Goal: Complete application form

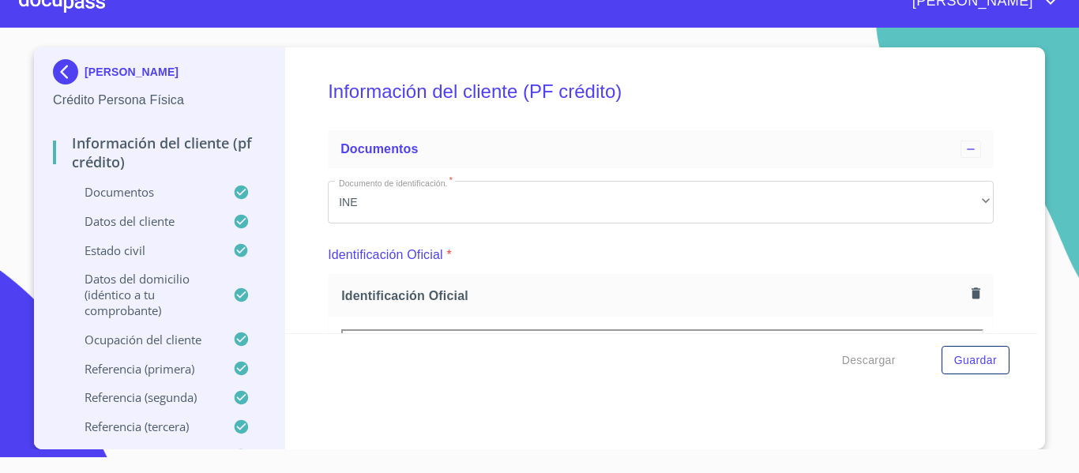
scroll to position [5084, 0]
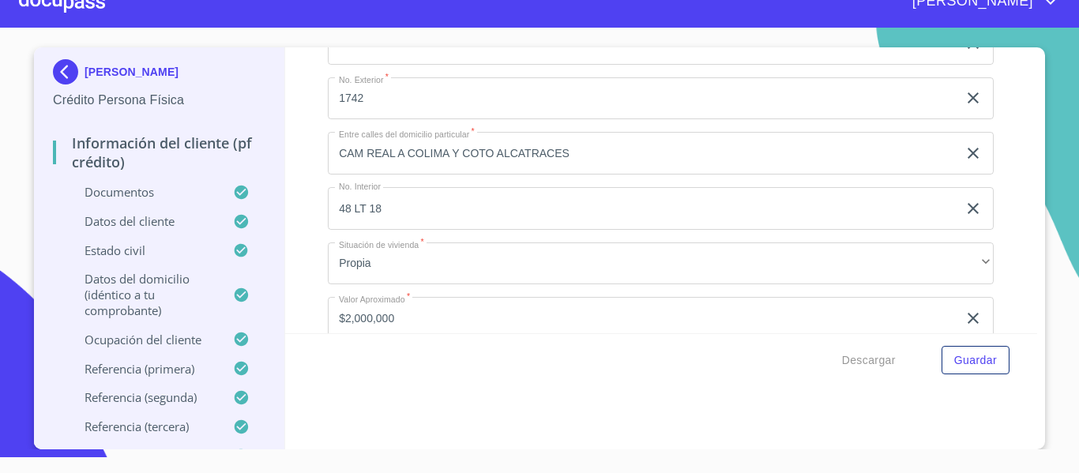
click at [110, 14] on div "[PERSON_NAME]" at bounding box center [539, 1] width 1079 height 51
click at [93, 4] on div at bounding box center [62, 1] width 86 height 51
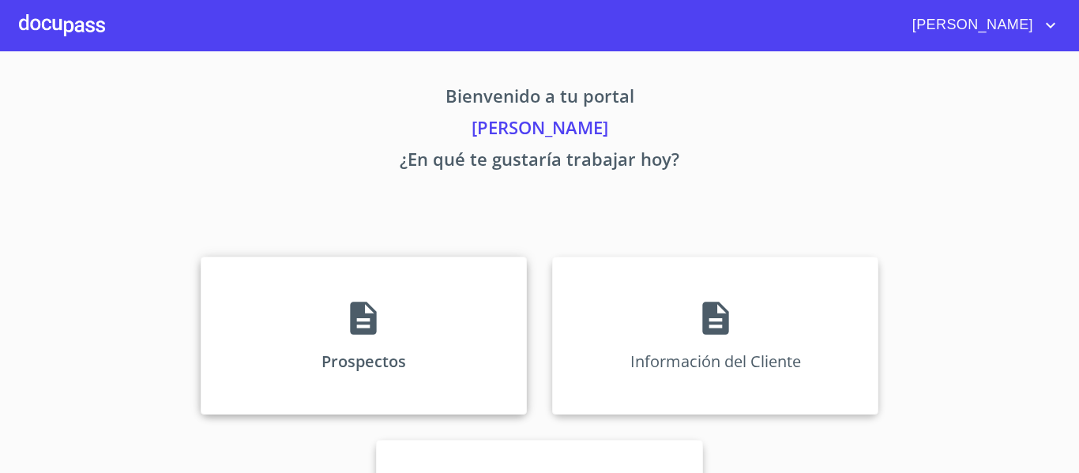
click at [332, 307] on div "Prospectos" at bounding box center [364, 336] width 326 height 158
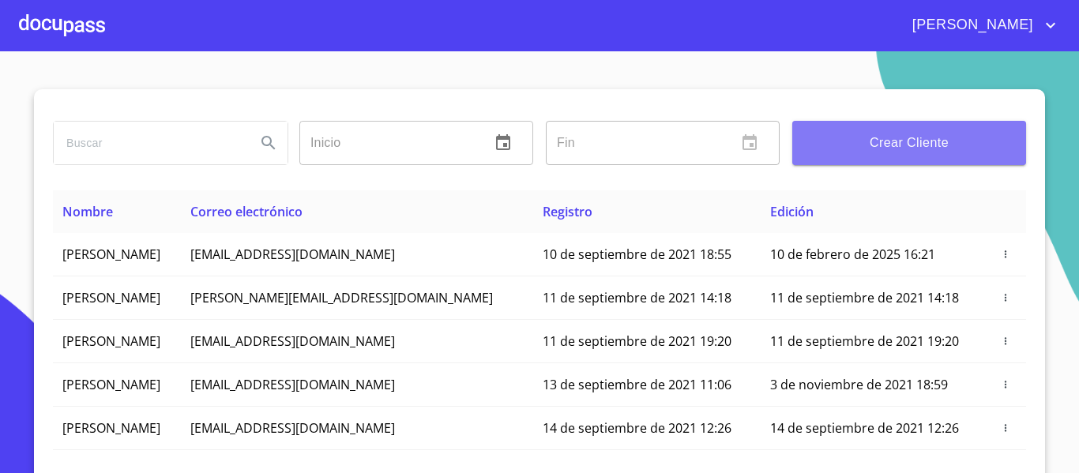
click at [820, 147] on span "Crear Cliente" at bounding box center [909, 143] width 208 height 22
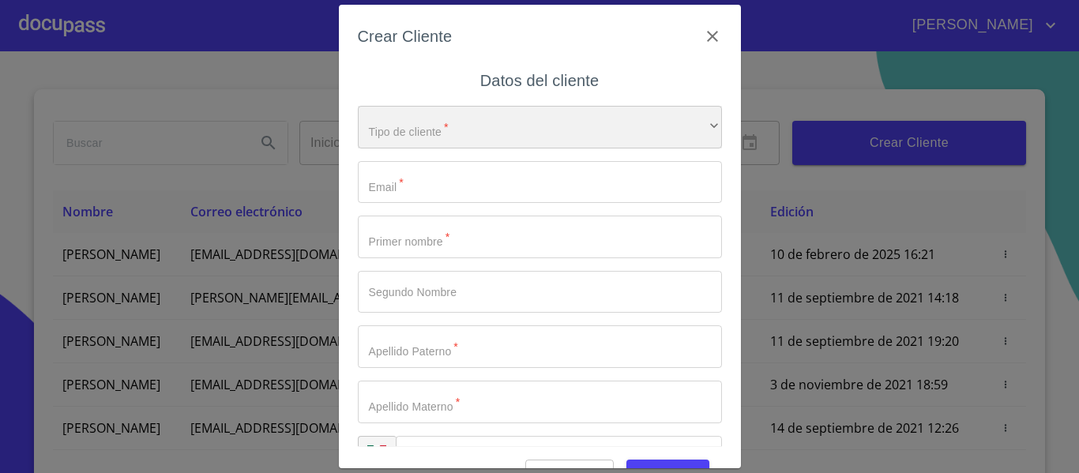
click at [430, 116] on div "​" at bounding box center [540, 127] width 364 height 43
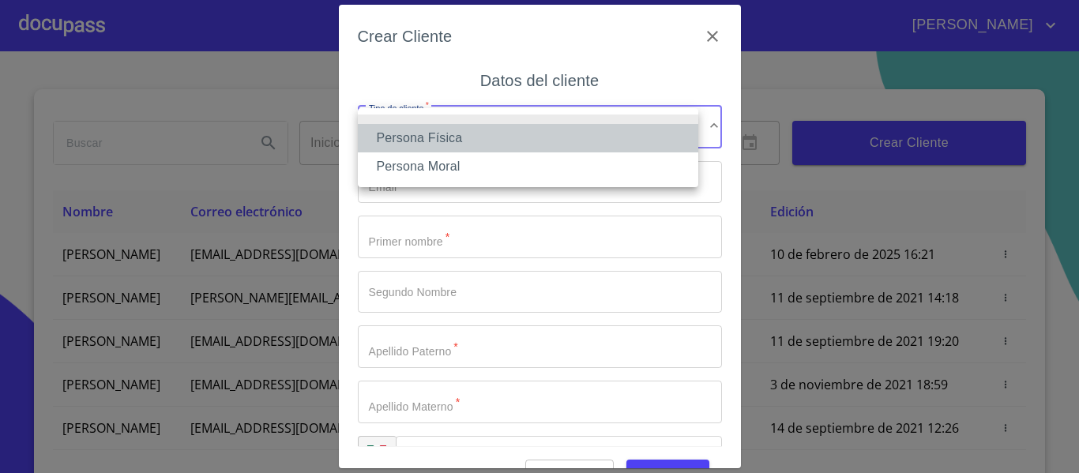
click at [422, 134] on li "Persona Física" at bounding box center [528, 138] width 340 height 28
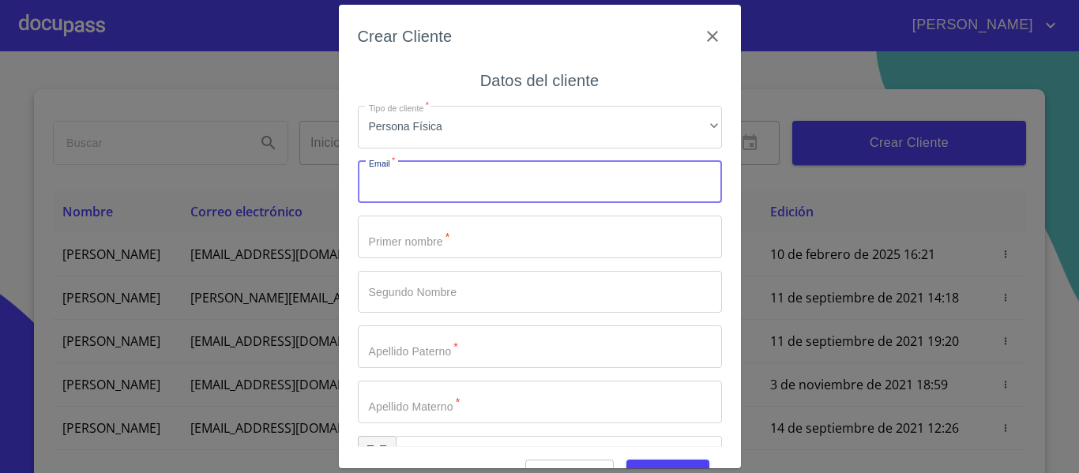
click at [430, 186] on input "Tipo de cliente   *" at bounding box center [540, 182] width 364 height 43
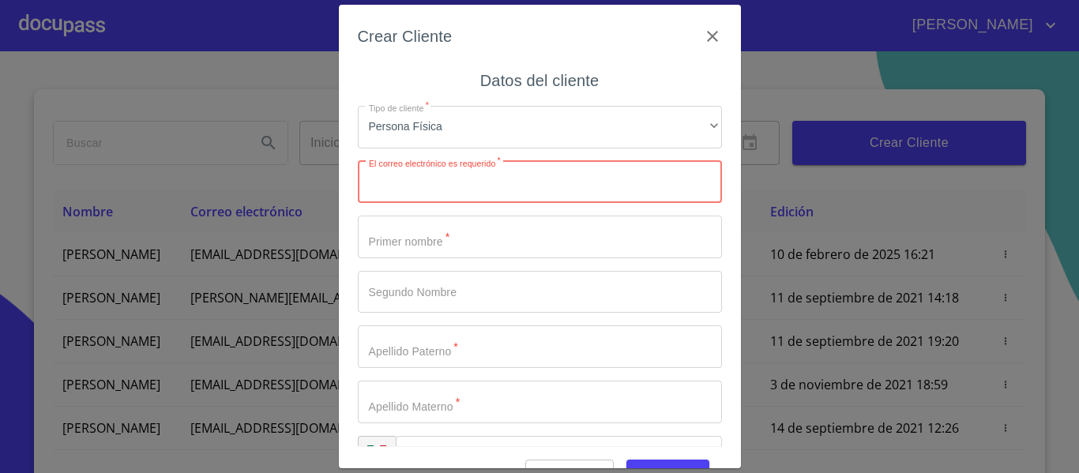
click at [528, 176] on input "Tipo de cliente   *" at bounding box center [540, 182] width 364 height 43
paste input "[EMAIL_ADDRESS][DOMAIN_NAME]"
type input "[EMAIL_ADDRESS][DOMAIN_NAME]"
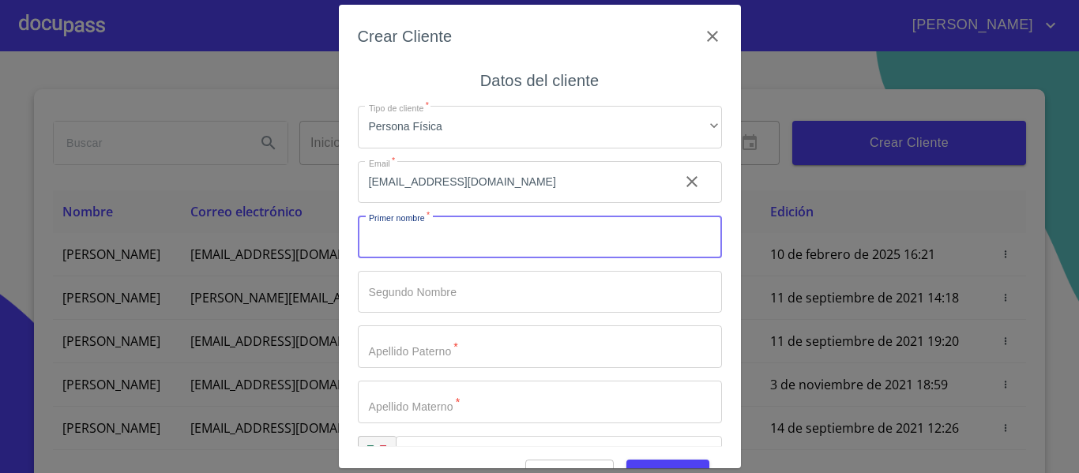
click at [479, 254] on input "Tipo de cliente   *" at bounding box center [540, 237] width 364 height 43
type input "LINO"
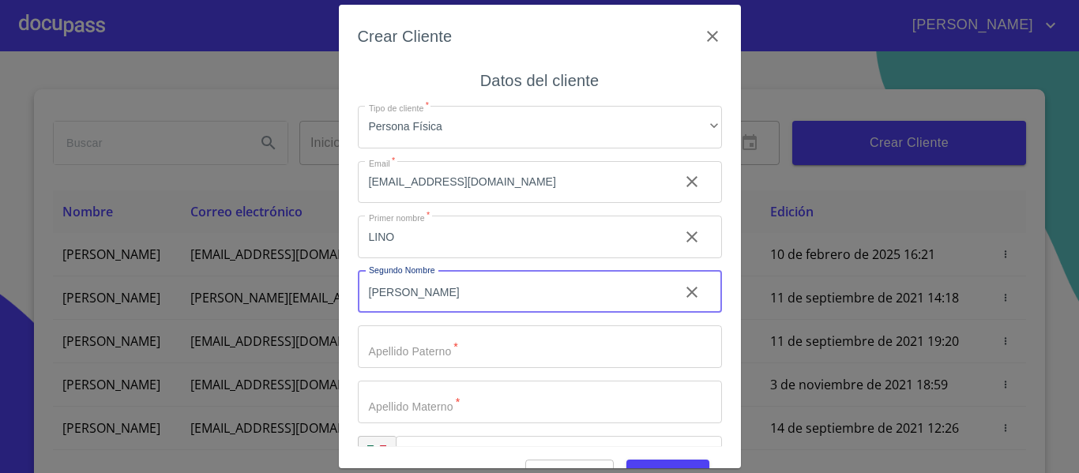
type input "[PERSON_NAME]"
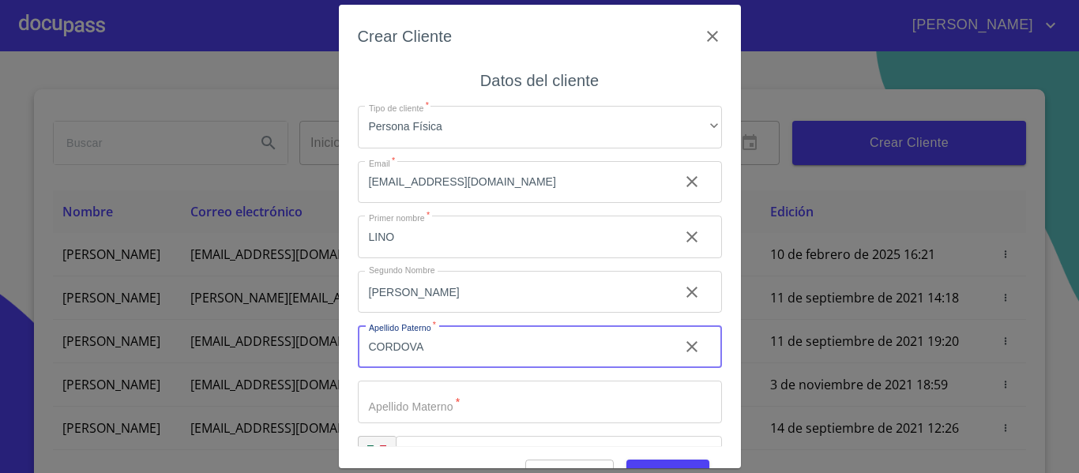
type input "CORDOVA"
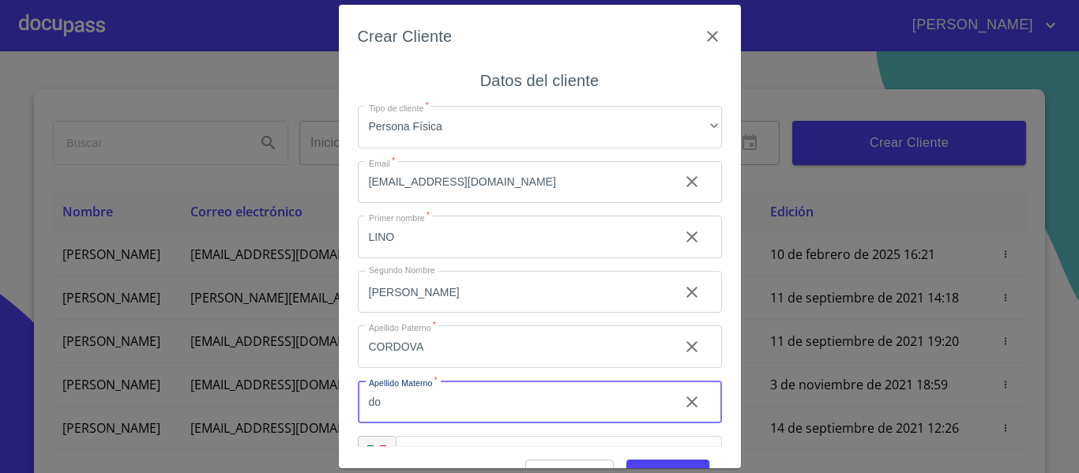
type input "d"
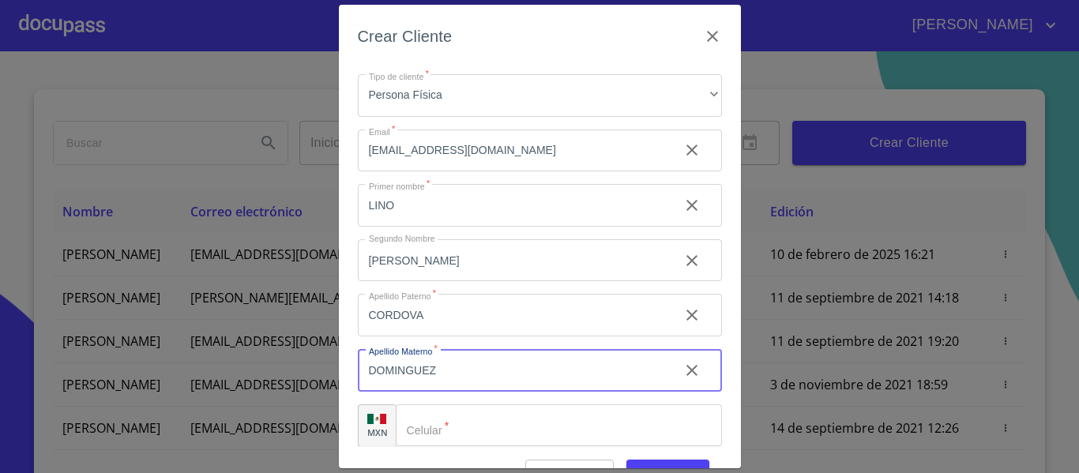
scroll to position [45, 0]
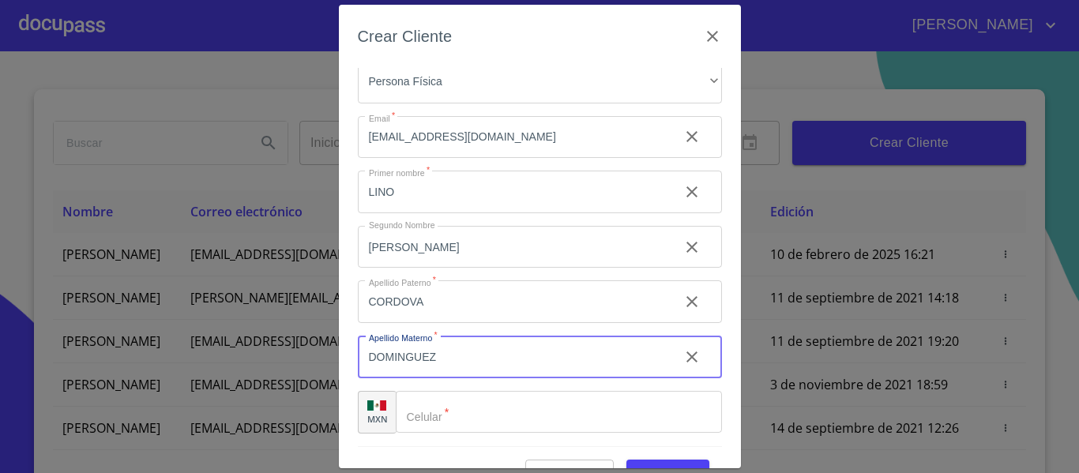
type input "DOMINGUEZ"
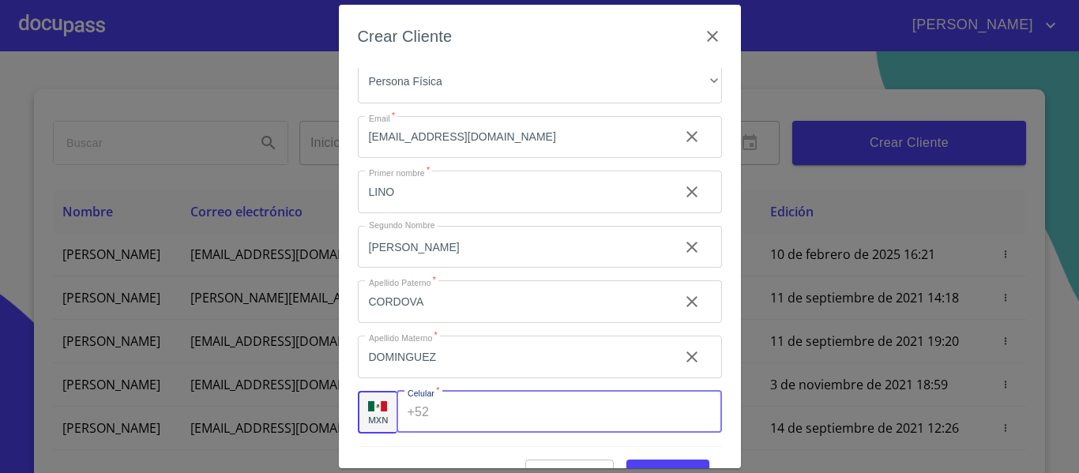
click at [476, 419] on input "Tipo de cliente   *" at bounding box center [578, 412] width 286 height 43
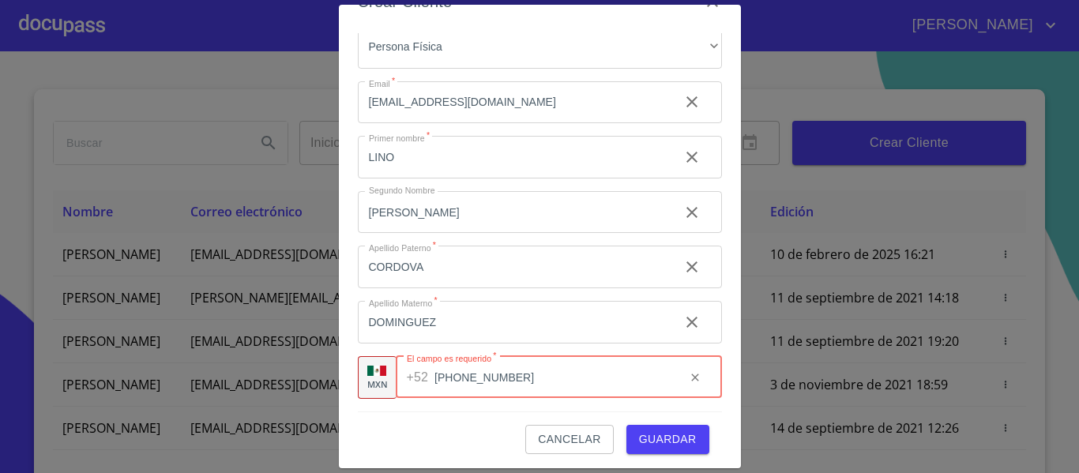
scroll to position [39, 0]
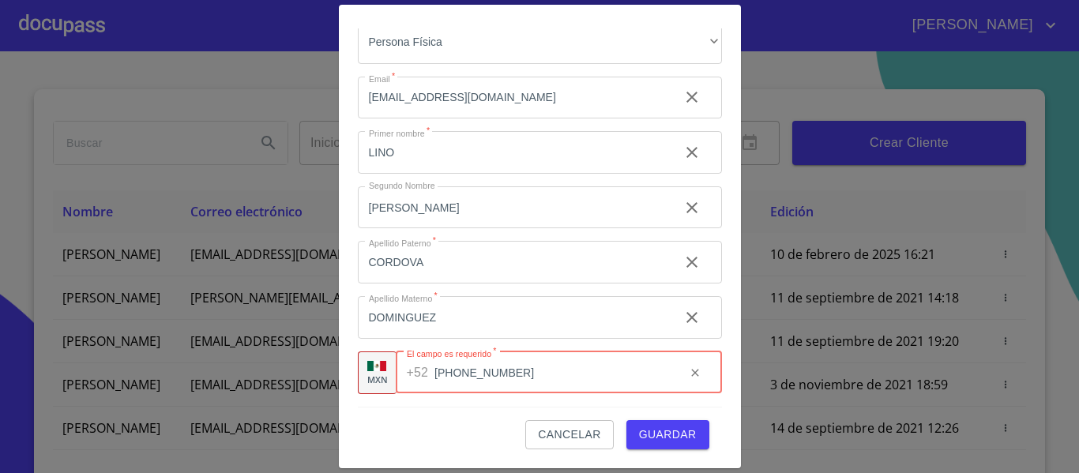
type input "[PHONE_NUMBER]"
click at [639, 436] on span "Guardar" at bounding box center [668, 435] width 58 height 20
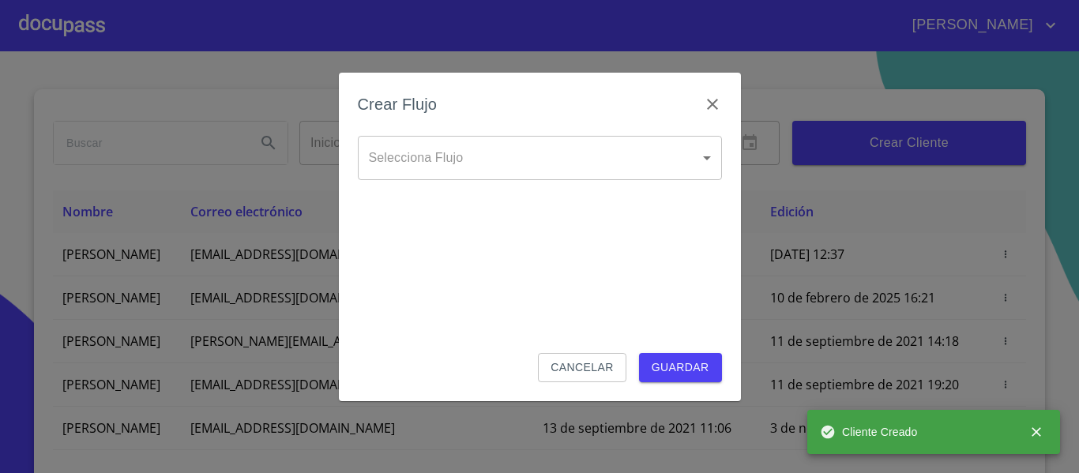
click at [457, 155] on body "[PERSON_NAME] ​ Fin ​ Crear Cliente Nombre Correo electrónico Registro Edición …" at bounding box center [539, 236] width 1079 height 473
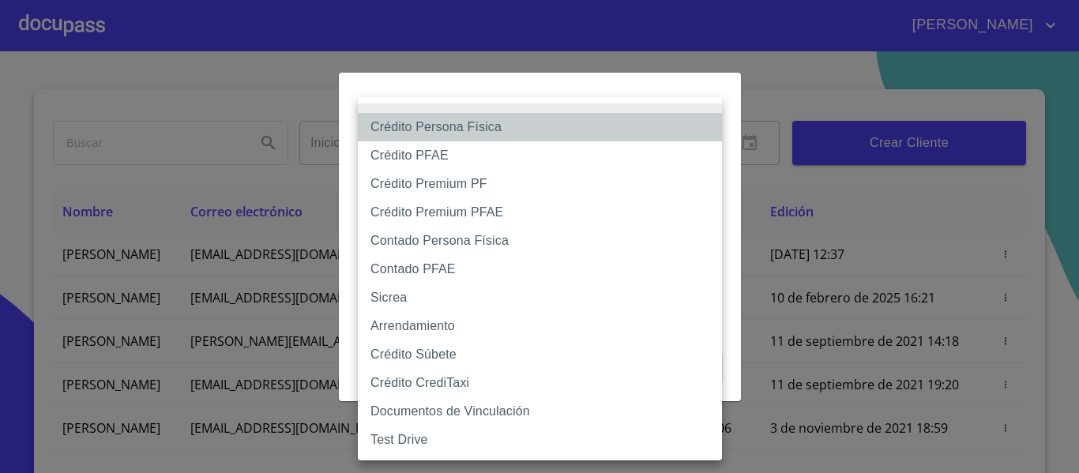
click at [437, 133] on li "Crédito Persona Física" at bounding box center [540, 127] width 364 height 28
type input "6009fb3c7d1714eb8809aa97"
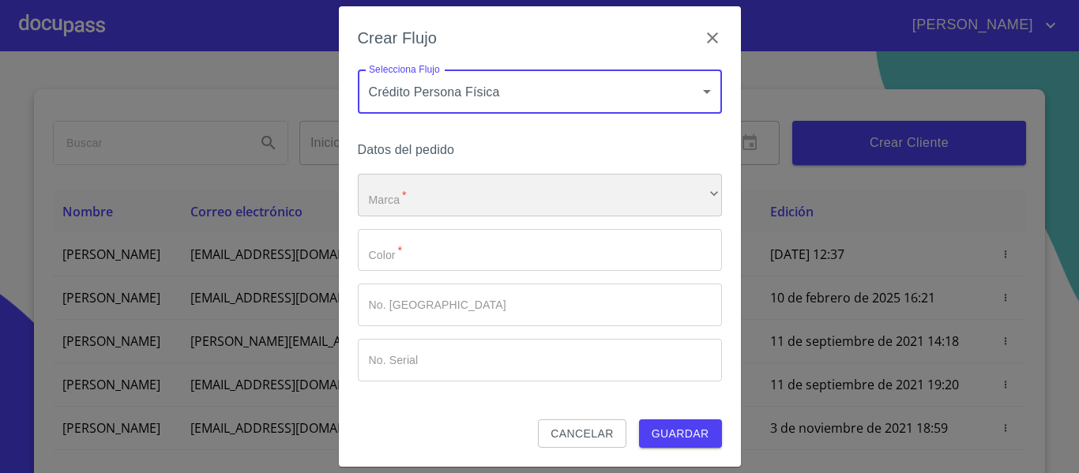
click at [428, 194] on div "​" at bounding box center [540, 195] width 364 height 43
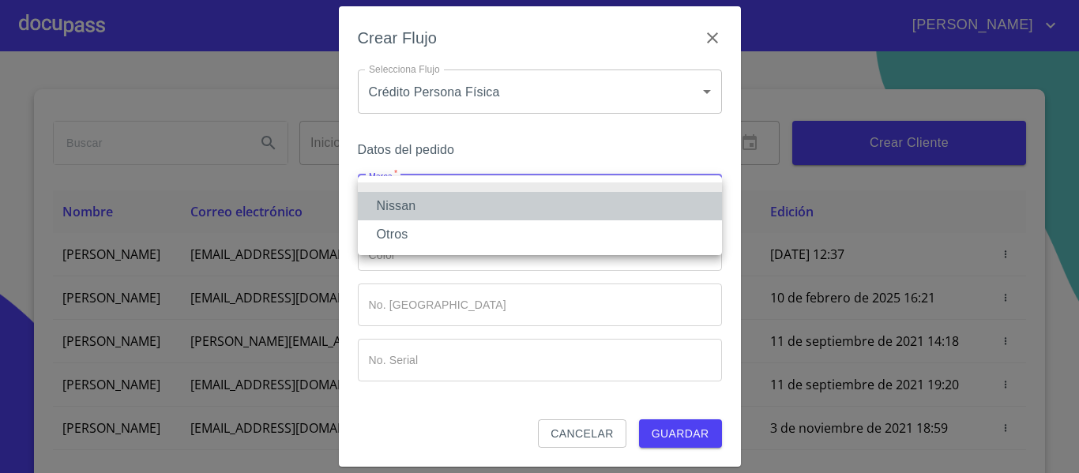
click at [423, 197] on li "Nissan" at bounding box center [540, 206] width 364 height 28
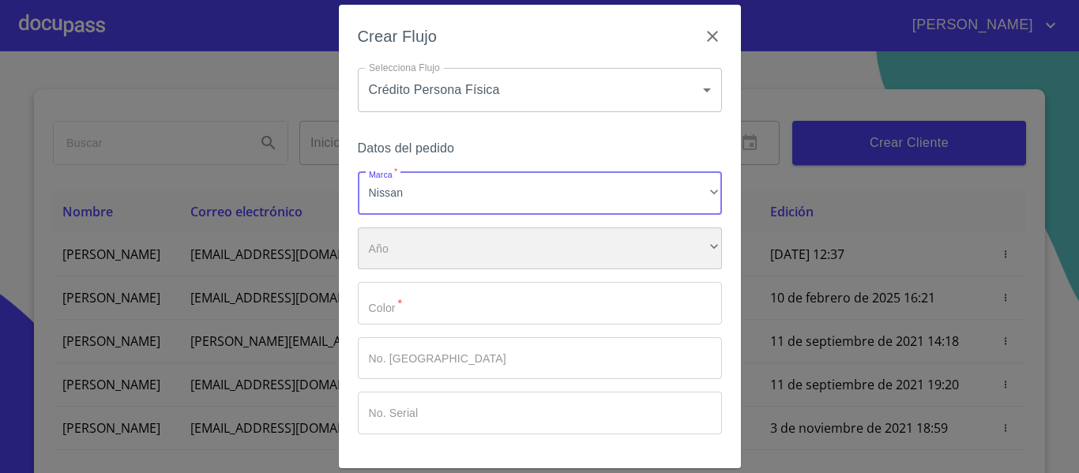
click at [407, 254] on div "​" at bounding box center [540, 248] width 364 height 43
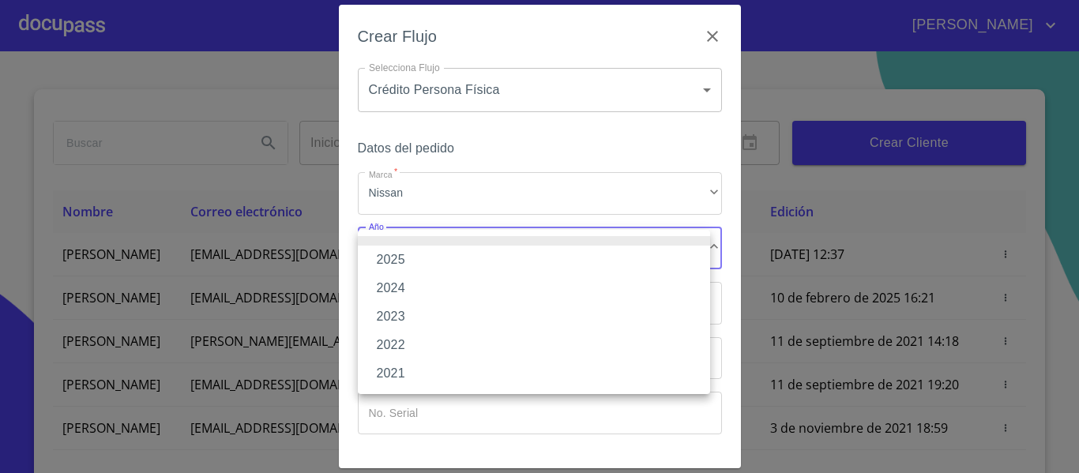
click at [407, 254] on li "2025" at bounding box center [534, 260] width 352 height 28
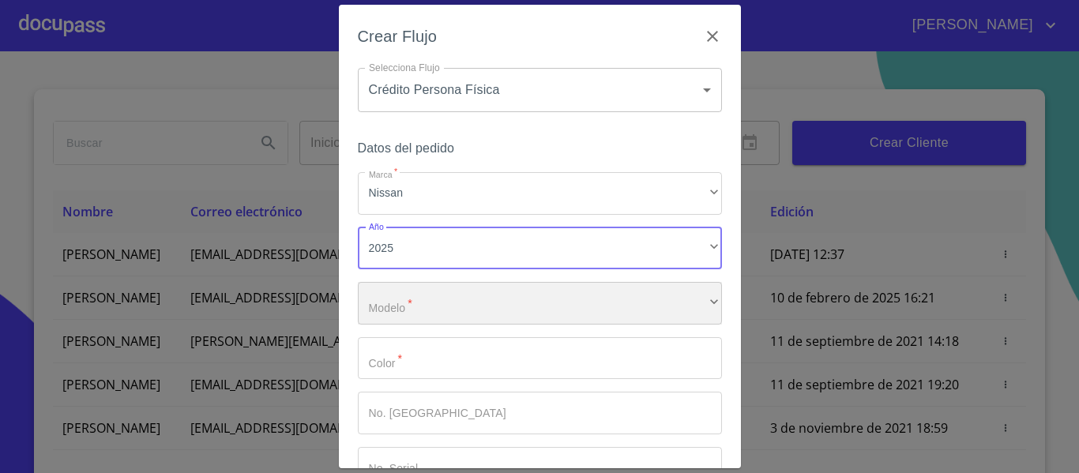
click at [405, 317] on div "​" at bounding box center [540, 303] width 364 height 43
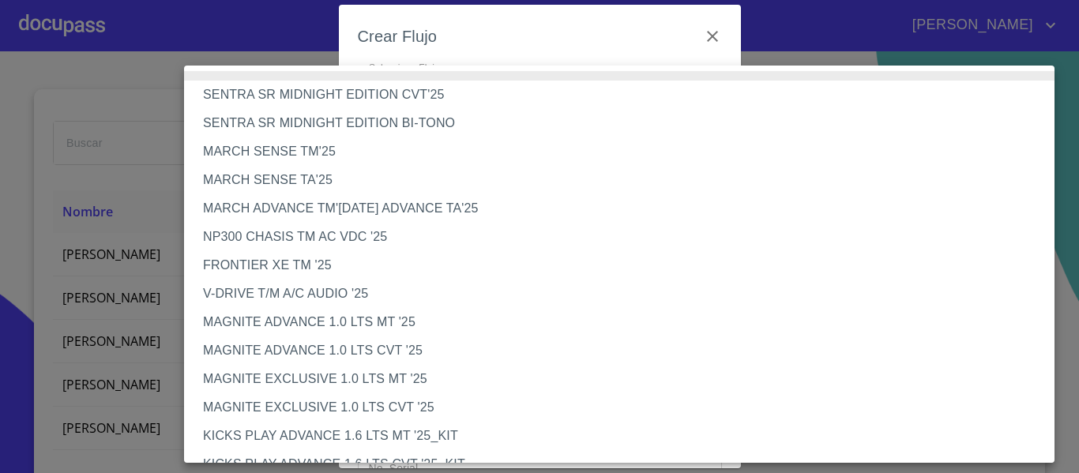
scroll to position [0, 0]
click at [415, 407] on li "MAGNITE EXCLUSIVE 1.0 LTS CVT '25" at bounding box center [625, 408] width 882 height 28
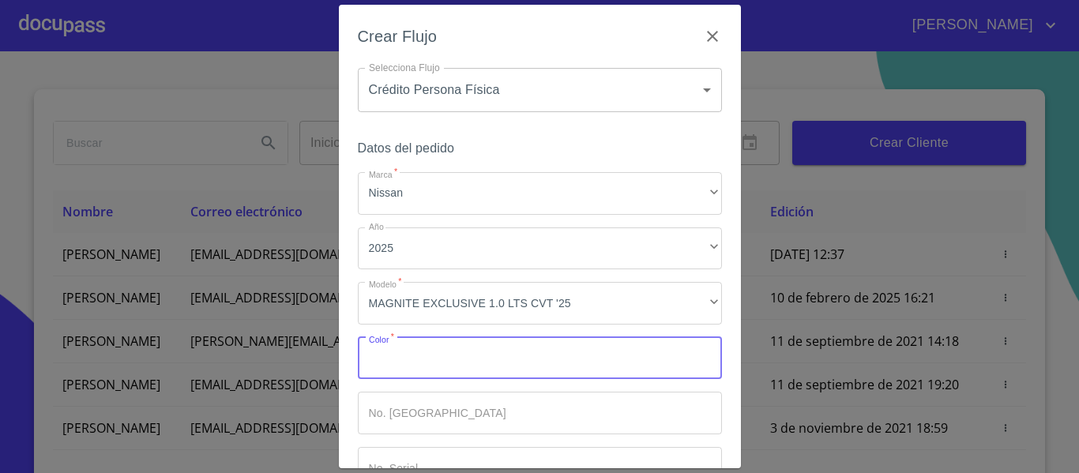
click at [576, 363] on input "Marca   *" at bounding box center [540, 358] width 364 height 43
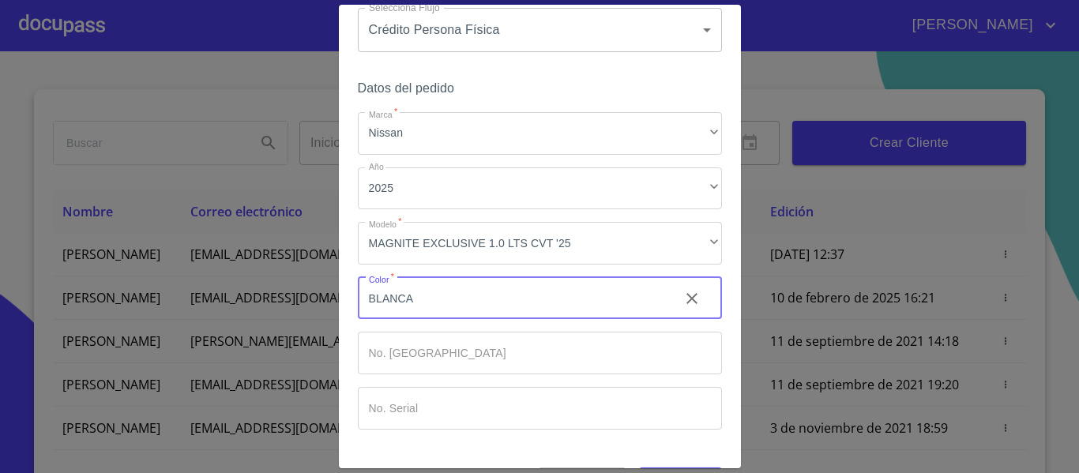
scroll to position [107, 0]
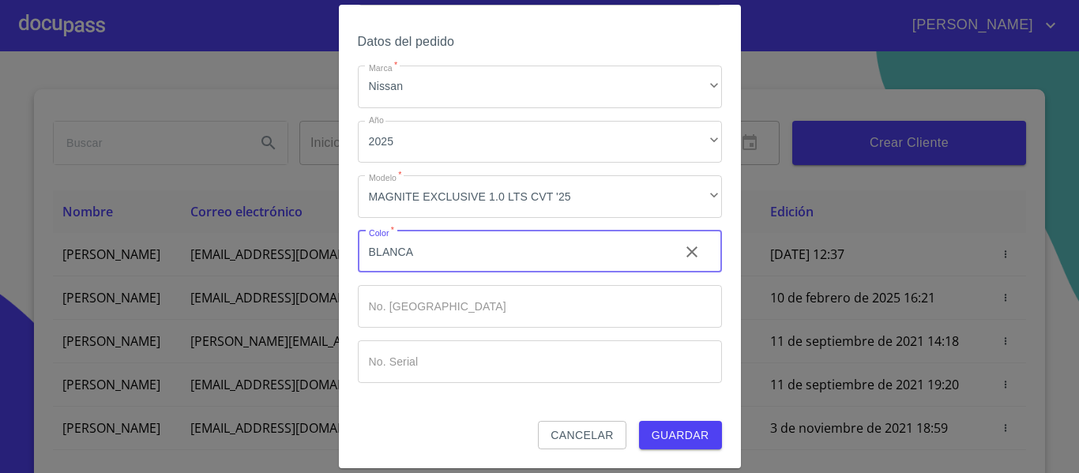
type input "BLANCA"
click at [682, 445] on span "Guardar" at bounding box center [680, 436] width 58 height 20
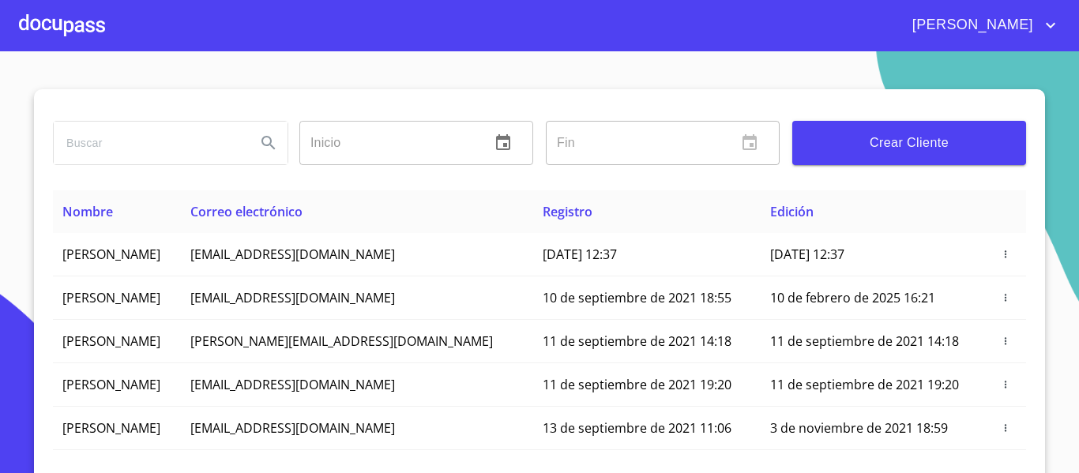
click at [81, 21] on div at bounding box center [62, 25] width 86 height 51
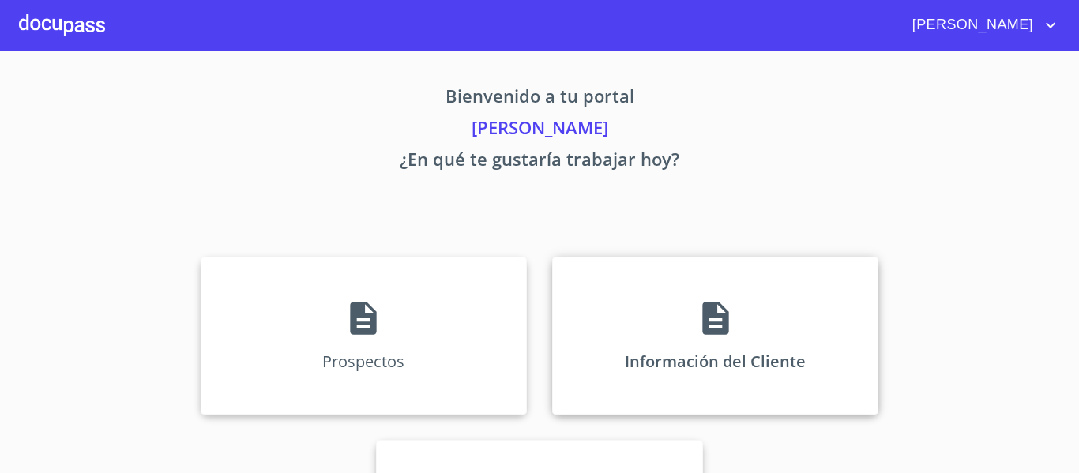
click at [751, 364] on p "Información del Cliente" at bounding box center [715, 361] width 181 height 21
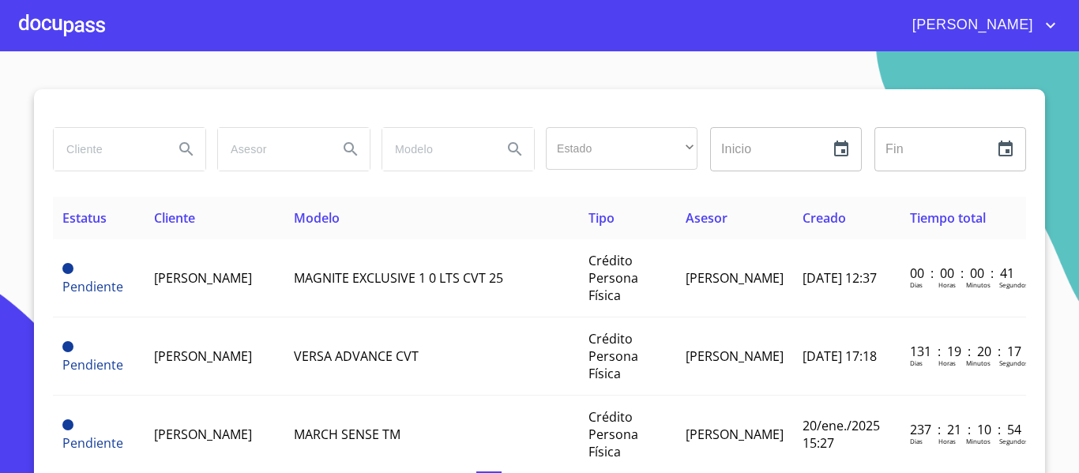
click at [314, 283] on span "MAGNITE EXCLUSIVE 1 0 LTS CVT 25" at bounding box center [398, 277] width 209 height 17
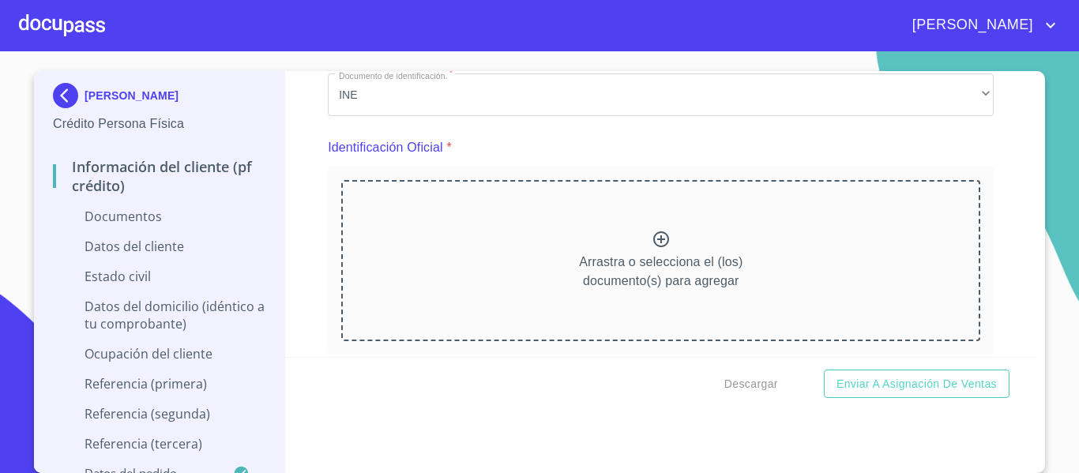
scroll to position [158, 0]
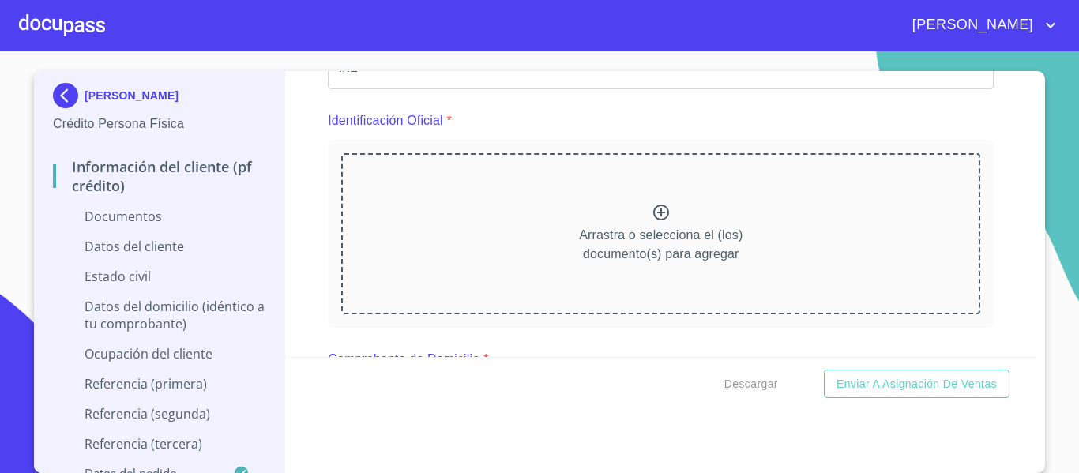
click at [651, 214] on icon at bounding box center [660, 212] width 19 height 19
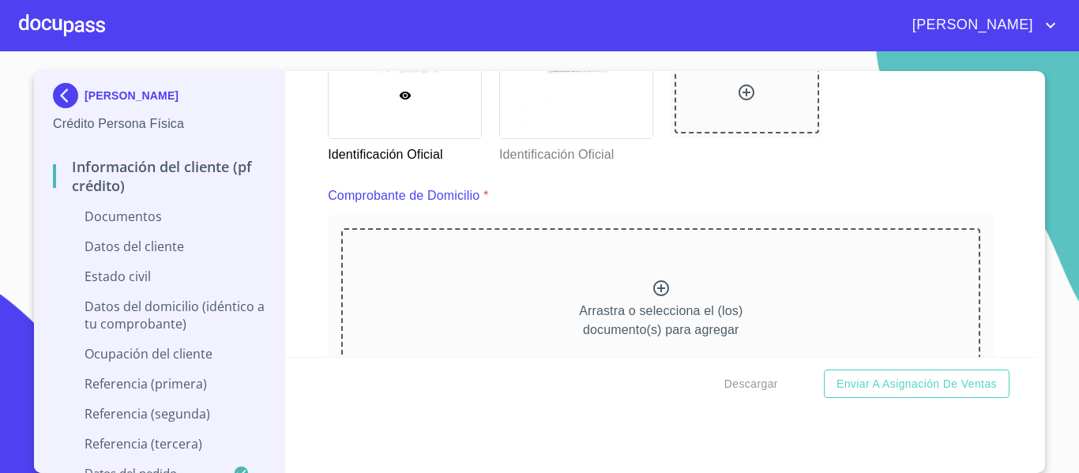
scroll to position [790, 0]
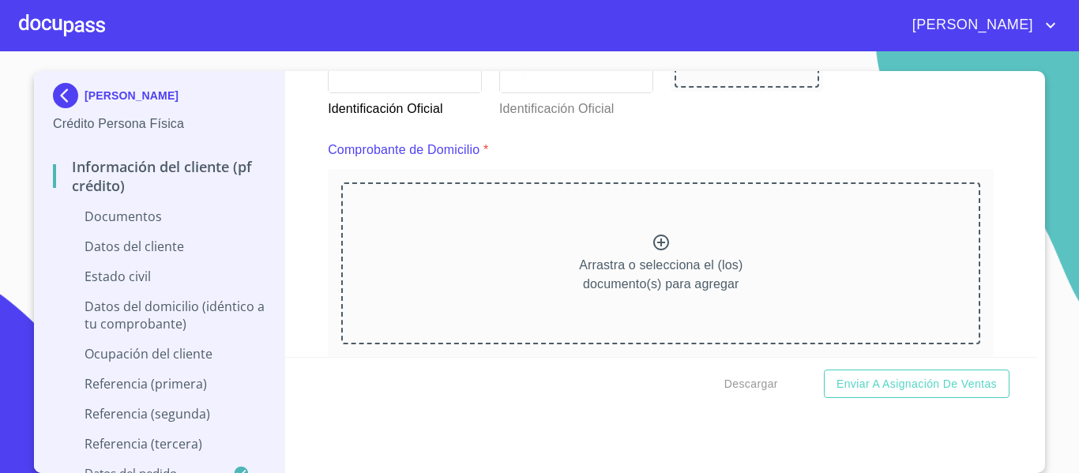
click at [651, 238] on icon at bounding box center [660, 242] width 19 height 19
click at [653, 242] on icon at bounding box center [661, 243] width 16 height 16
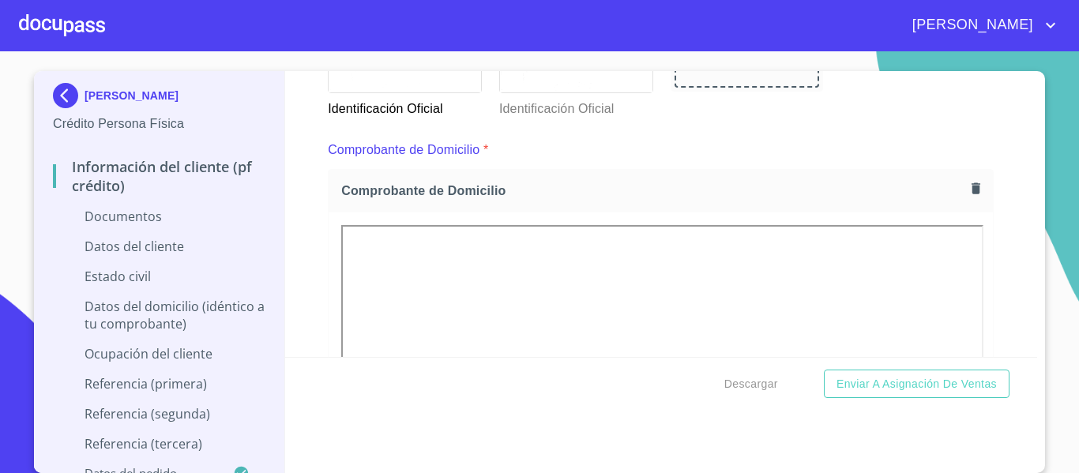
click at [968, 181] on icon "button" at bounding box center [975, 188] width 15 height 15
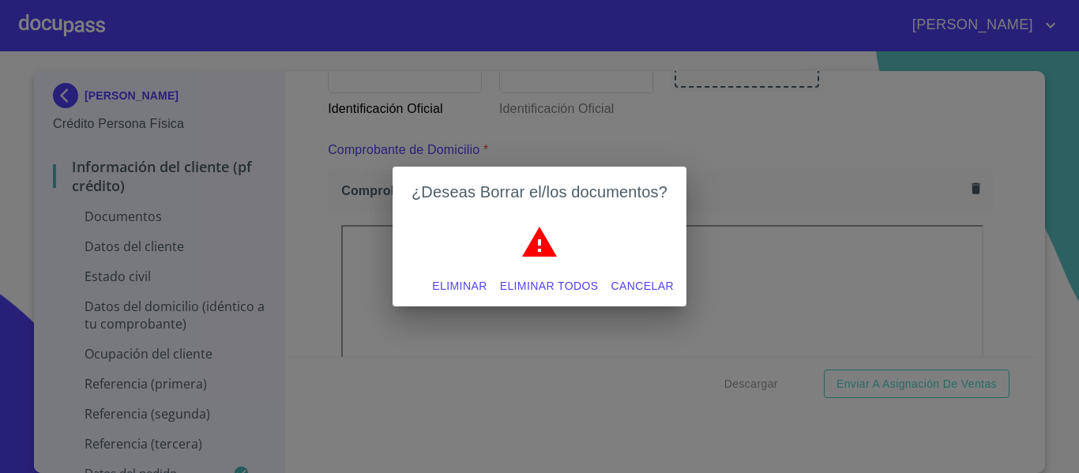
click at [464, 285] on span "Eliminar" at bounding box center [459, 286] width 54 height 20
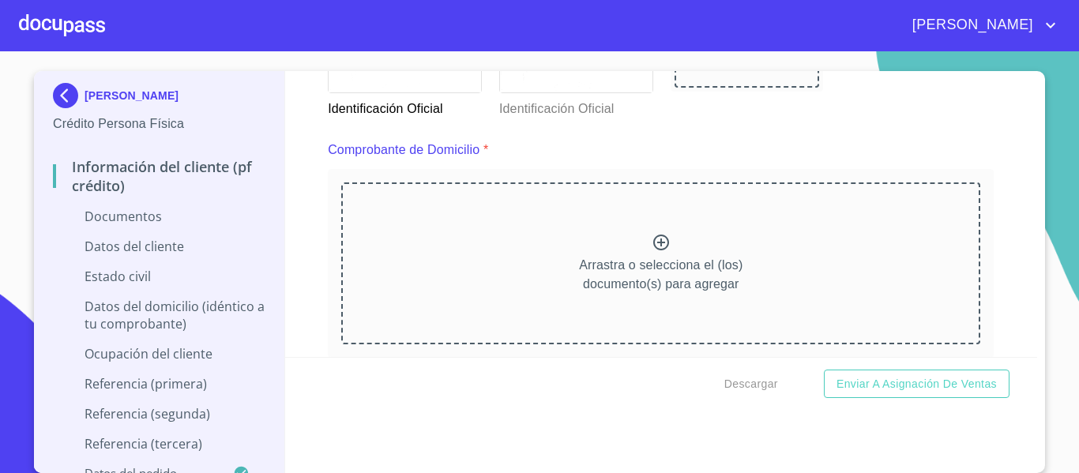
click at [651, 245] on icon at bounding box center [660, 242] width 19 height 19
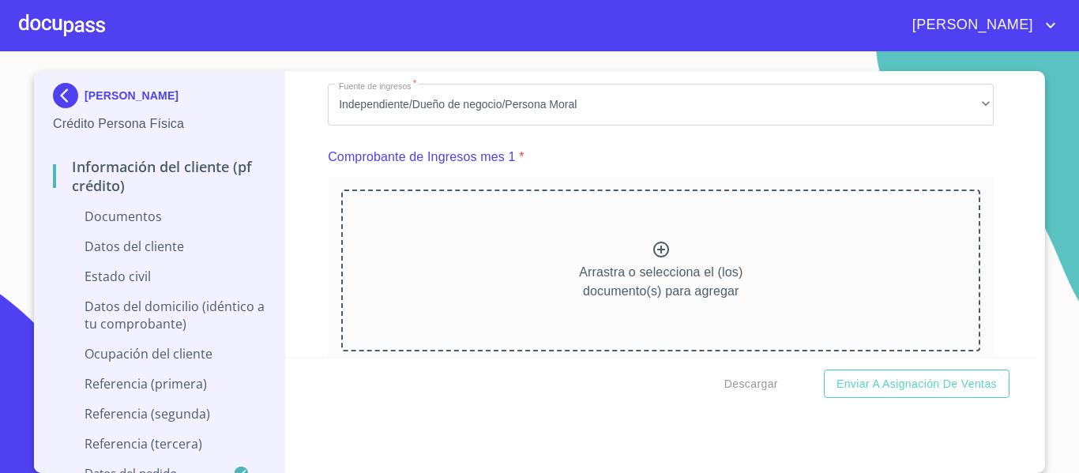
scroll to position [1500, 0]
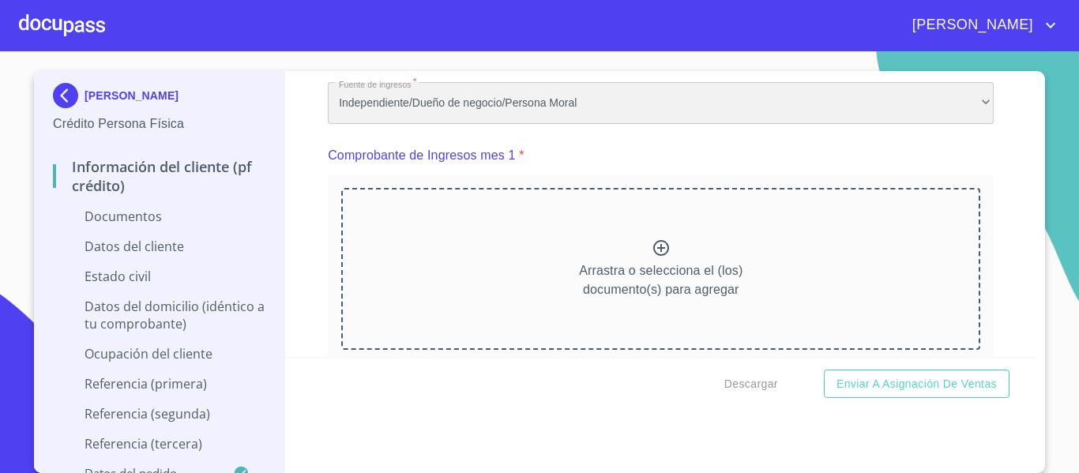
click at [444, 125] on div "Independiente/Dueño de negocio/Persona Moral" at bounding box center [661, 103] width 666 height 43
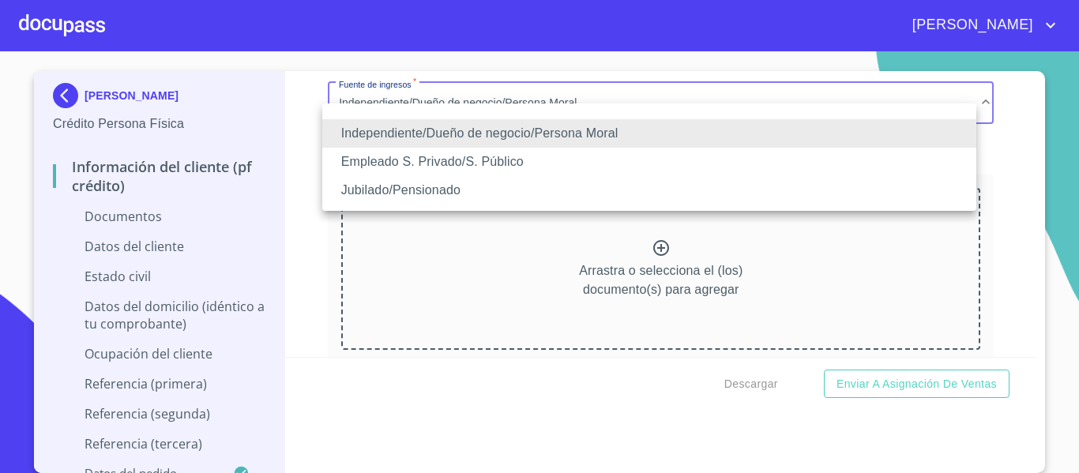
click at [440, 178] on li "Jubilado/Pensionado" at bounding box center [649, 190] width 654 height 28
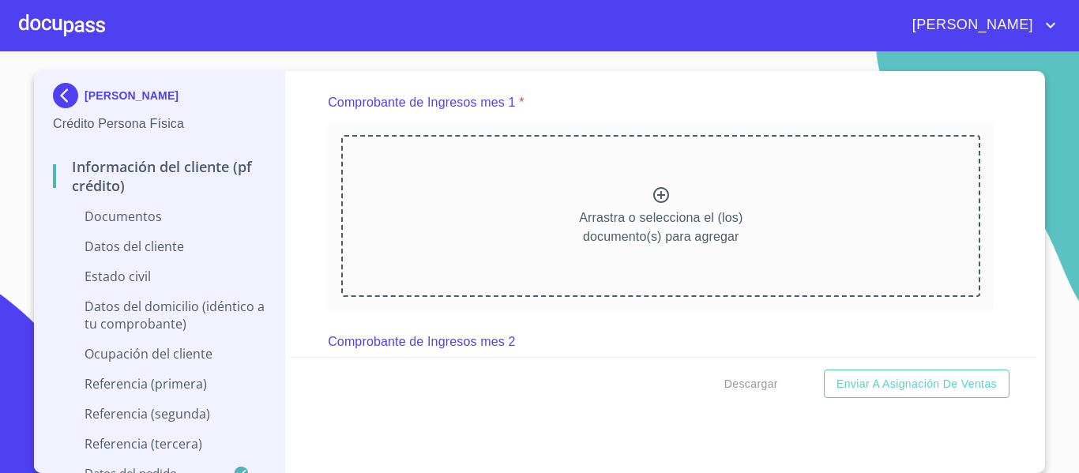
scroll to position [1579, 0]
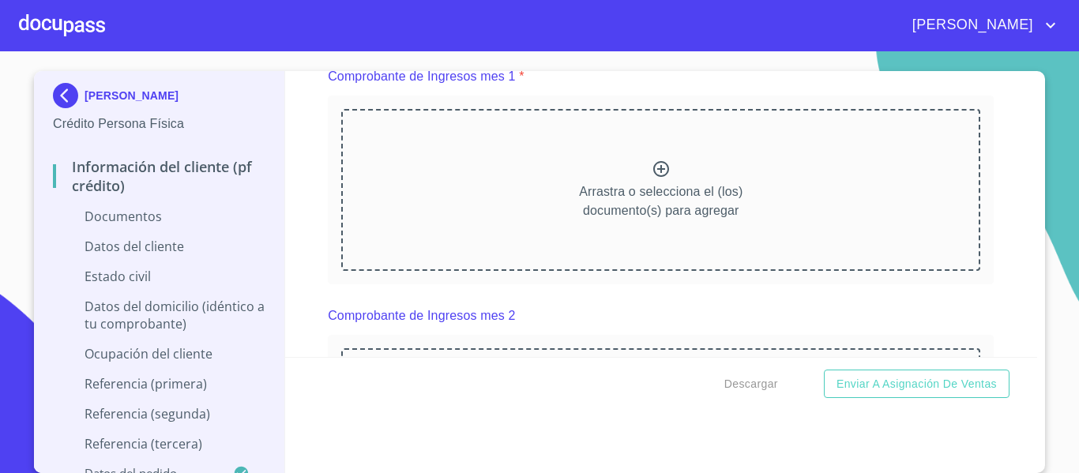
click at [653, 177] on icon at bounding box center [661, 169] width 16 height 16
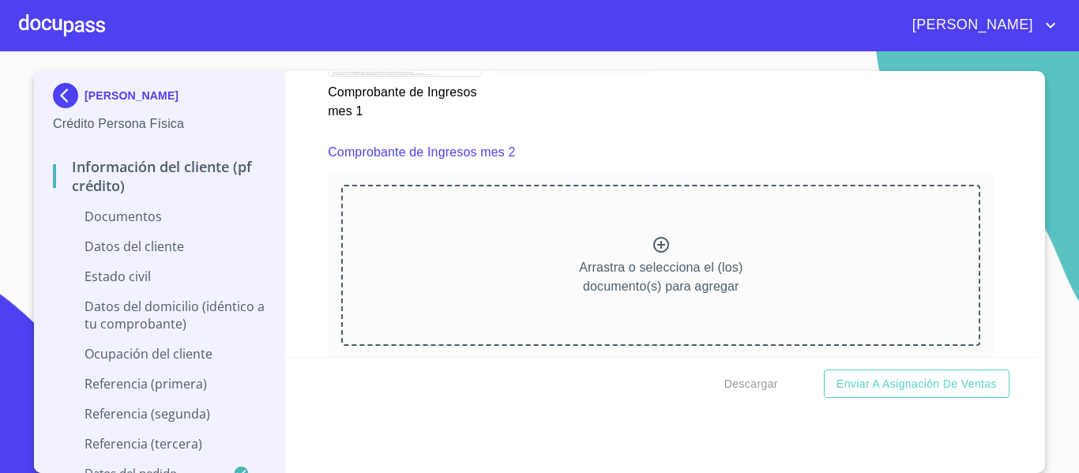
scroll to position [2211, 0]
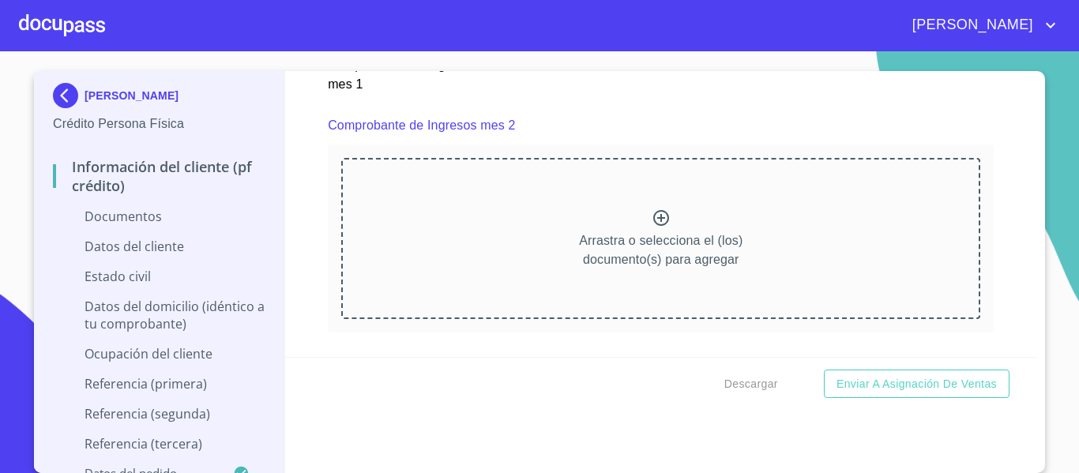
click at [653, 227] on icon at bounding box center [660, 217] width 19 height 19
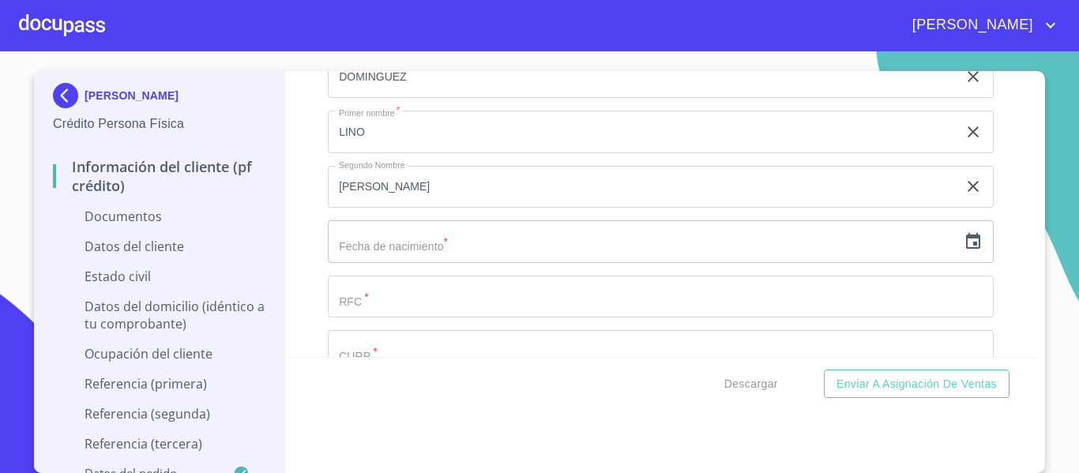
scroll to position [3869, 0]
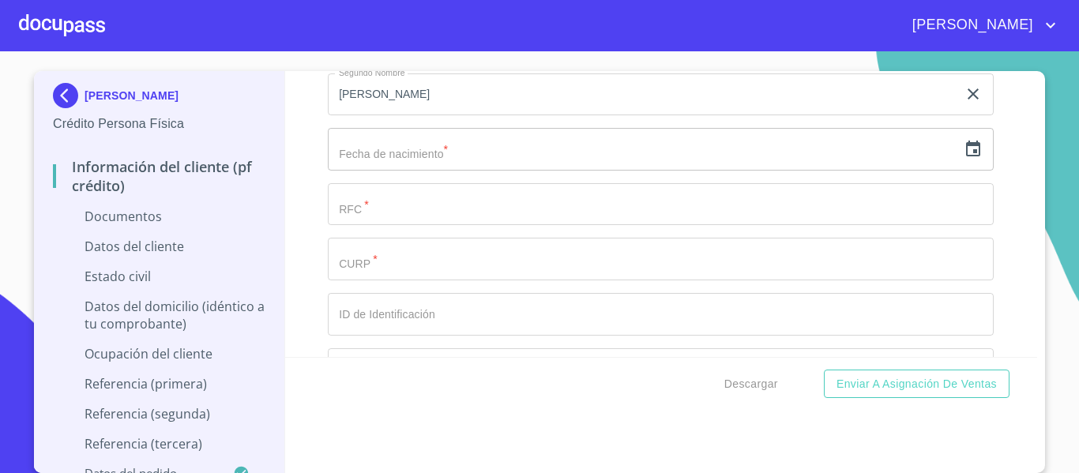
click at [492, 277] on input "Documento de identificación.   *" at bounding box center [661, 259] width 666 height 43
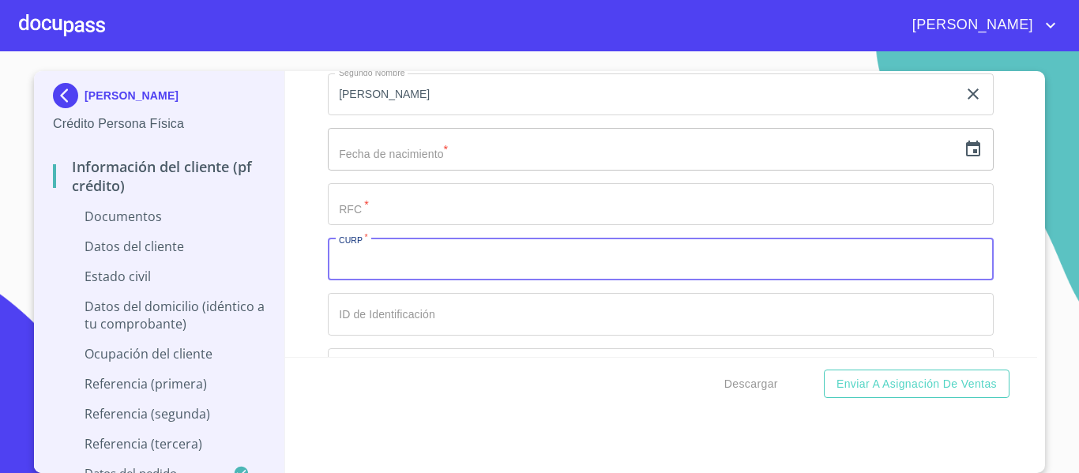
paste input "CODL650127HNTRMN09"
type input "CODL650127HNTRMN09"
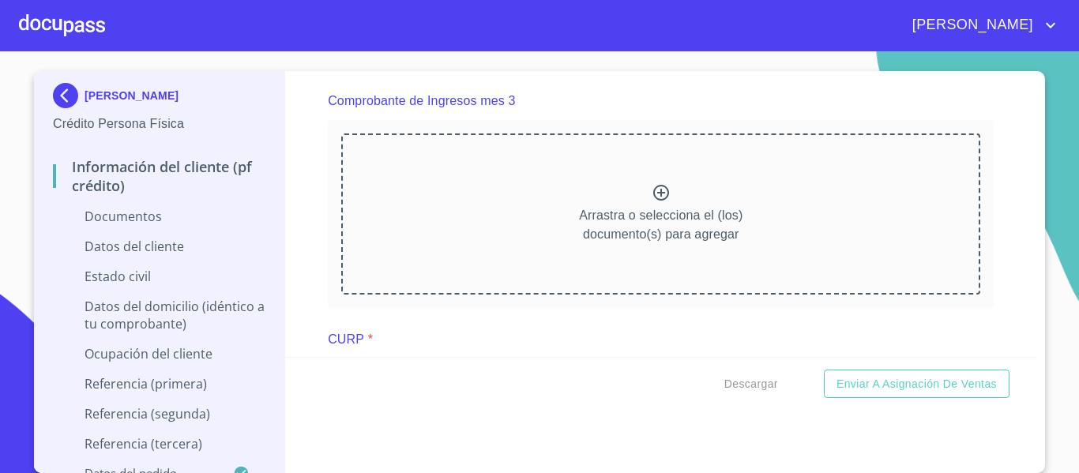
scroll to position [2921, 0]
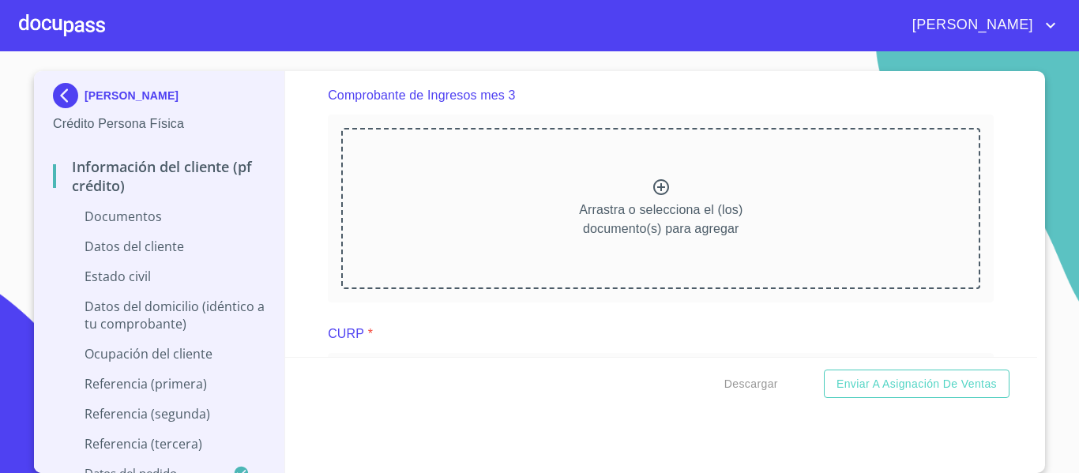
click at [651, 197] on icon at bounding box center [660, 187] width 19 height 19
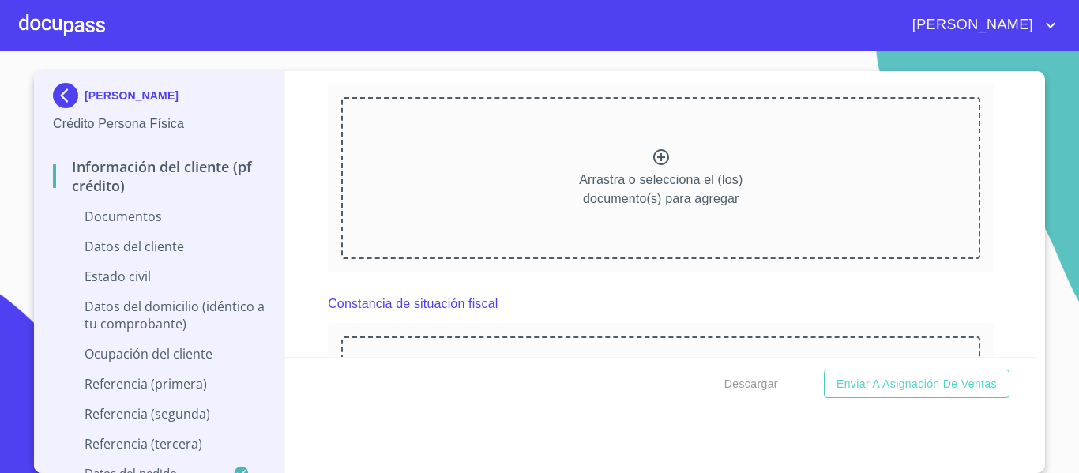
scroll to position [3553, 0]
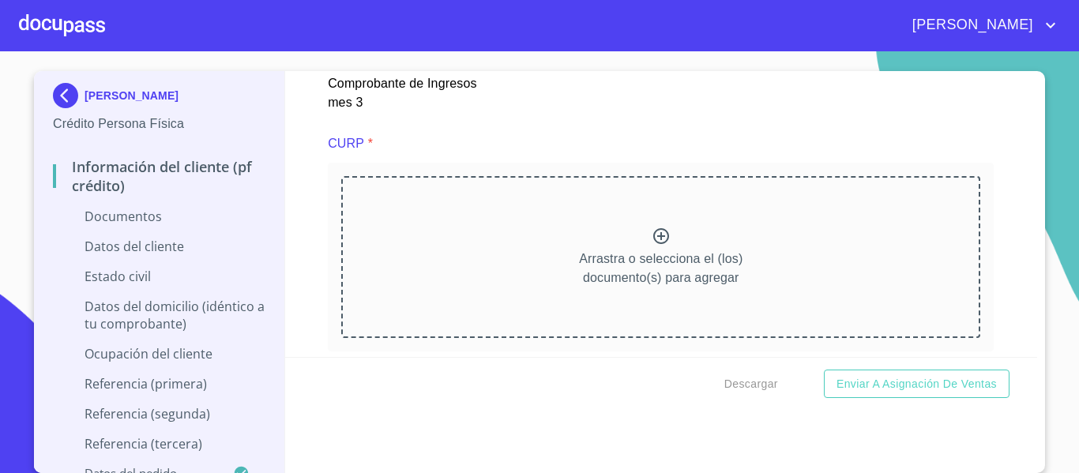
click at [651, 246] on icon at bounding box center [660, 236] width 19 height 19
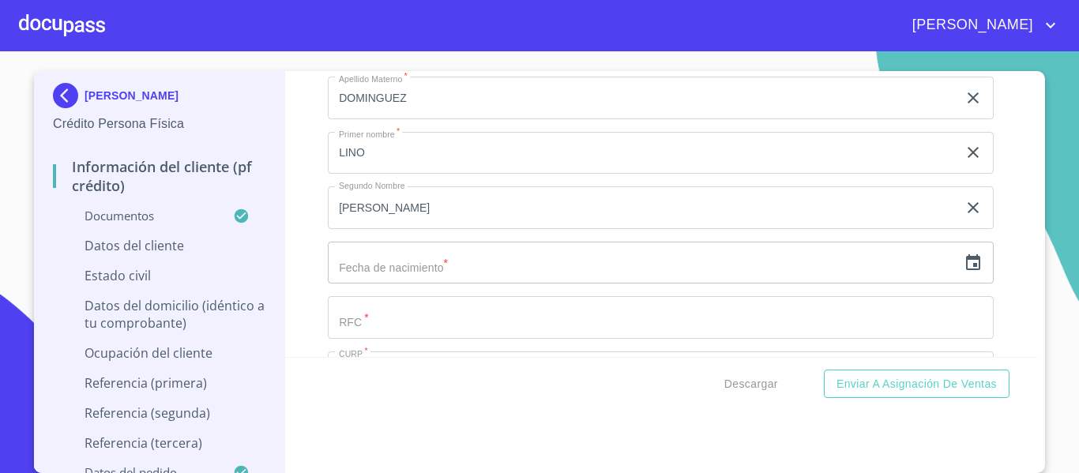
scroll to position [4659, 0]
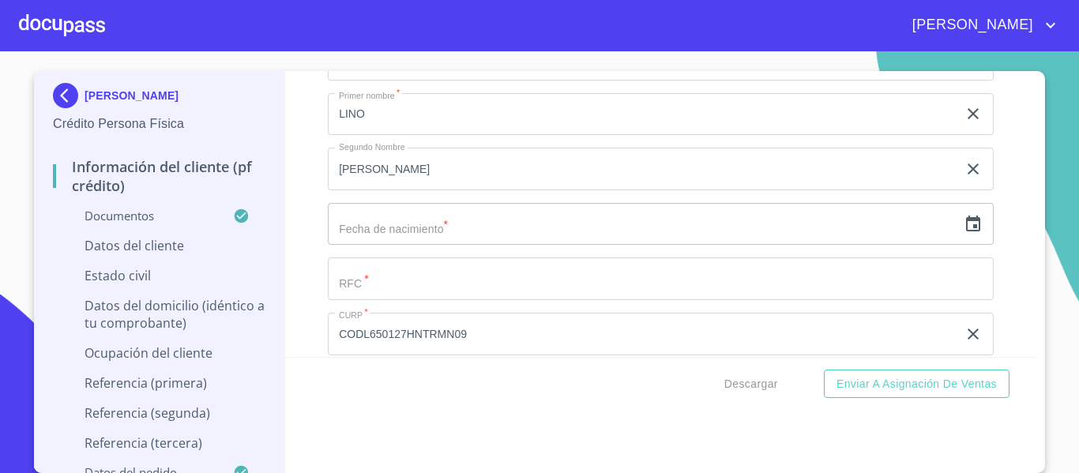
click at [366, 227] on input "text" at bounding box center [642, 224] width 629 height 43
click at [963, 234] on icon "button" at bounding box center [972, 224] width 19 height 19
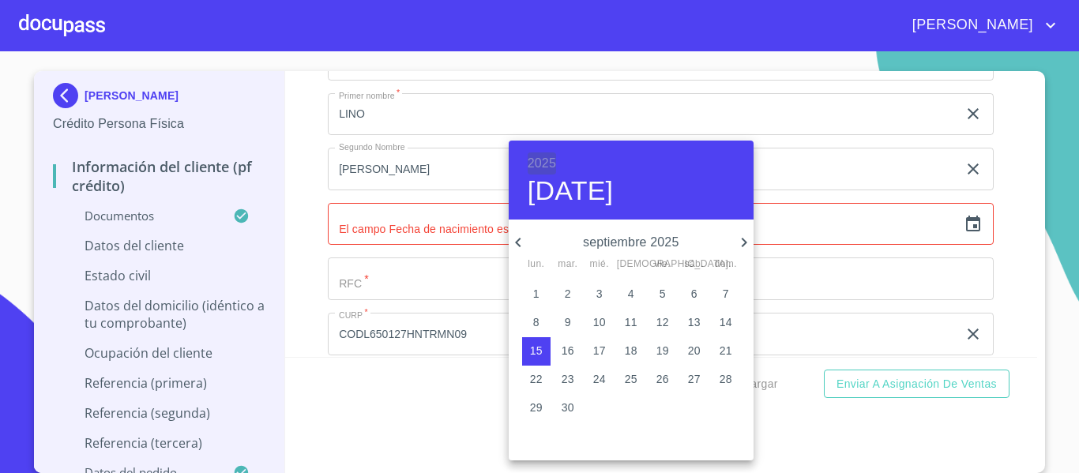
click at [544, 159] on h6 "2025" at bounding box center [541, 163] width 28 height 22
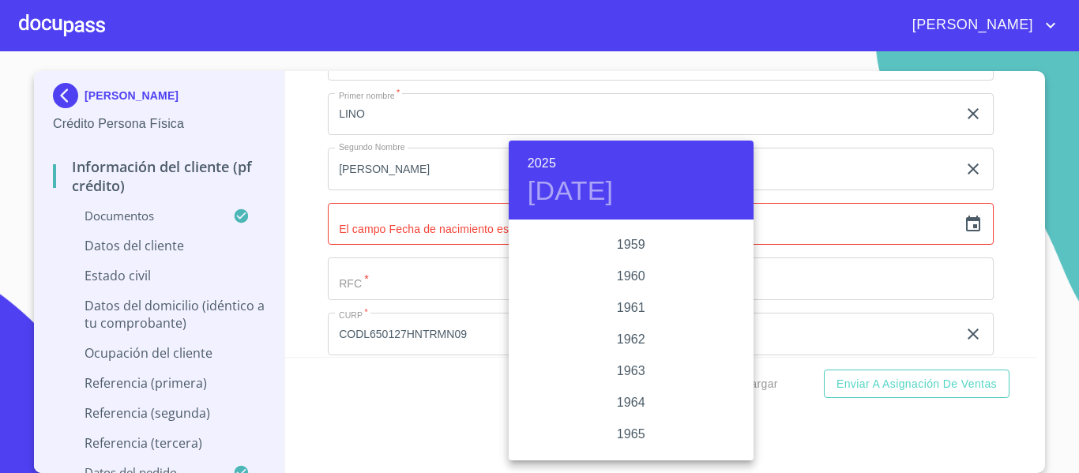
scroll to position [1090, 0]
click at [636, 399] on div "1965" at bounding box center [630, 412] width 245 height 32
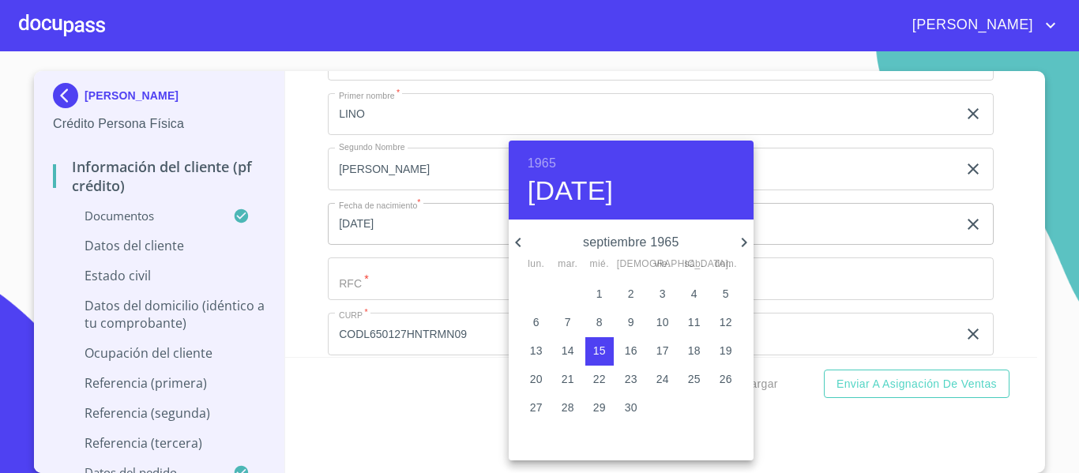
click at [542, 403] on p "27" at bounding box center [536, 408] width 13 height 16
click at [514, 242] on icon "button" at bounding box center [517, 242] width 19 height 19
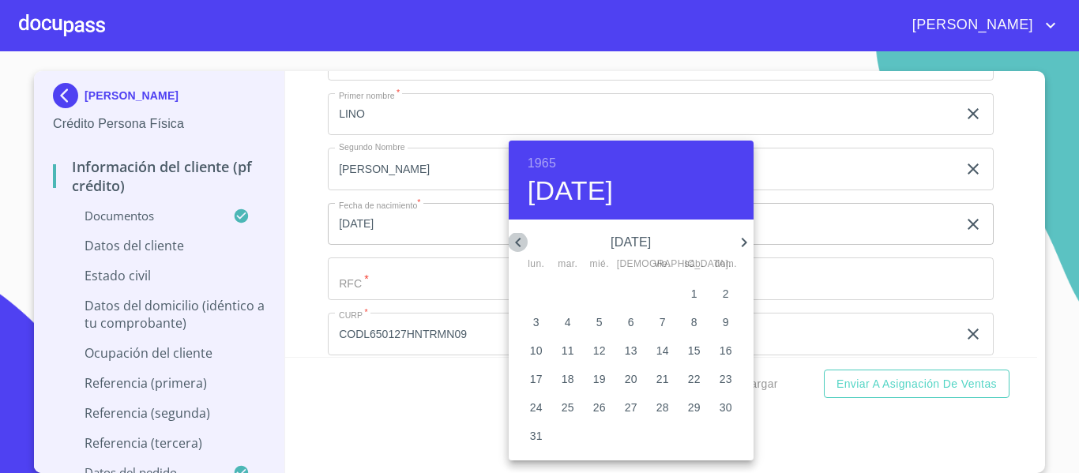
click at [514, 242] on icon "button" at bounding box center [517, 242] width 19 height 19
click at [654, 294] on span "1" at bounding box center [662, 294] width 28 height 16
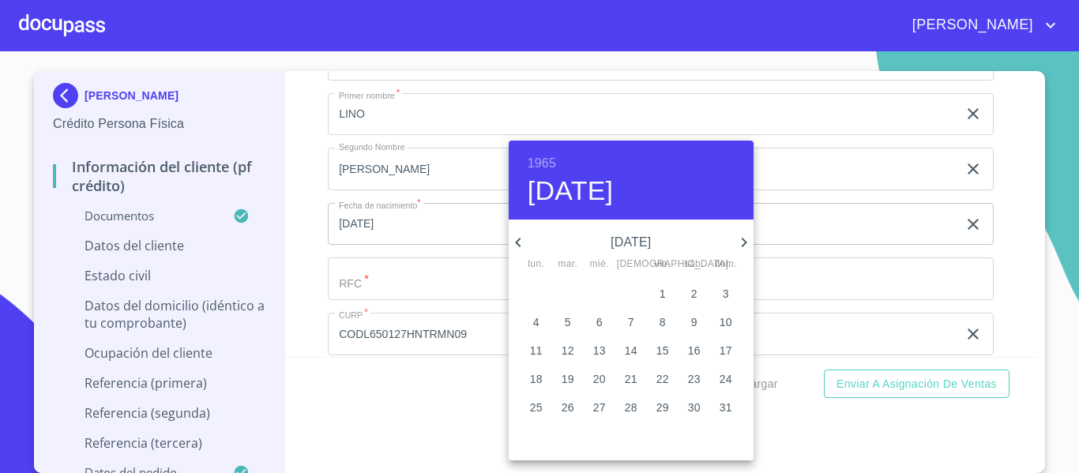
type input "1 de ene. de 1965"
click at [305, 286] on div at bounding box center [539, 236] width 1079 height 473
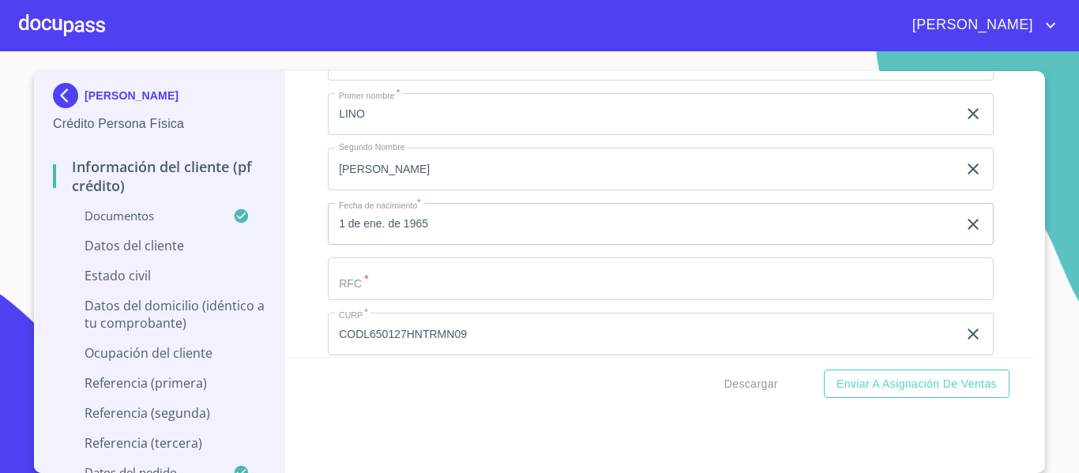
click at [372, 298] on input "Documento de identificación.   *" at bounding box center [661, 278] width 666 height 43
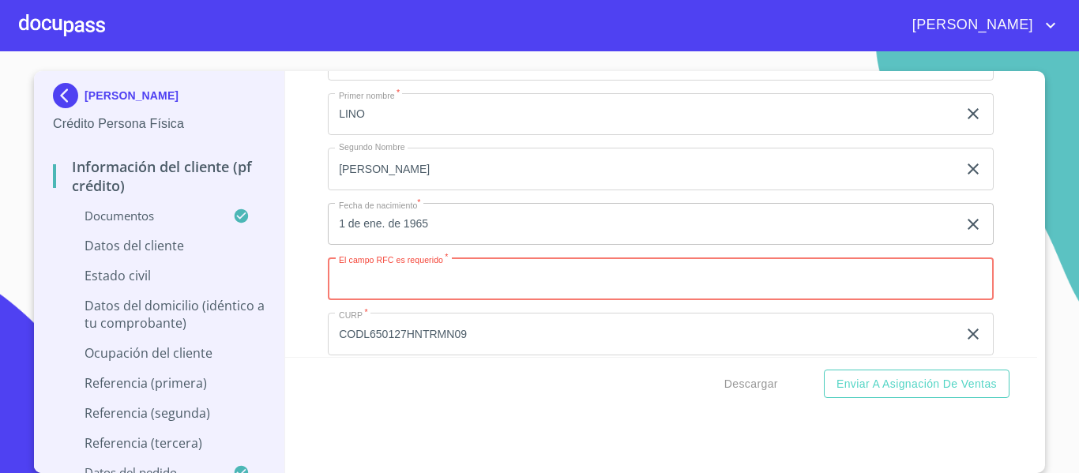
paste input "CODL650127"
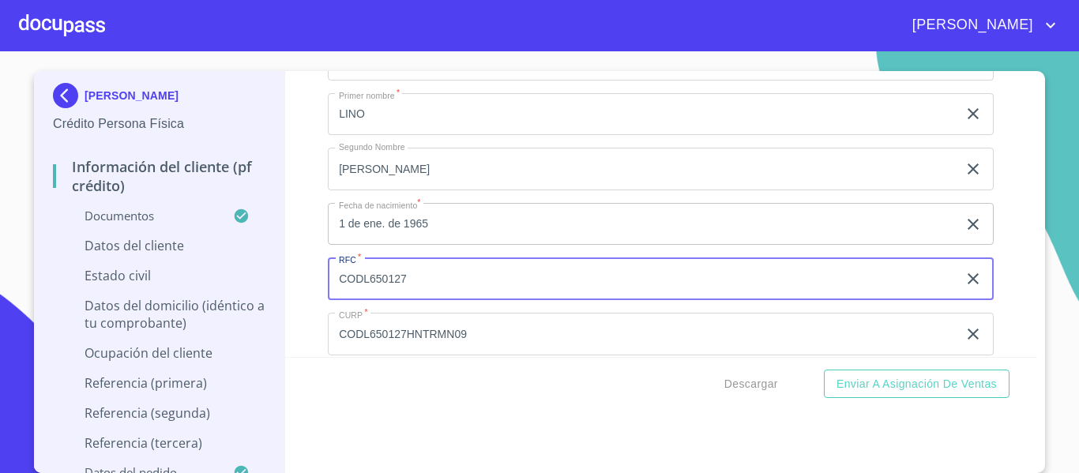
paste input "4F1"
type input "CODL6501274F1"
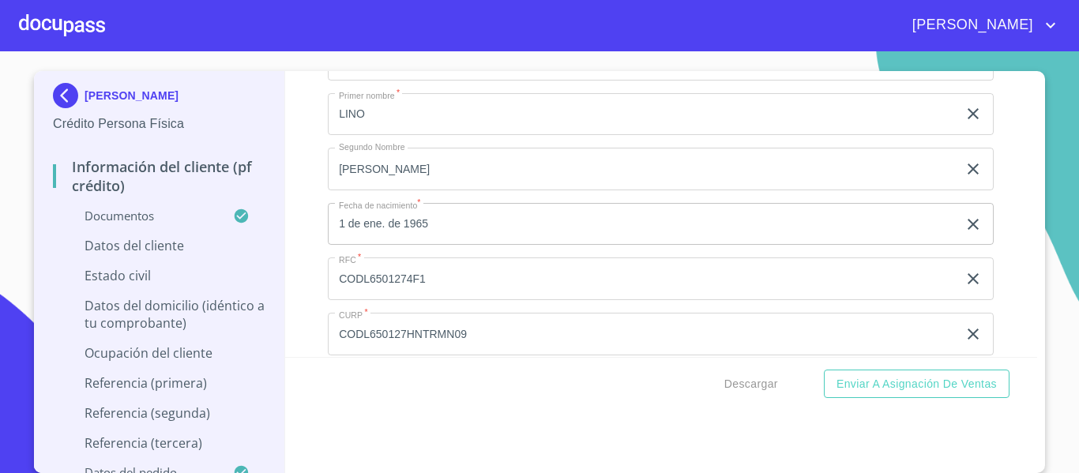
click at [302, 295] on div "Información del cliente (PF crédito) Documentos Documento de identificación.   …" at bounding box center [661, 214] width 752 height 286
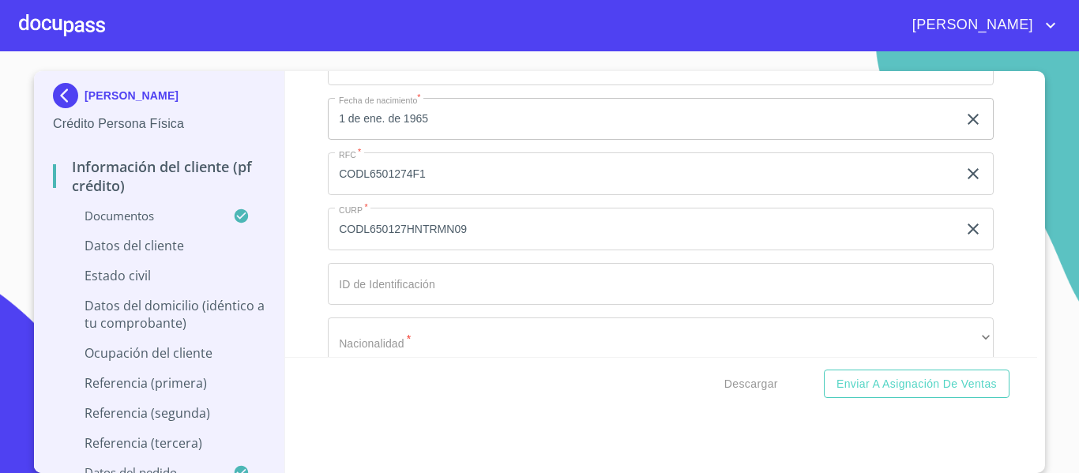
scroll to position [4816, 0]
click at [408, 253] on input "Documento de identificación.   *" at bounding box center [661, 231] width 666 height 43
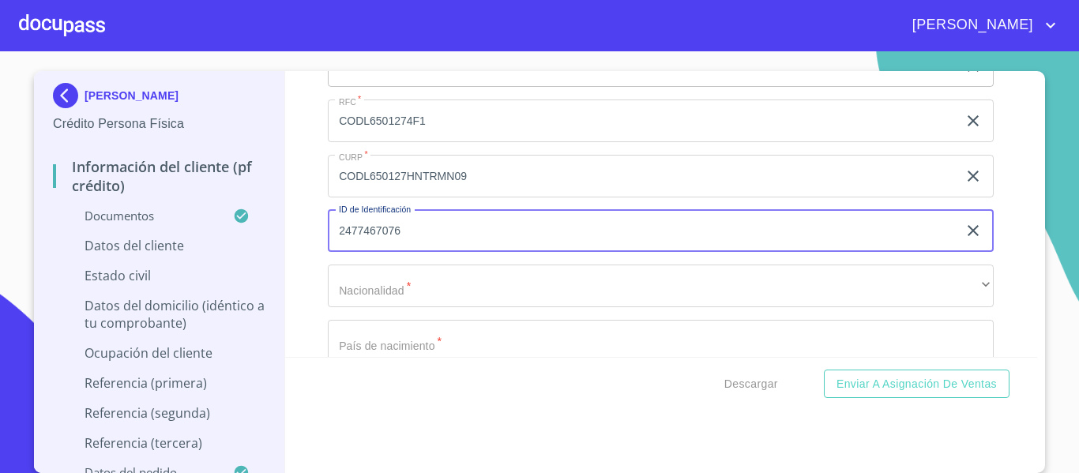
type input "2477467076"
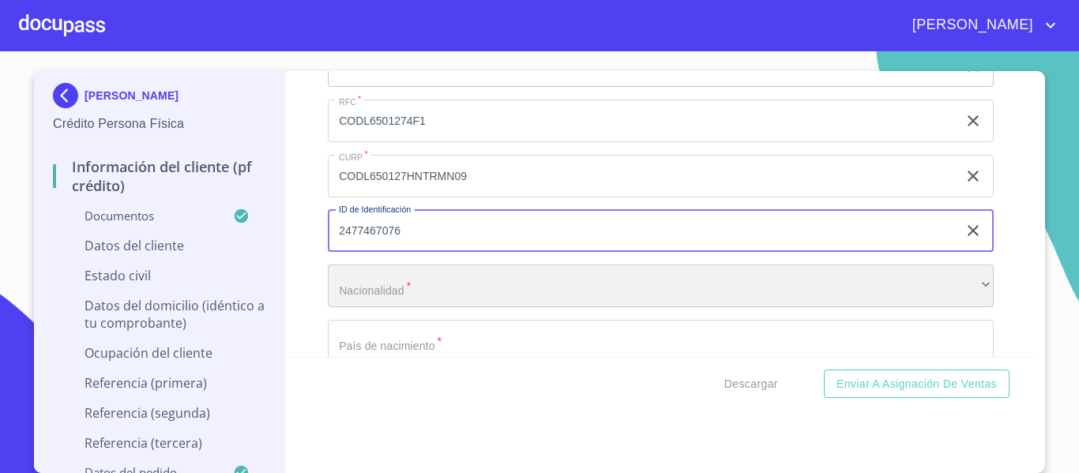
click at [403, 295] on div "​" at bounding box center [661, 286] width 666 height 43
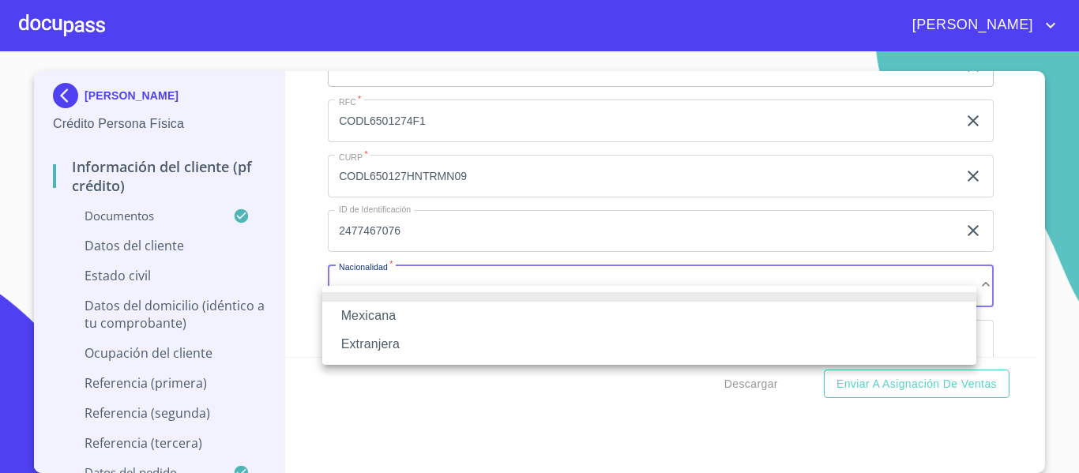
click at [406, 320] on li "Mexicana" at bounding box center [649, 316] width 654 height 28
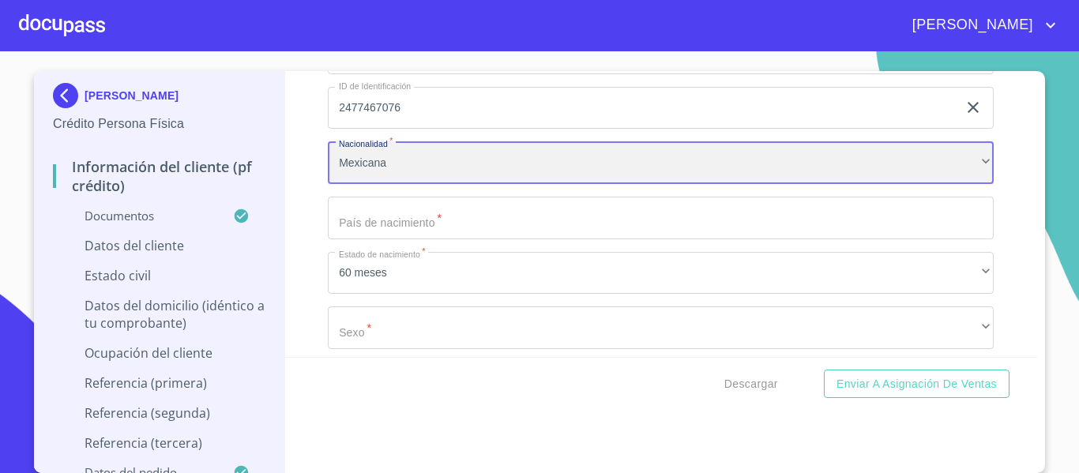
scroll to position [4974, 0]
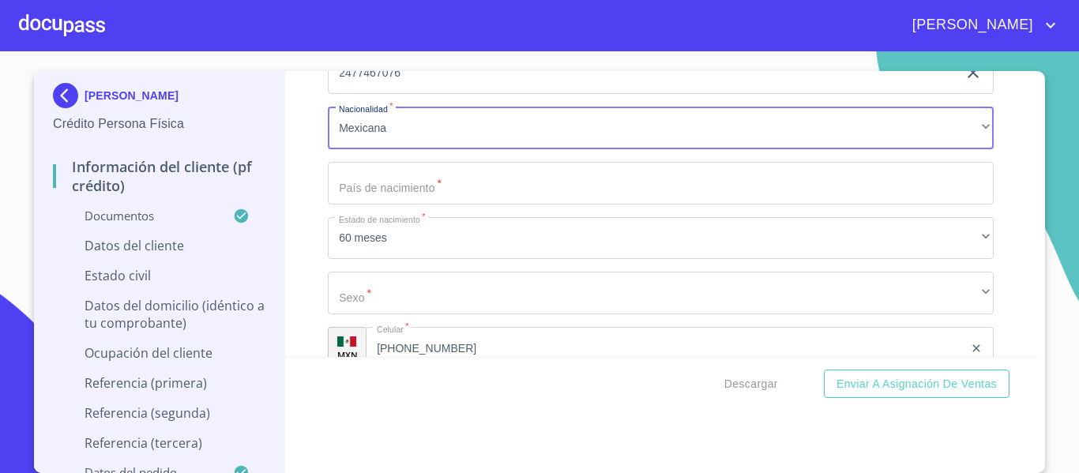
click at [400, 178] on div "Apellido Paterno   * CORDOVA ​ Apellido Materno   * DOMINGUEZ ​ Primer nombre  …" at bounding box center [661, 18] width 666 height 728
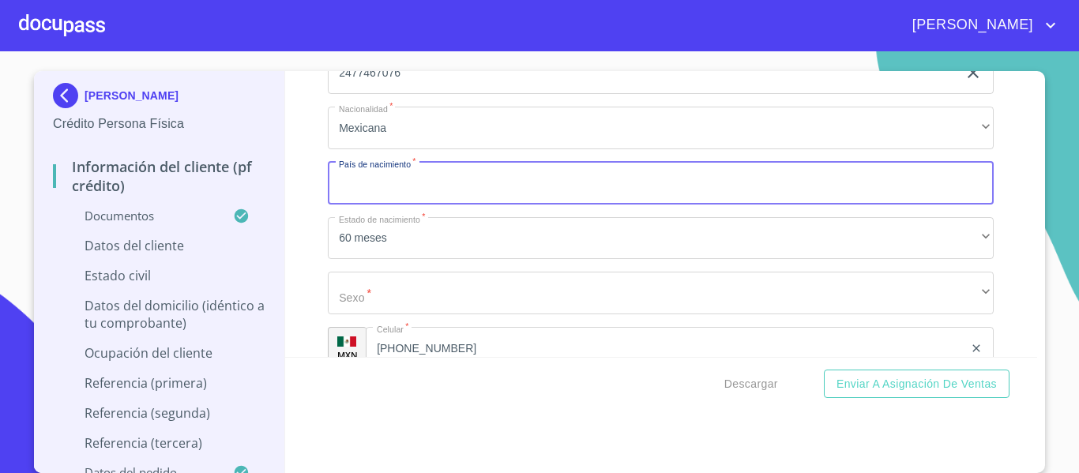
click at [391, 204] on input "Documento de identificación.   *" at bounding box center [661, 183] width 666 height 43
type input "[GEOGRAPHIC_DATA]"
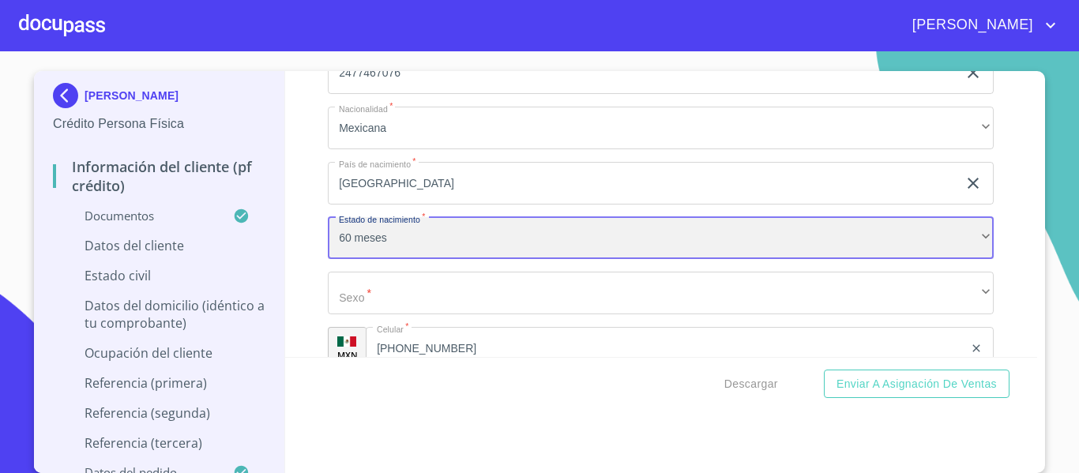
click at [342, 256] on div "60 meses" at bounding box center [661, 238] width 666 height 43
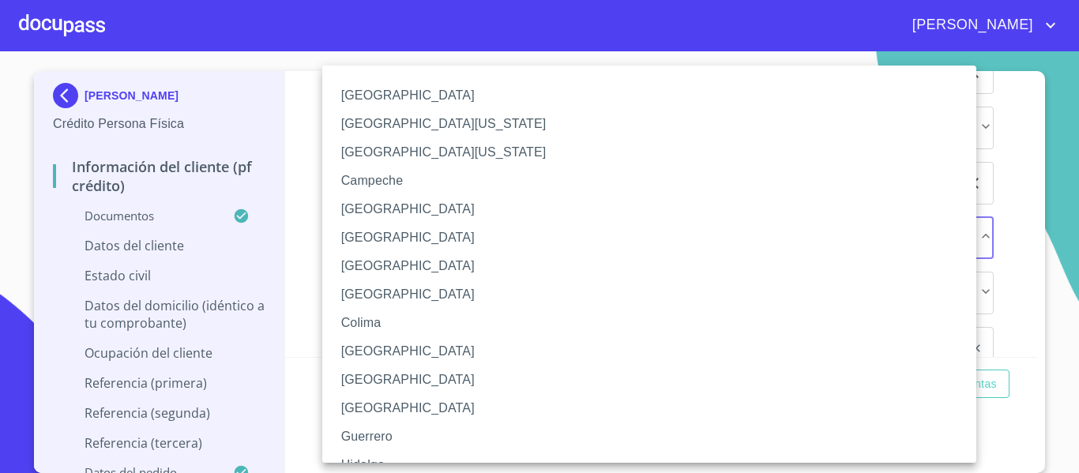
scroll to position [230, 0]
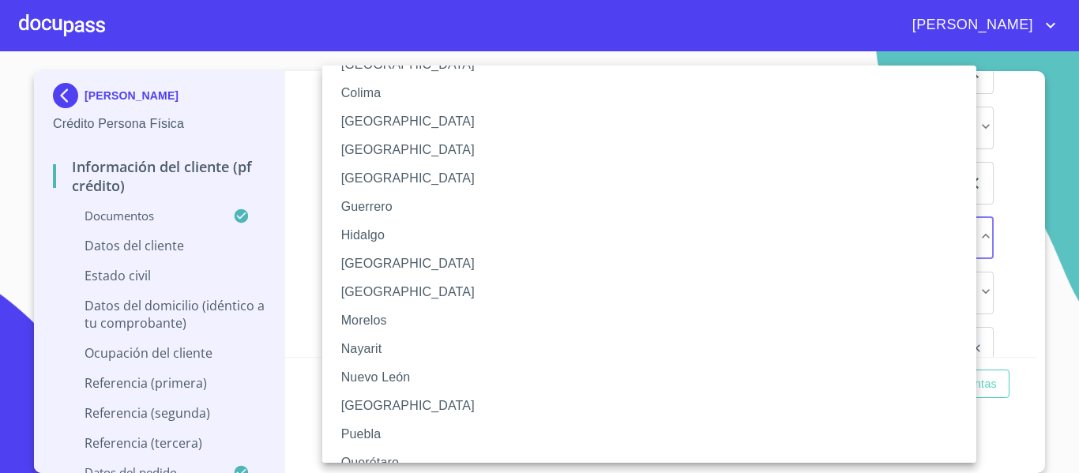
click at [375, 265] on li "[GEOGRAPHIC_DATA]" at bounding box center [655, 264] width 666 height 28
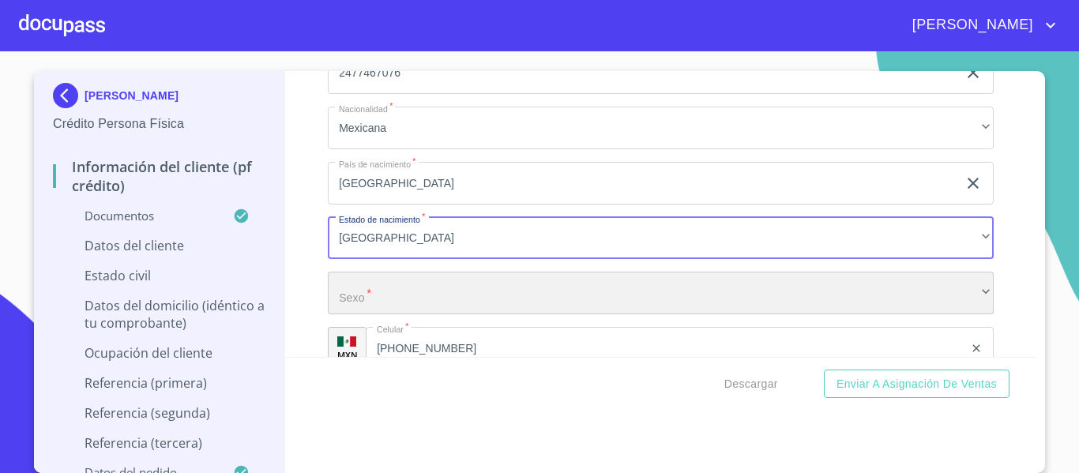
click at [364, 312] on div "​" at bounding box center [661, 293] width 666 height 43
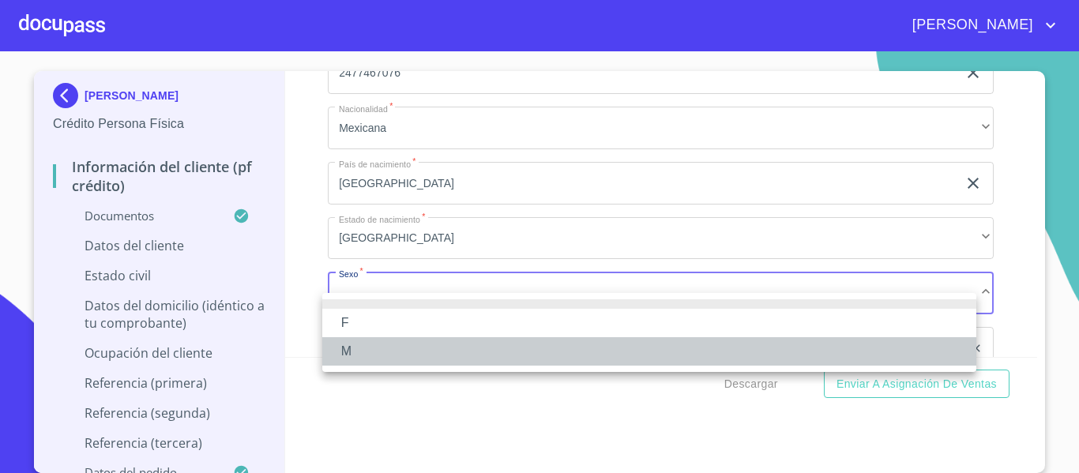
click at [361, 351] on li "M" at bounding box center [649, 351] width 654 height 28
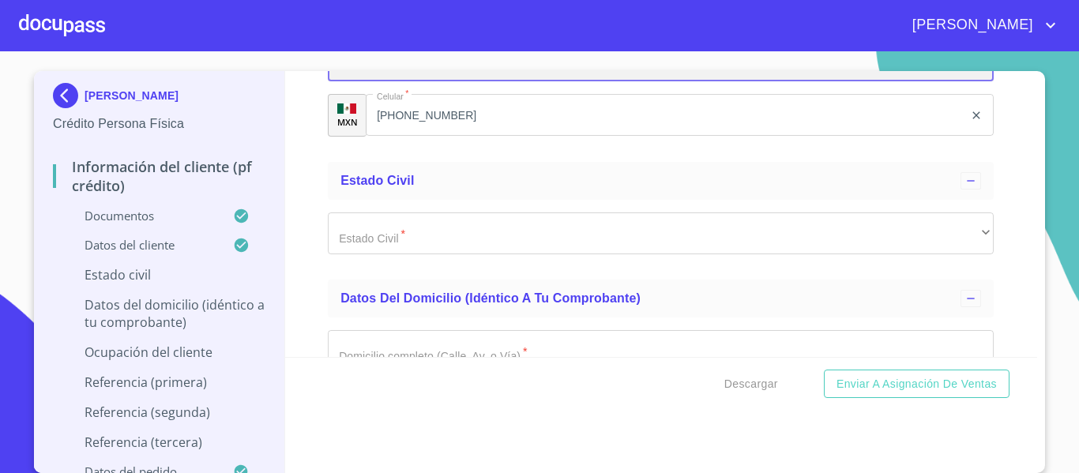
scroll to position [5211, 0]
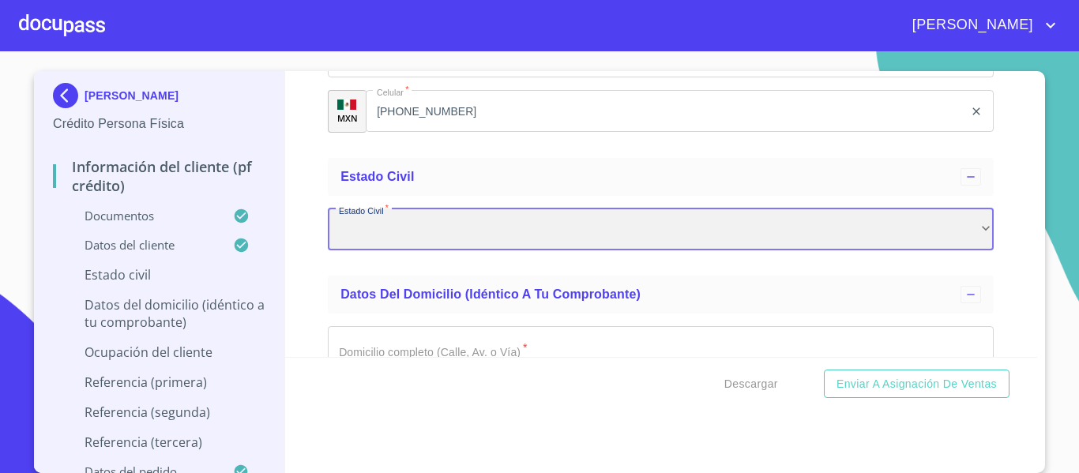
click at [418, 229] on div "​" at bounding box center [661, 229] width 666 height 43
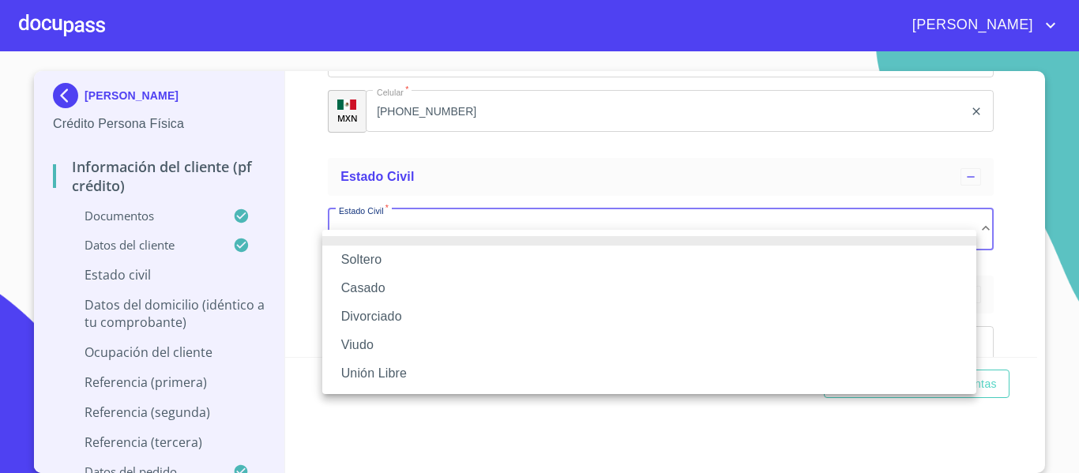
click at [394, 347] on li "Viudo" at bounding box center [649, 345] width 654 height 28
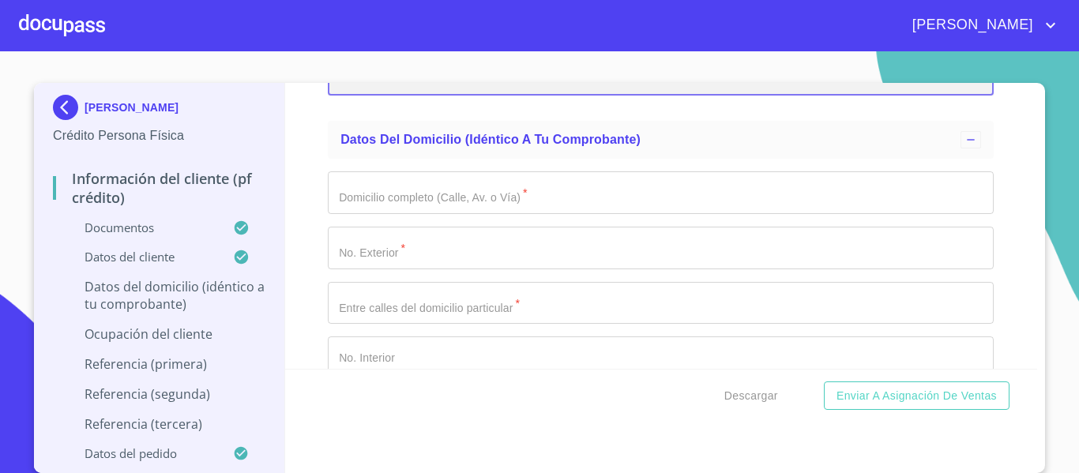
scroll to position [5448, 0]
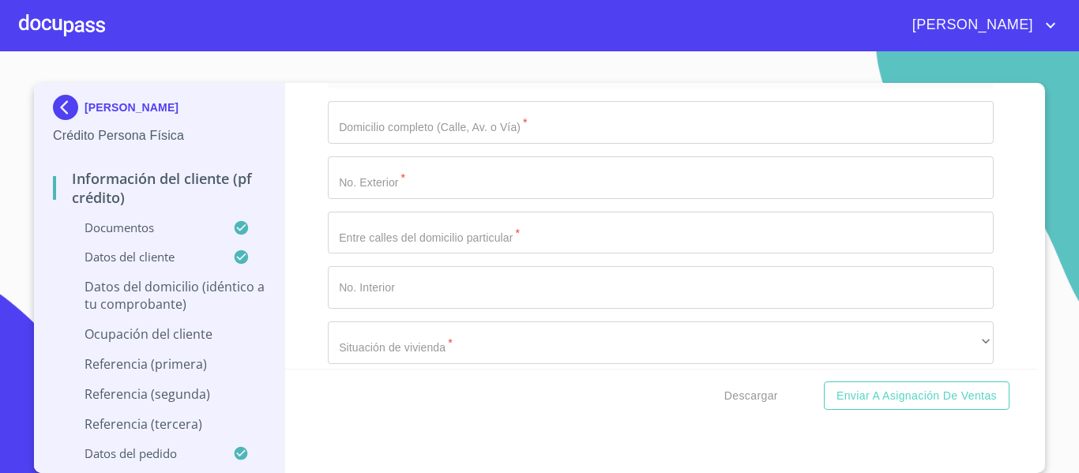
click at [436, 144] on input "Documento de identificación.   *" at bounding box center [661, 122] width 666 height 43
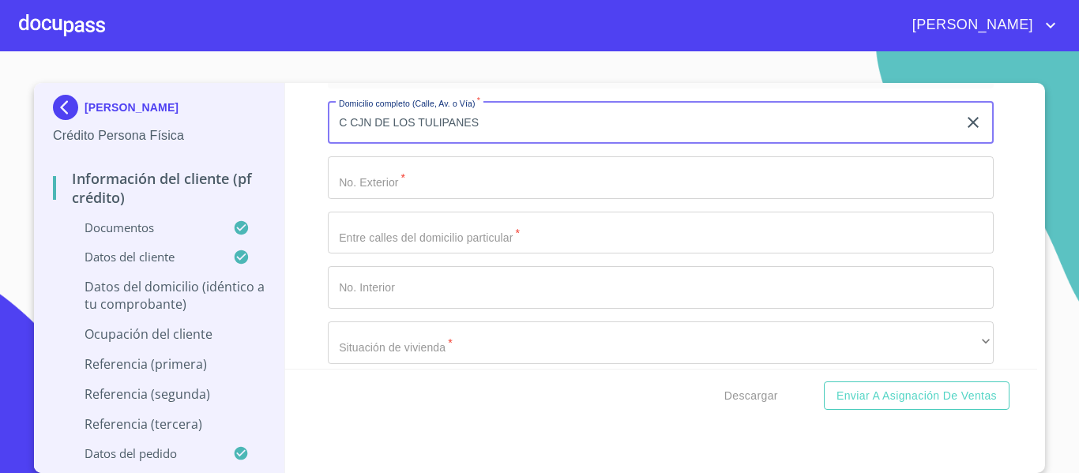
type input "C CJN DE LOS TULIPANES"
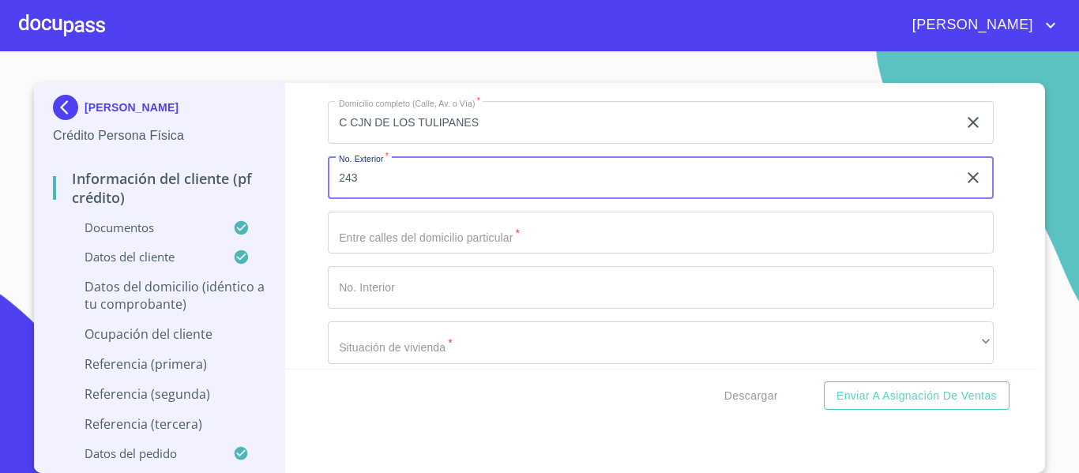
type input "243"
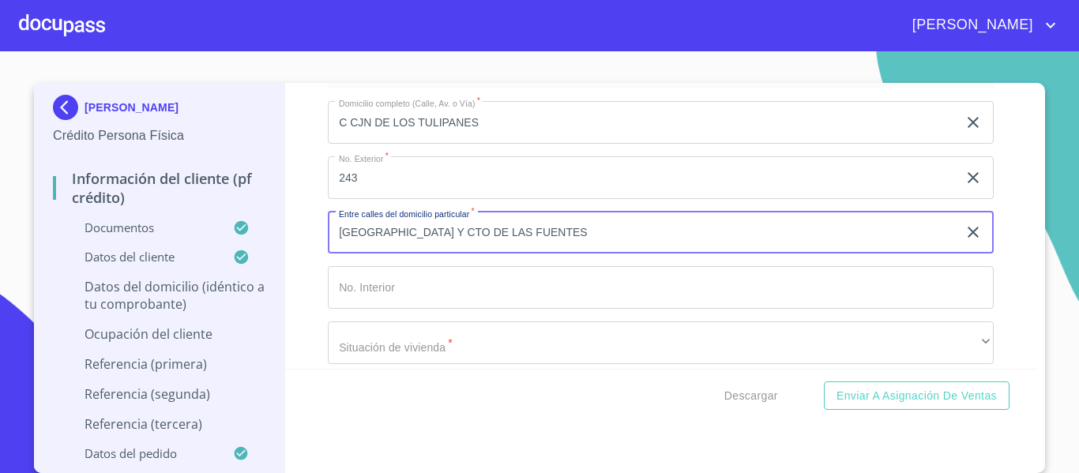
type input "[GEOGRAPHIC_DATA] Y CTO DE LAS FUENTES"
click at [307, 298] on div "Información del cliente (PF crédito) Documentos Documento de identificación.   …" at bounding box center [661, 226] width 752 height 286
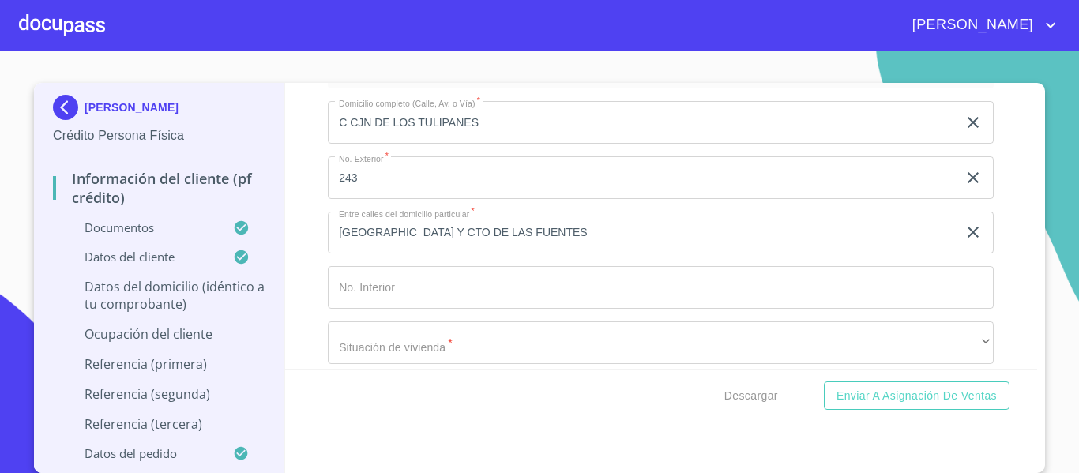
scroll to position [5527, 0]
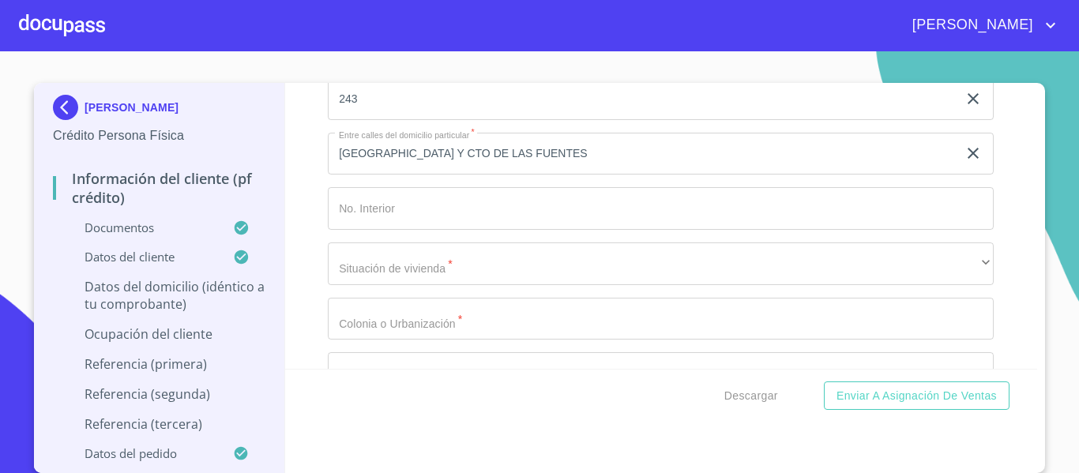
click at [433, 225] on input "Documento de identificación.   *" at bounding box center [661, 208] width 666 height 43
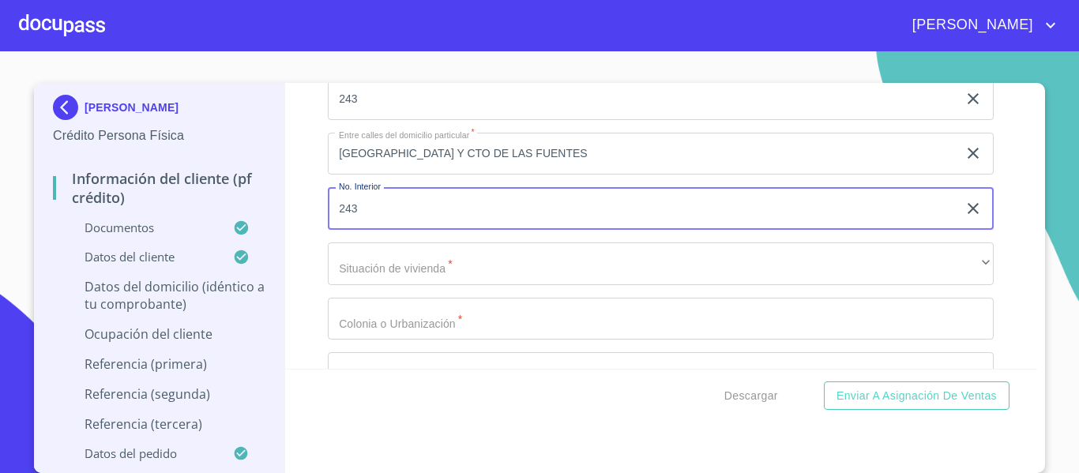
type input "243"
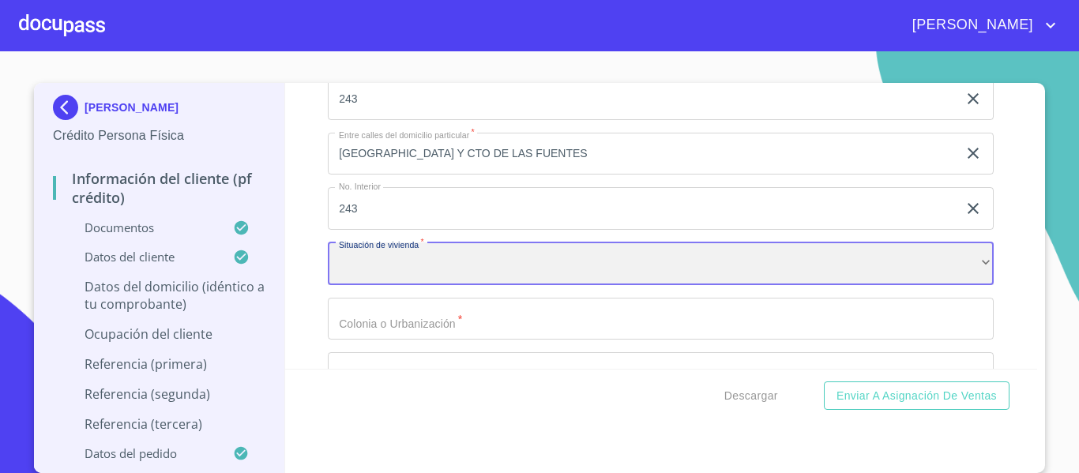
click at [425, 272] on div "​" at bounding box center [661, 263] width 666 height 43
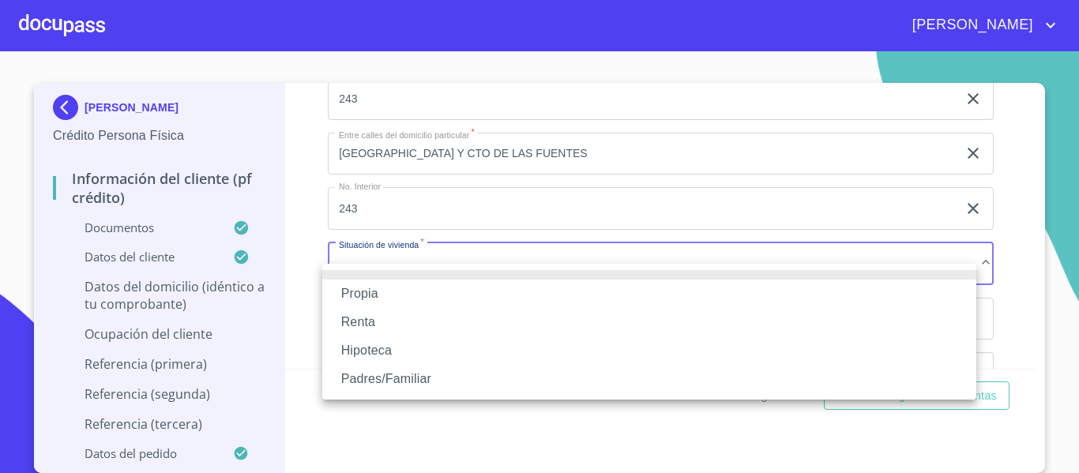
click at [383, 301] on li "Propia" at bounding box center [649, 294] width 654 height 28
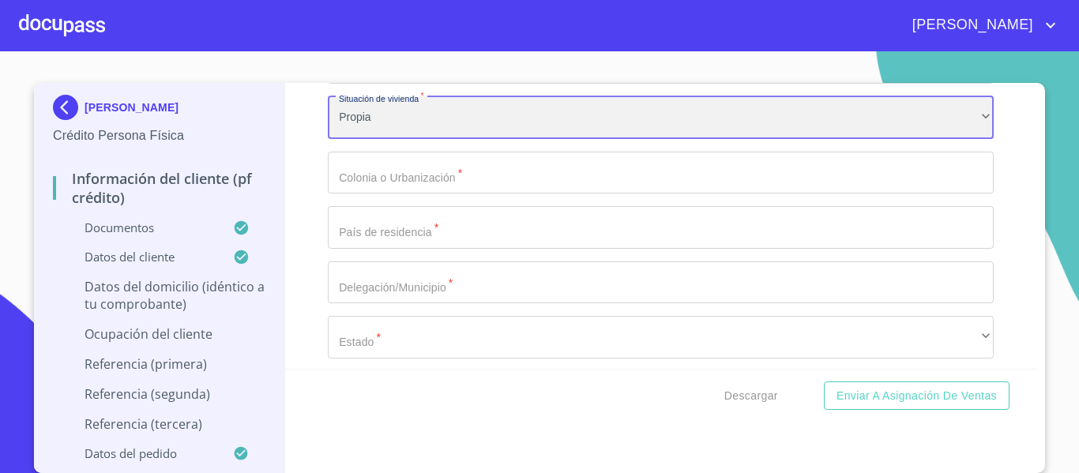
scroll to position [5685, 0]
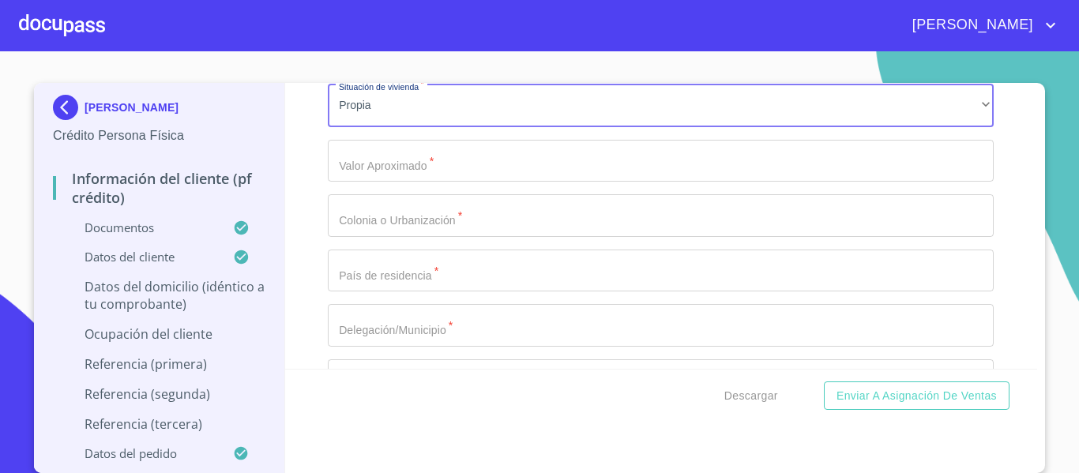
click at [401, 182] on input "Documento de identificación.   *" at bounding box center [661, 161] width 666 height 43
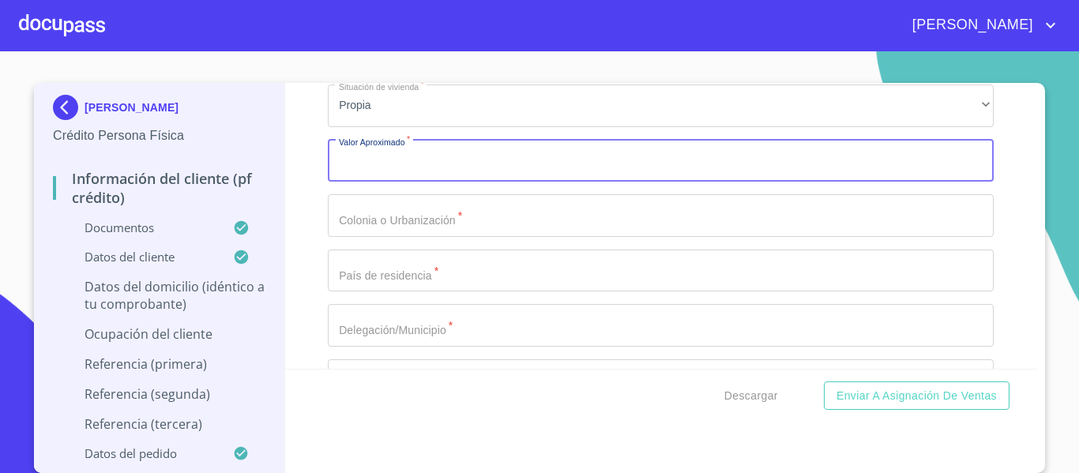
click at [403, 231] on input "Documento de identificación.   *" at bounding box center [661, 215] width 666 height 43
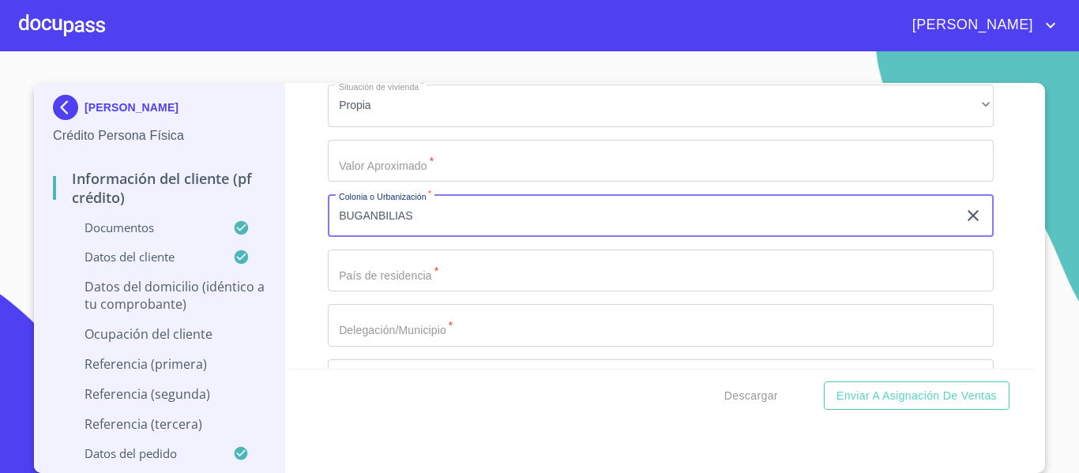
type input "BUGANBILIAS"
click at [351, 284] on input "Documento de identificación.   *" at bounding box center [661, 271] width 666 height 43
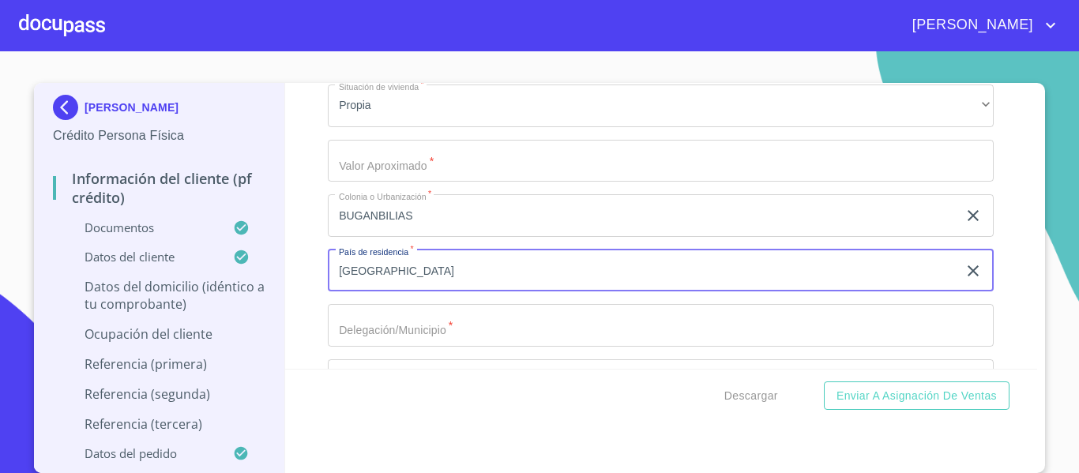
type input "[GEOGRAPHIC_DATA]"
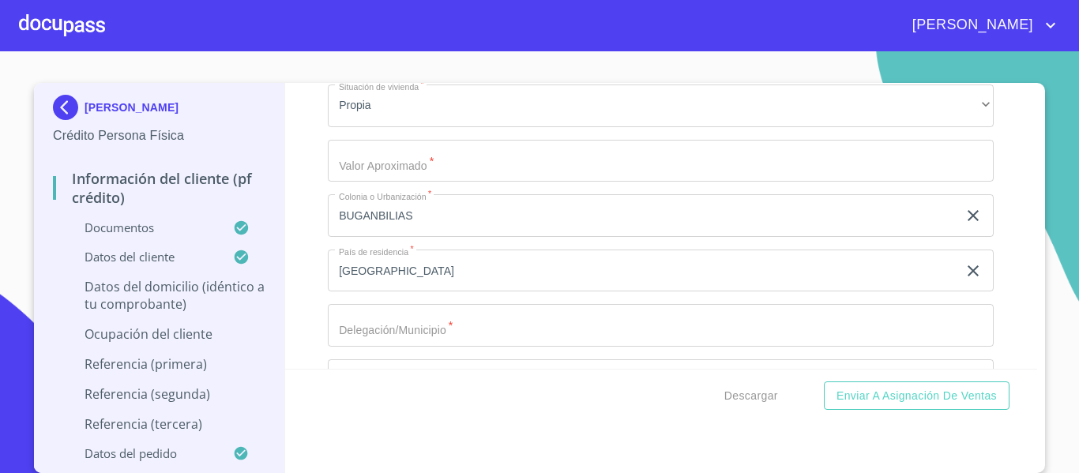
click at [308, 306] on div "Información del cliente (PF crédito) Documentos Documento de identificación.   …" at bounding box center [661, 226] width 752 height 286
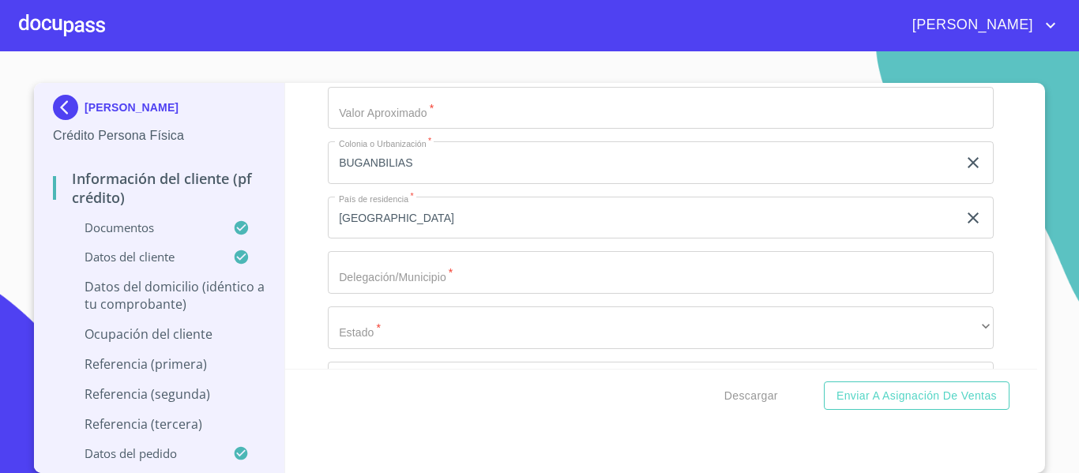
scroll to position [5764, 0]
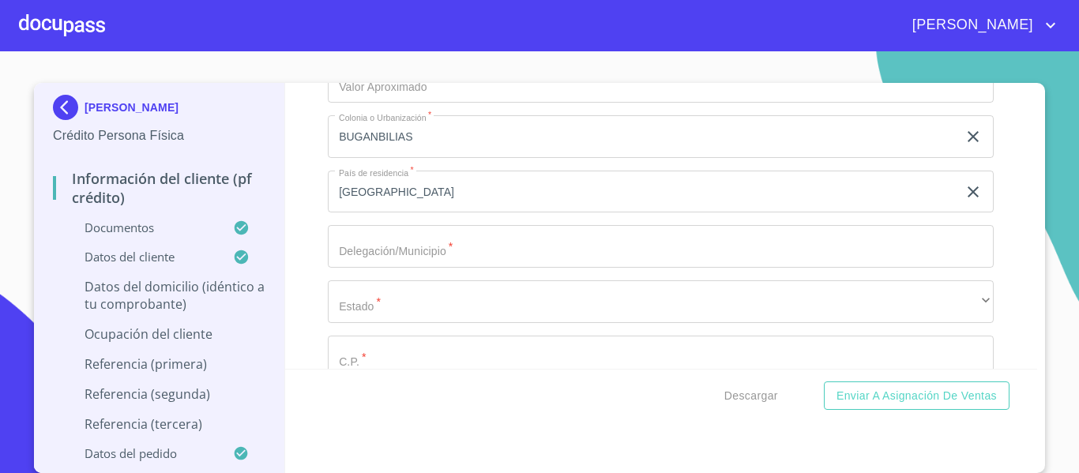
click at [370, 251] on input "Documento de identificación.   *" at bounding box center [661, 246] width 666 height 43
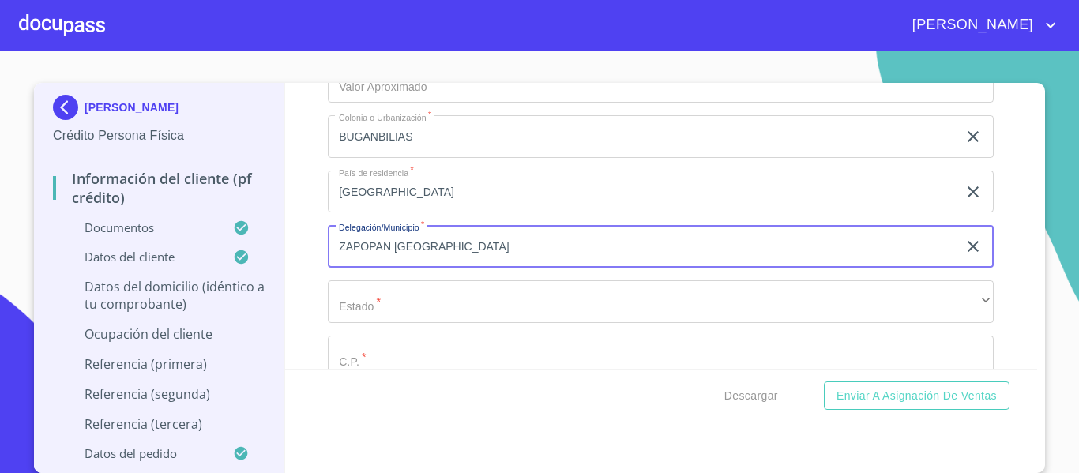
type input "ZAPOPAN [GEOGRAPHIC_DATA]"
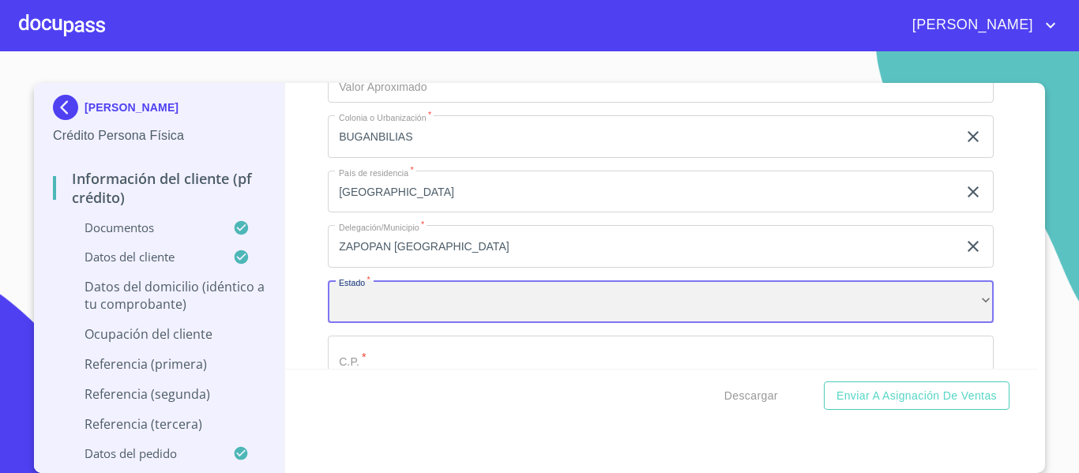
click at [389, 320] on div "​" at bounding box center [661, 301] width 666 height 43
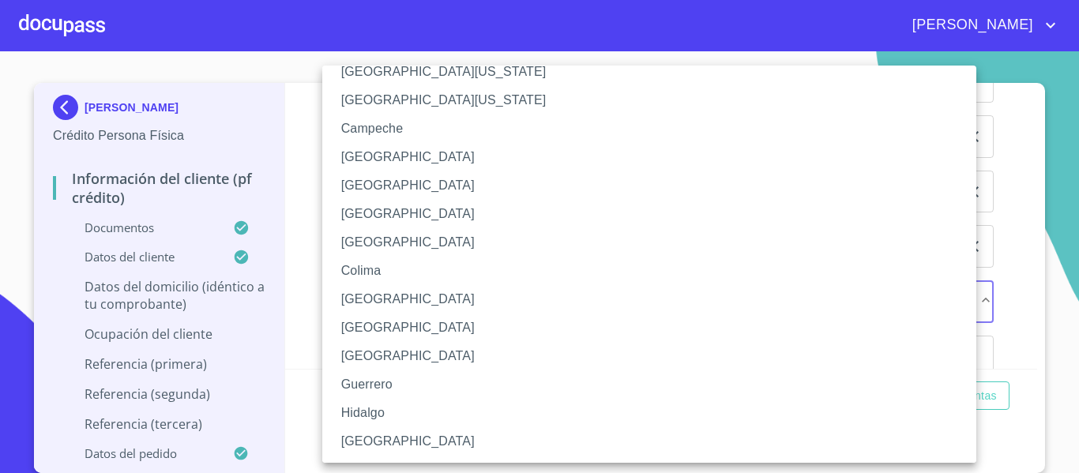
scroll to position [237, 0]
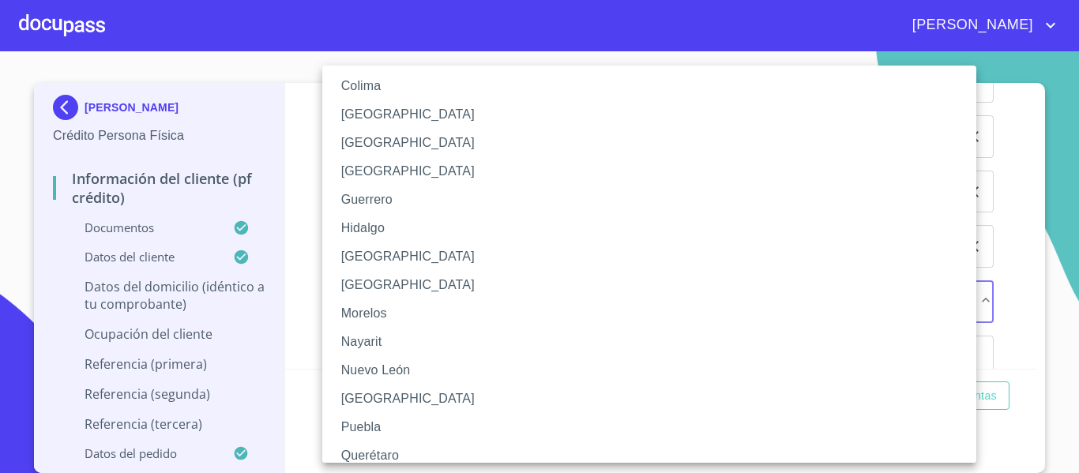
click at [436, 260] on li "[GEOGRAPHIC_DATA]" at bounding box center [655, 256] width 666 height 28
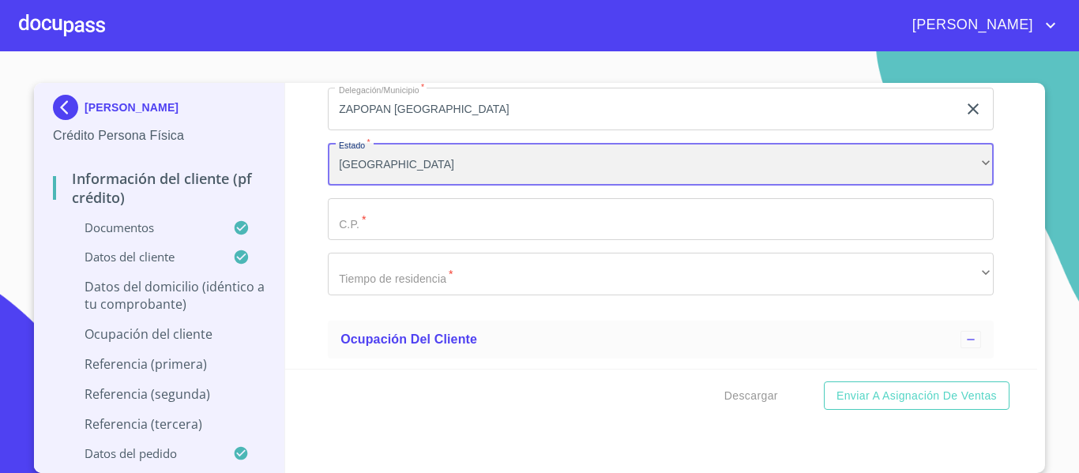
scroll to position [5922, 0]
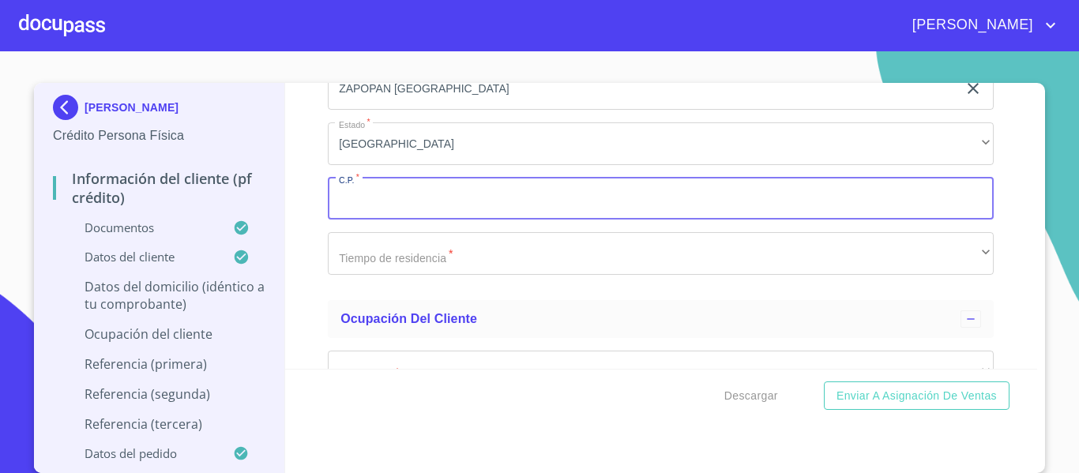
click at [368, 220] on input "Documento de identificación.   *" at bounding box center [661, 199] width 666 height 43
type input "45238"
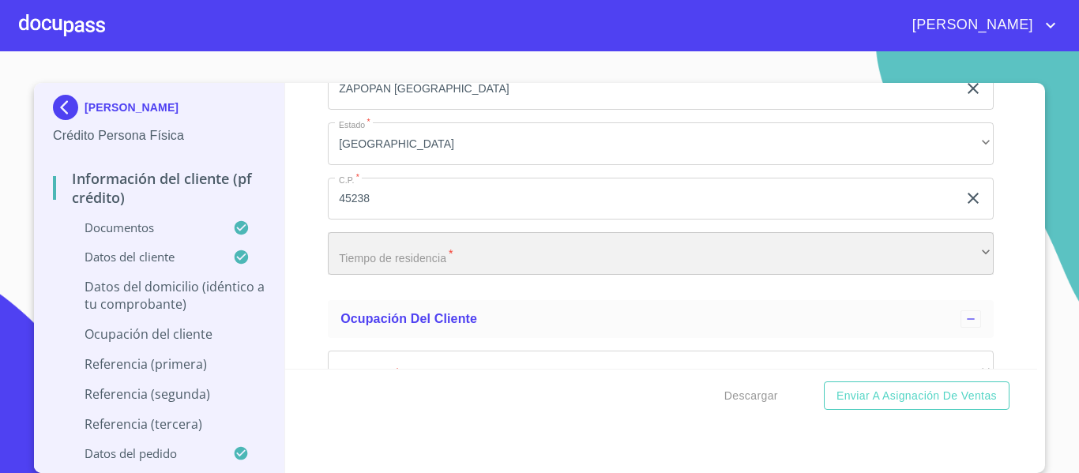
click at [400, 275] on div "​" at bounding box center [661, 253] width 666 height 43
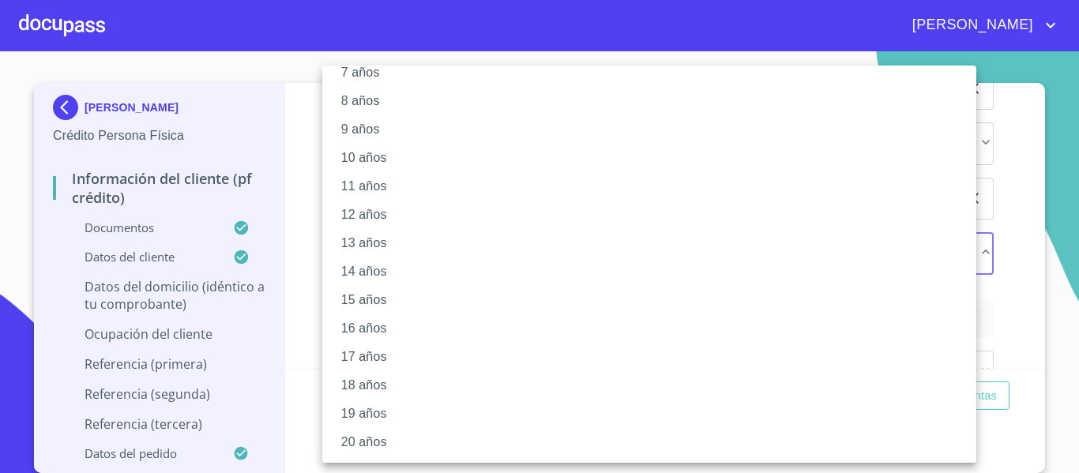
click at [392, 282] on li "14 años" at bounding box center [655, 271] width 666 height 28
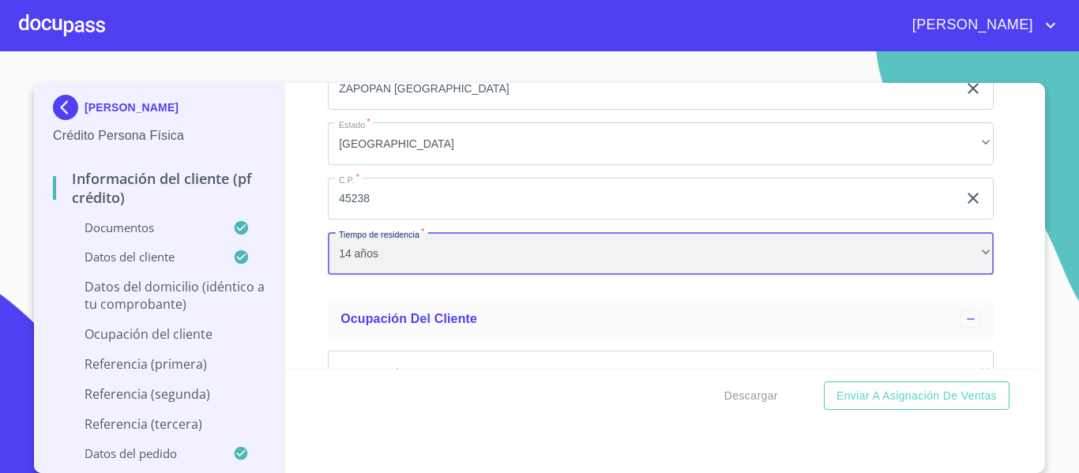
scroll to position [221, 0]
click at [379, 275] on div "14 años" at bounding box center [661, 253] width 666 height 43
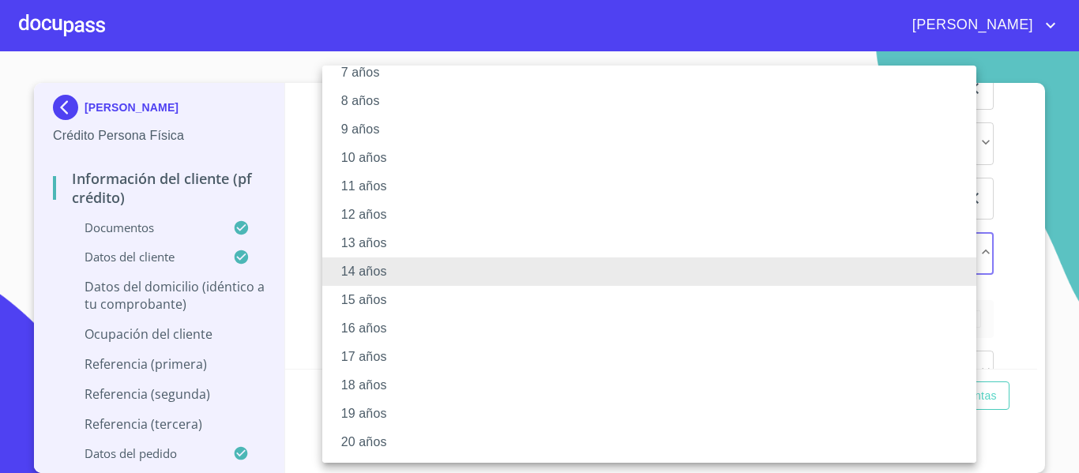
click at [376, 297] on li "15 años" at bounding box center [655, 300] width 666 height 28
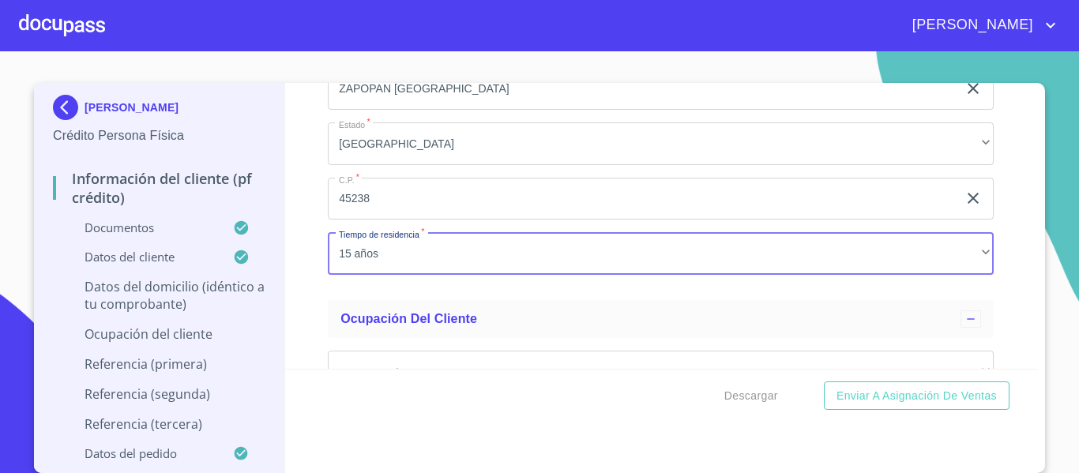
click at [318, 302] on div "Información del cliente (PF crédito) Documentos Documento de identificación.   …" at bounding box center [661, 226] width 752 height 286
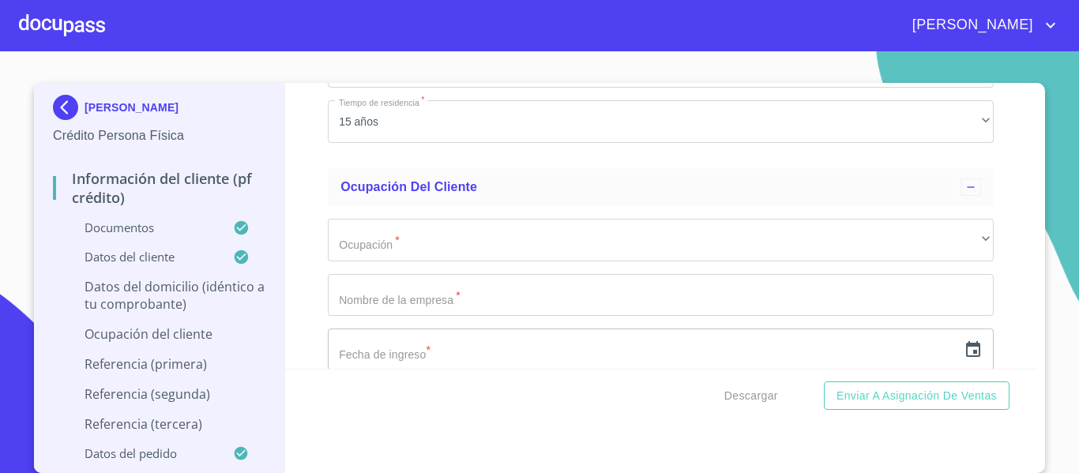
scroll to position [6080, 0]
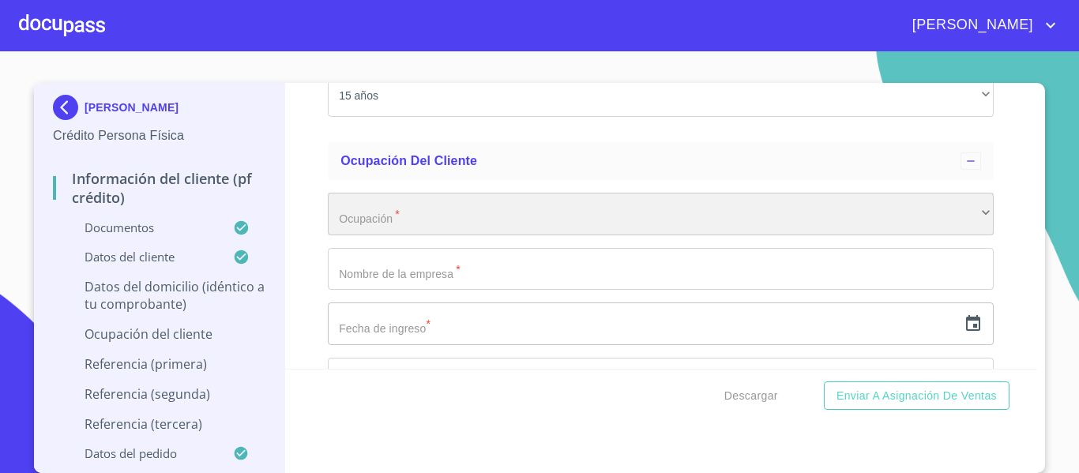
click at [411, 235] on div "​" at bounding box center [661, 214] width 666 height 43
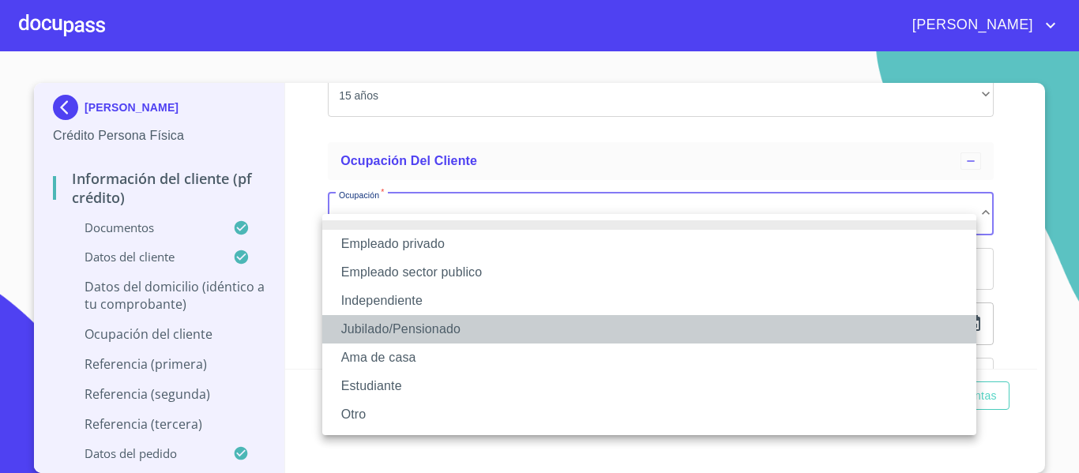
click at [403, 332] on li "Jubilado/Pensionado" at bounding box center [649, 329] width 654 height 28
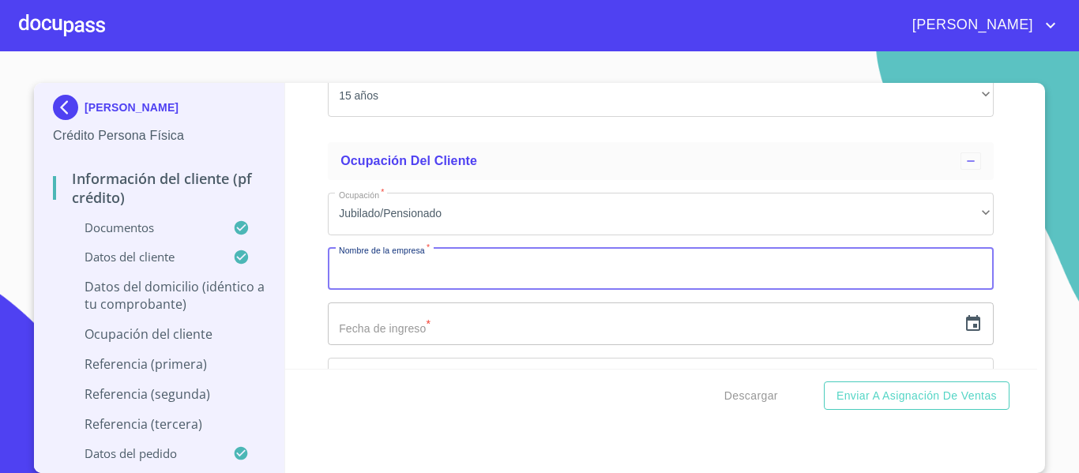
click at [347, 291] on input "Documento de identificación.   *" at bounding box center [661, 269] width 666 height 43
type input "C"
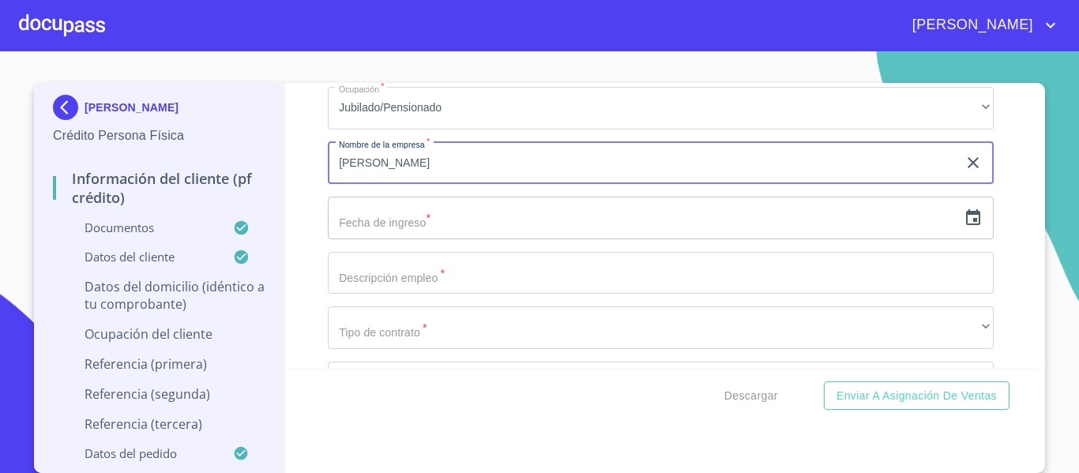
scroll to position [6238, 0]
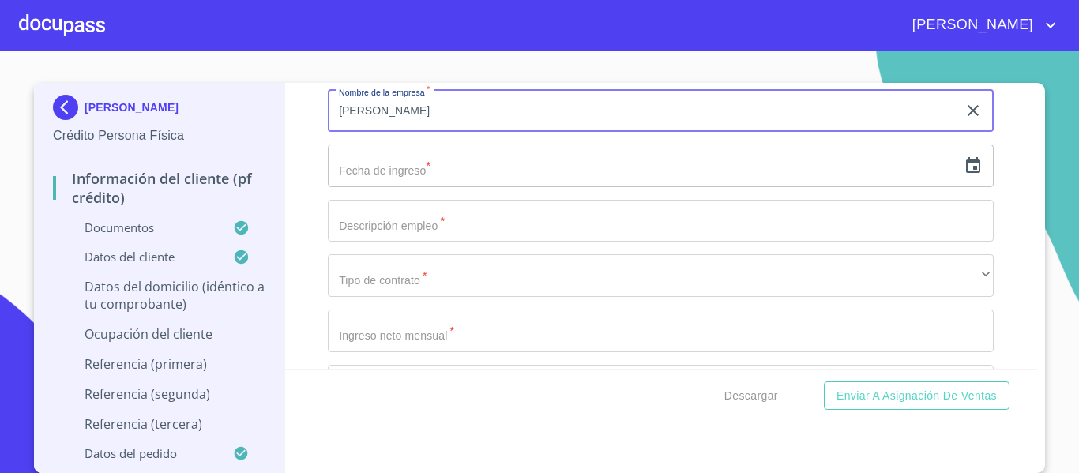
type input "[PERSON_NAME]"
click at [966, 173] on icon "button" at bounding box center [973, 165] width 14 height 16
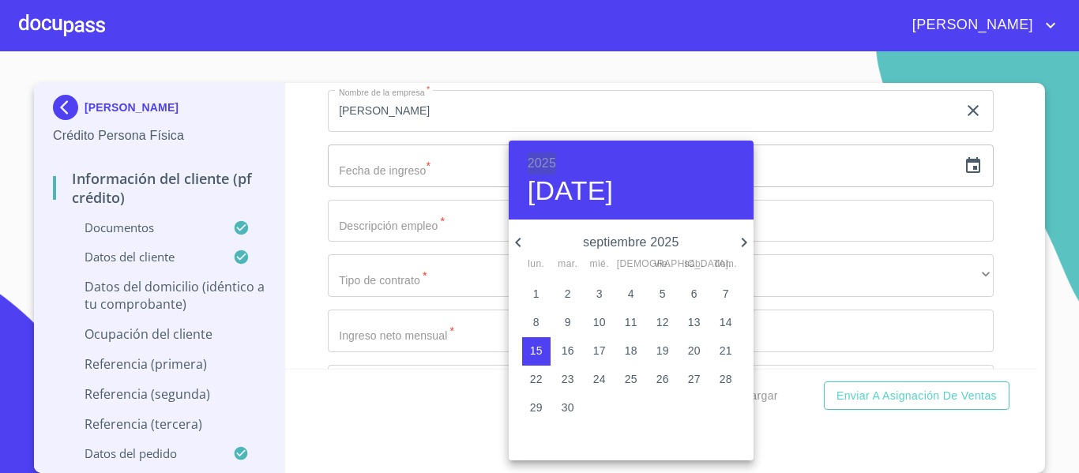
click at [536, 163] on h6 "2025" at bounding box center [541, 163] width 28 height 22
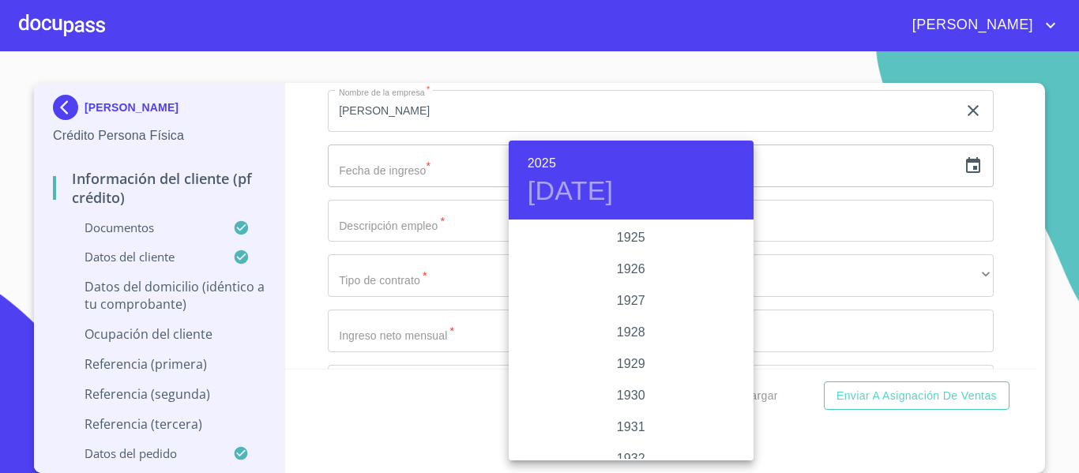
scroll to position [3064, 0]
click at [532, 156] on h6 "2025" at bounding box center [541, 163] width 28 height 22
click at [626, 256] on div "2010" at bounding box center [630, 254] width 245 height 32
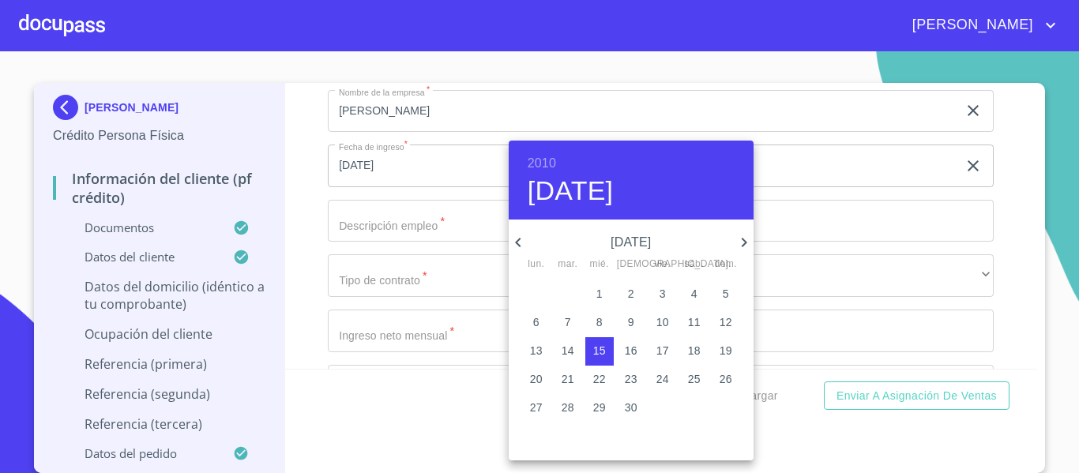
click at [523, 242] on icon "button" at bounding box center [517, 242] width 19 height 19
click at [745, 246] on icon "button" at bounding box center [743, 242] width 19 height 19
click at [523, 242] on icon "button" at bounding box center [517, 242] width 19 height 19
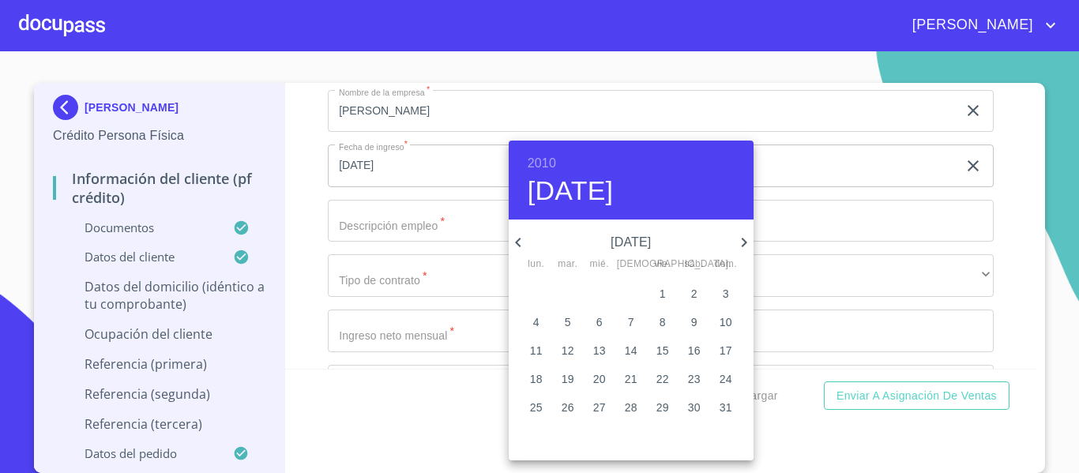
click at [662, 298] on p "1" at bounding box center [662, 294] width 6 height 16
type input "1 de oct. de 2010"
click at [314, 286] on div at bounding box center [539, 236] width 1079 height 473
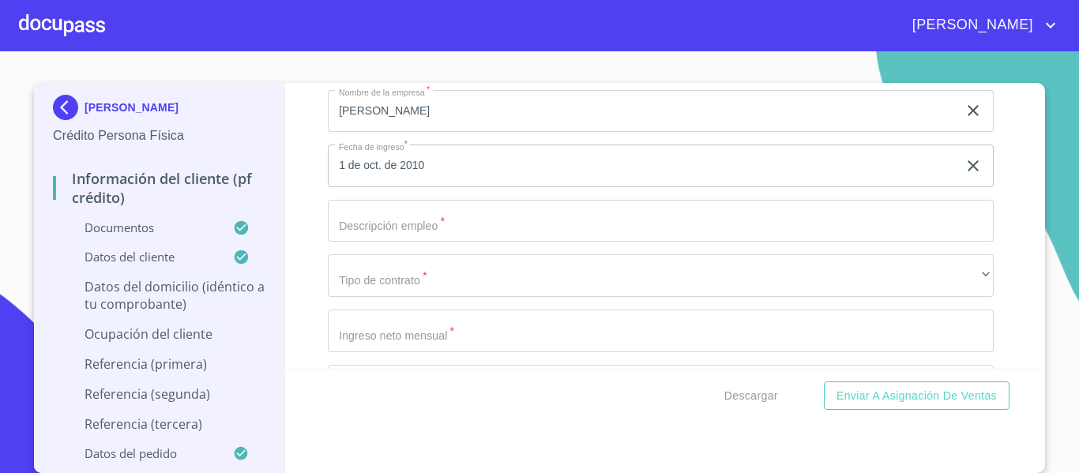
click at [375, 242] on input "Documento de identificación.   *" at bounding box center [661, 221] width 666 height 43
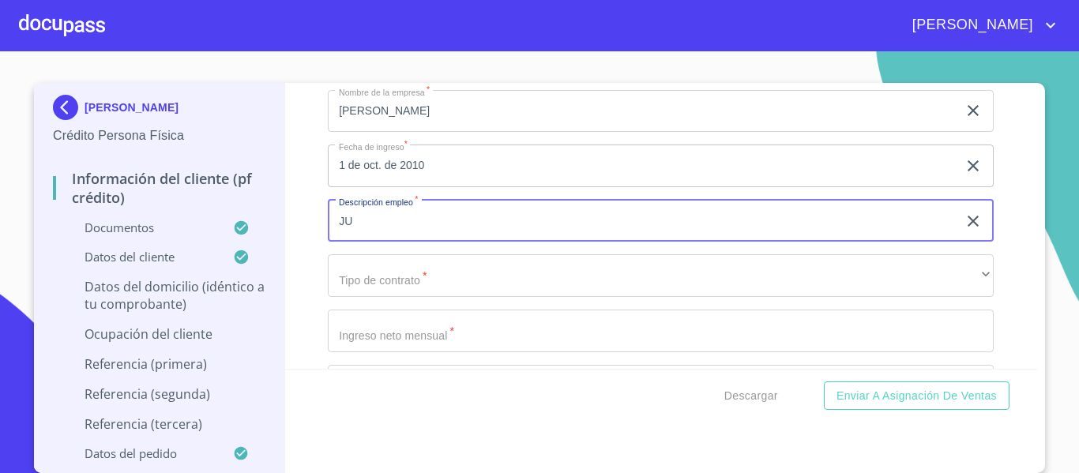
type input "J"
type input "P"
type input "PENCIONADO"
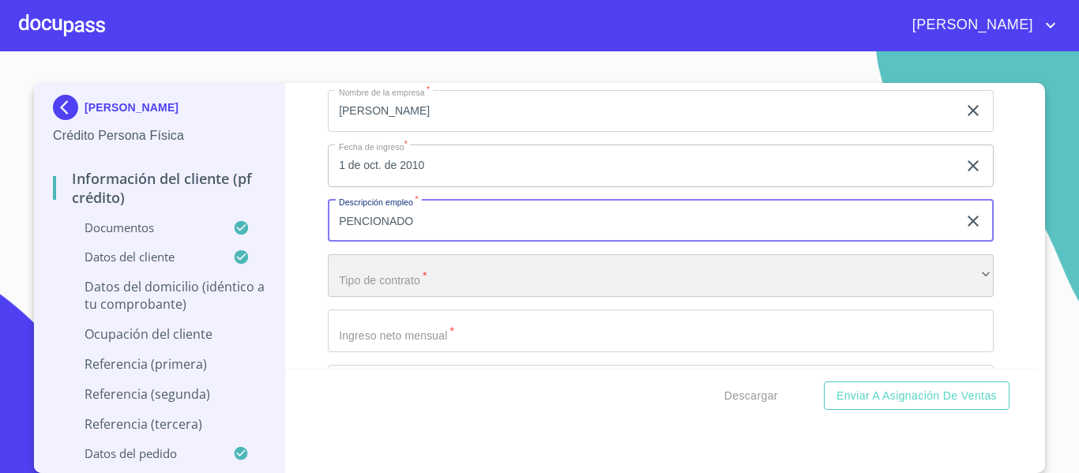
click at [390, 279] on div "​" at bounding box center [661, 275] width 666 height 43
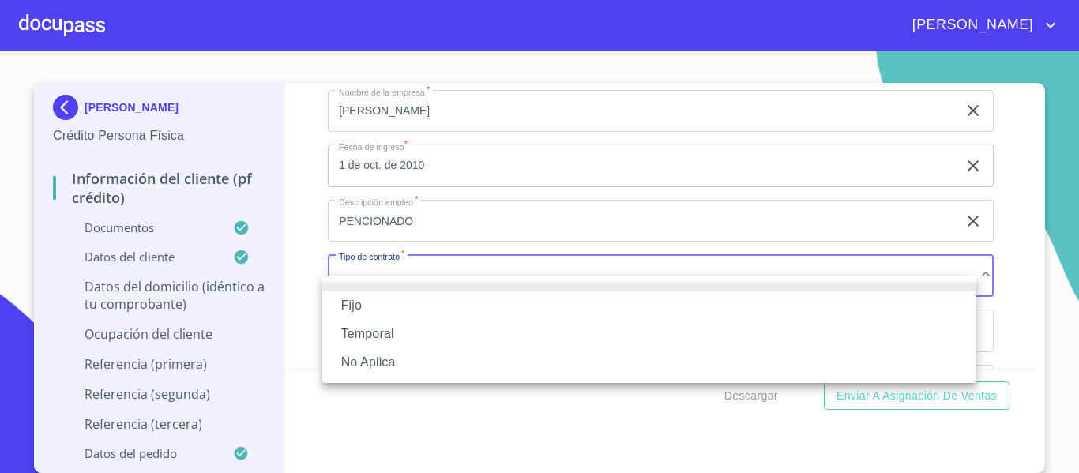
click at [373, 299] on li "Fijo" at bounding box center [649, 305] width 654 height 28
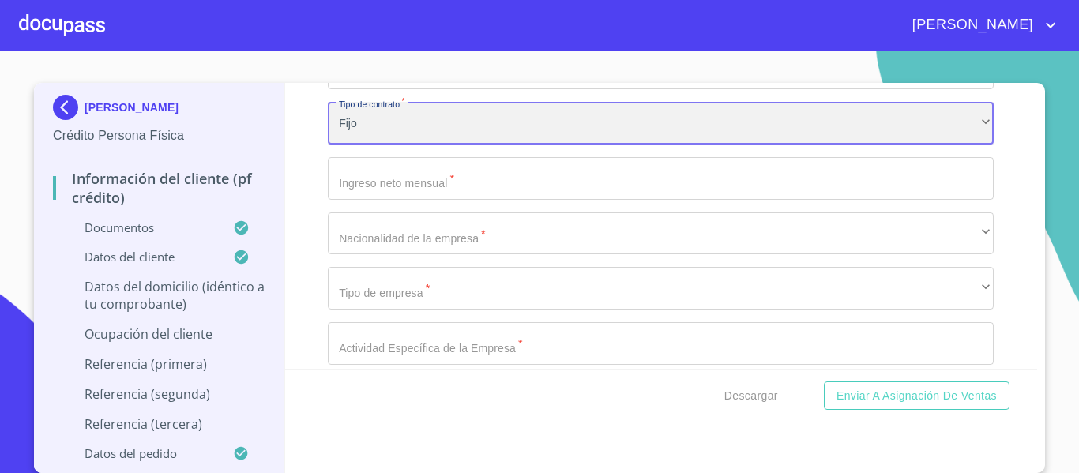
scroll to position [6396, 0]
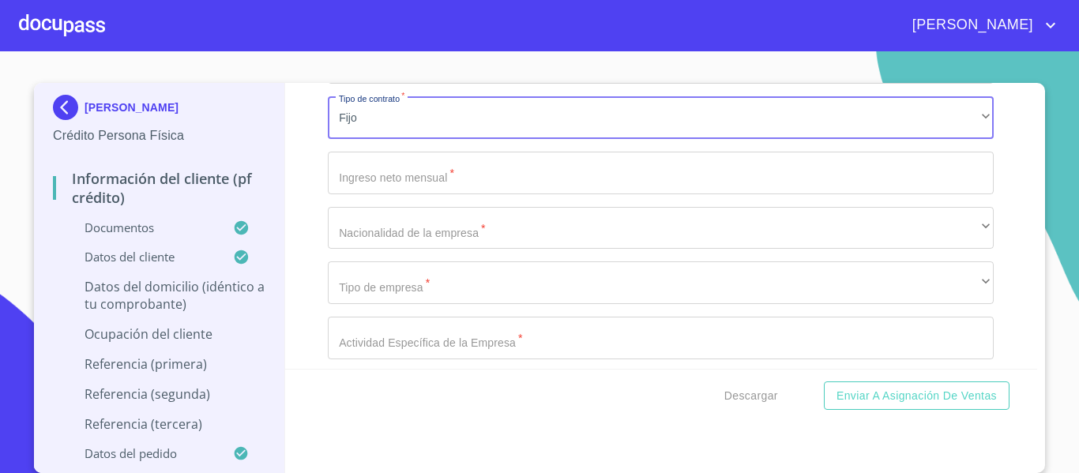
click at [369, 184] on input "Documento de identificación.   *" at bounding box center [661, 173] width 666 height 43
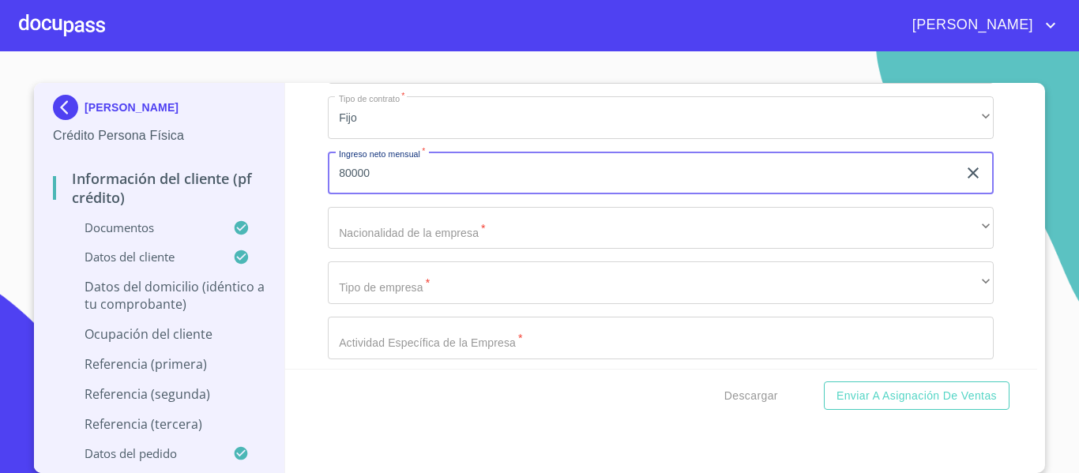
type input "80000"
click at [285, 233] on div "Información del cliente (PF crédito) Documentos Documento de identificación.   …" at bounding box center [661, 226] width 752 height 286
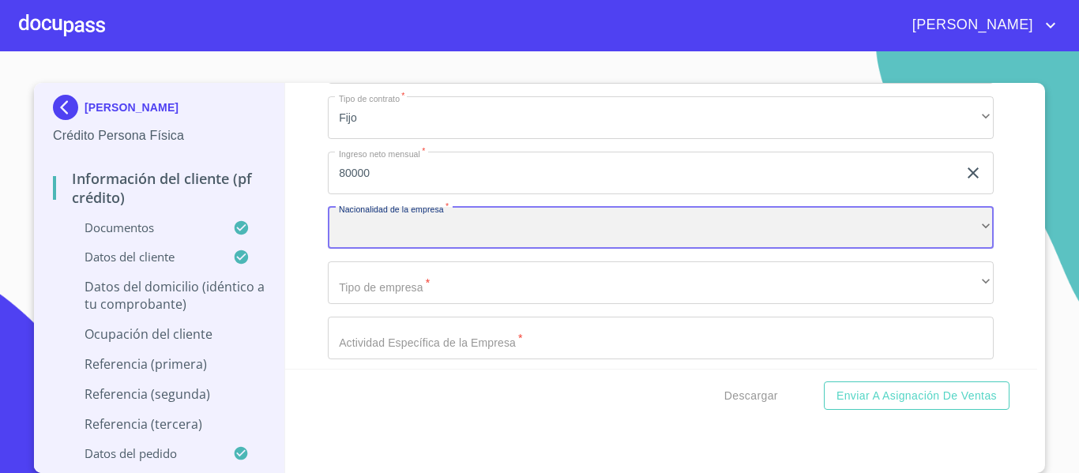
click at [452, 243] on div "​" at bounding box center [661, 228] width 666 height 43
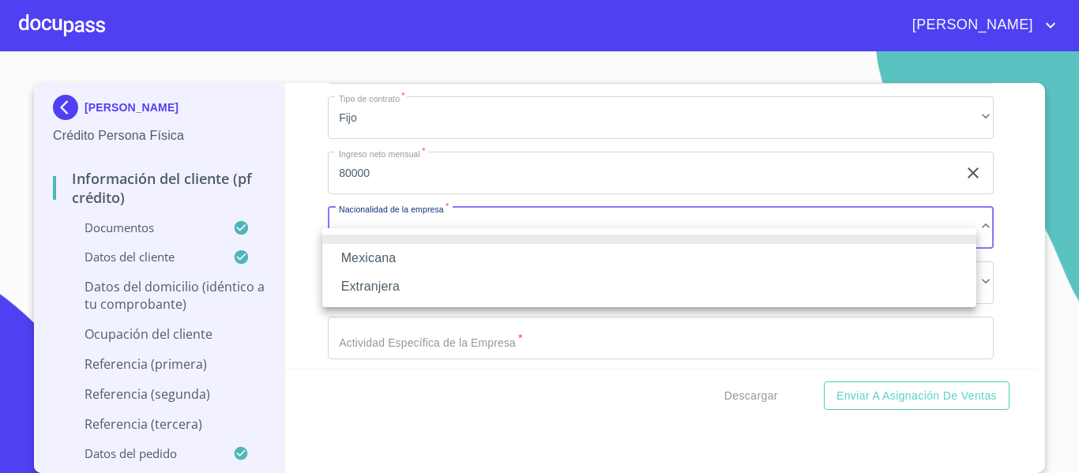
click at [448, 250] on li "Mexicana" at bounding box center [649, 258] width 654 height 28
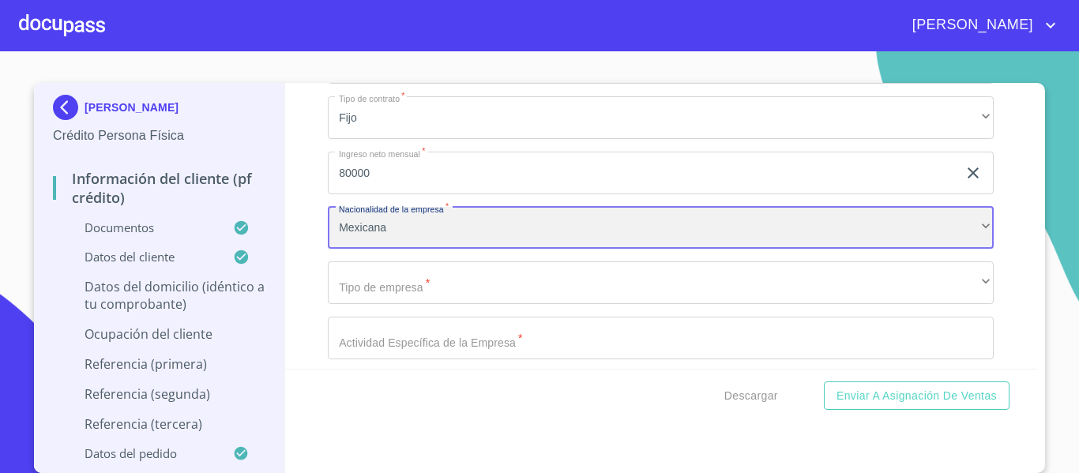
scroll to position [6475, 0]
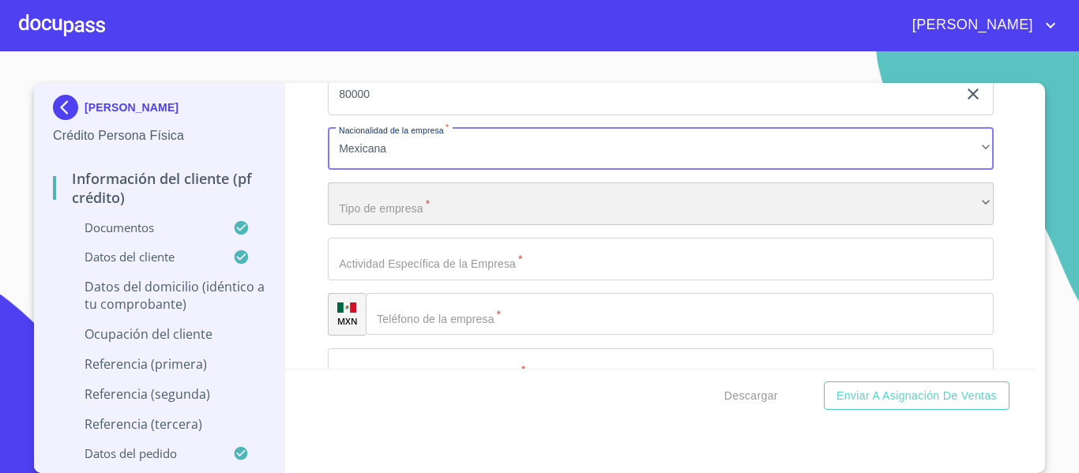
click at [456, 225] on div "​" at bounding box center [661, 203] width 666 height 43
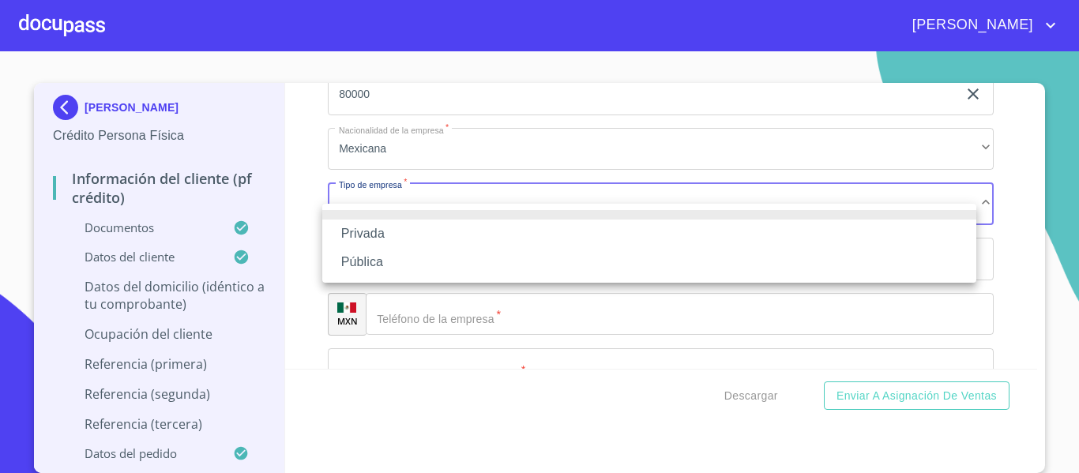
click at [456, 238] on li "Privada" at bounding box center [649, 234] width 654 height 28
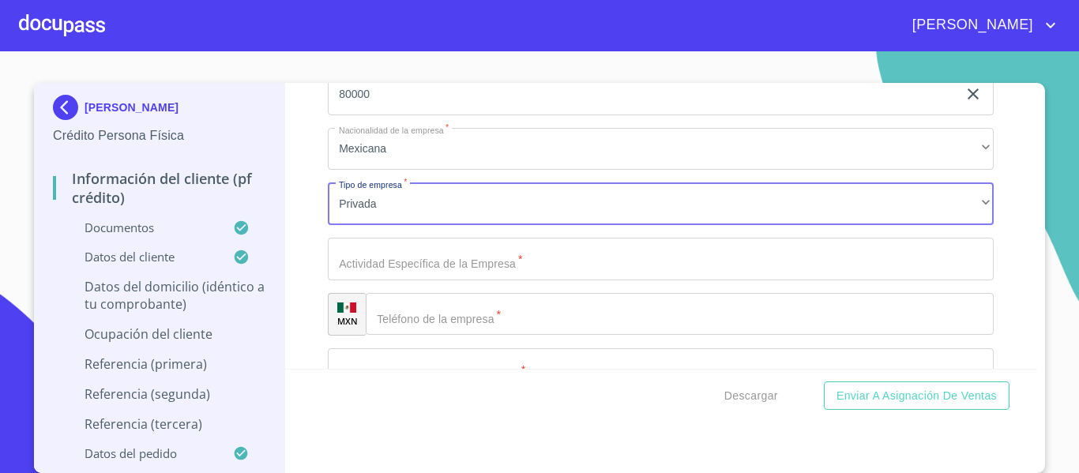
click at [472, 276] on input "Documento de identificación.   *" at bounding box center [661, 259] width 666 height 43
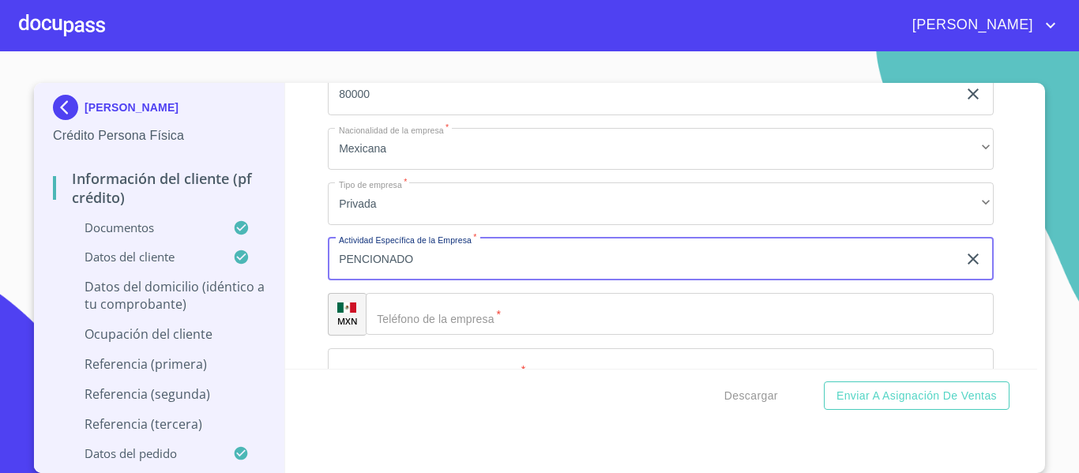
type input "PENCIONADO"
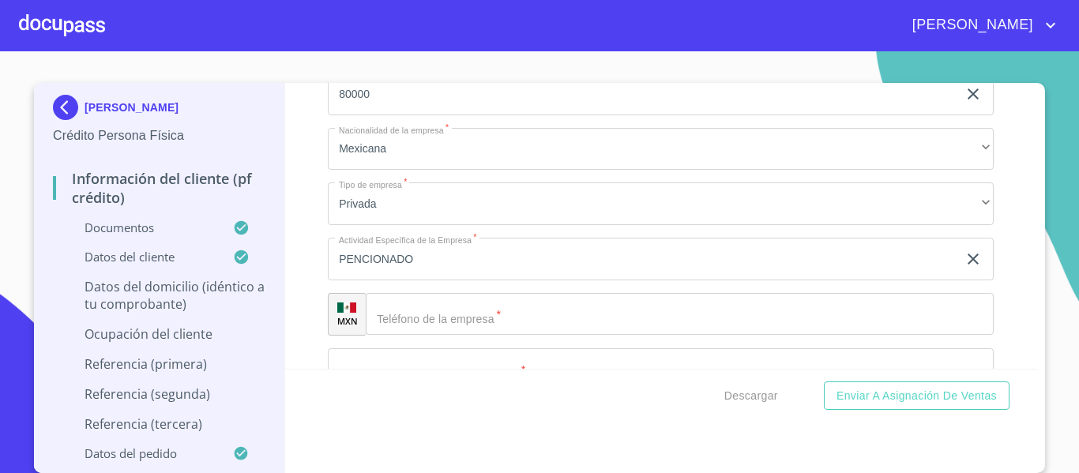
click at [302, 186] on div "Información del cliente (PF crédito) Documentos Documento de identificación.   …" at bounding box center [661, 226] width 752 height 286
click at [423, 107] on input "80000" at bounding box center [642, 94] width 629 height 43
type input "45000"
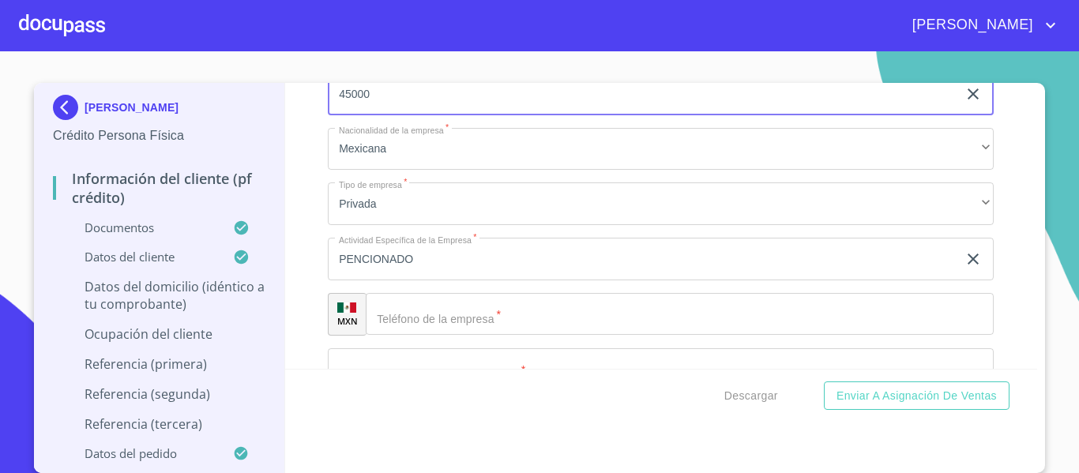
click at [319, 140] on div "Información del cliente (PF crédito) Documentos Documento de identificación.   …" at bounding box center [661, 226] width 752 height 286
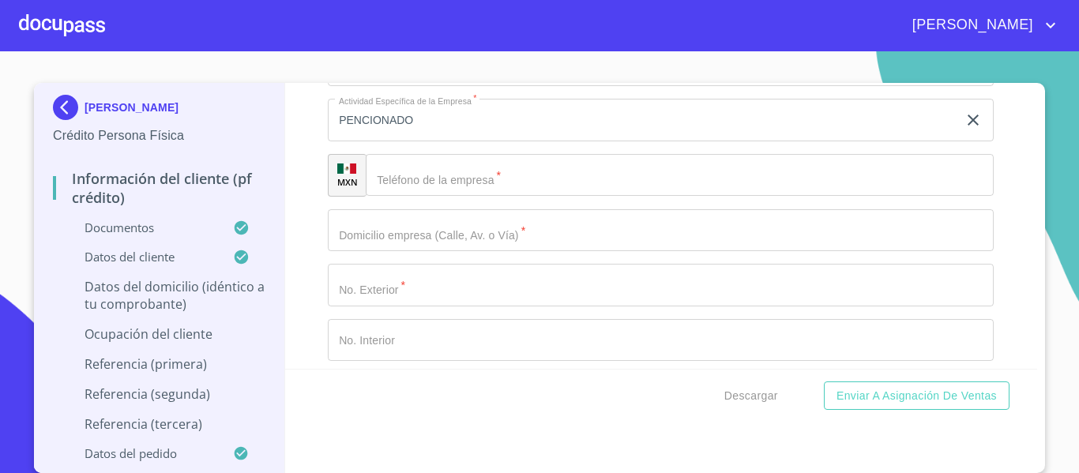
scroll to position [6632, 0]
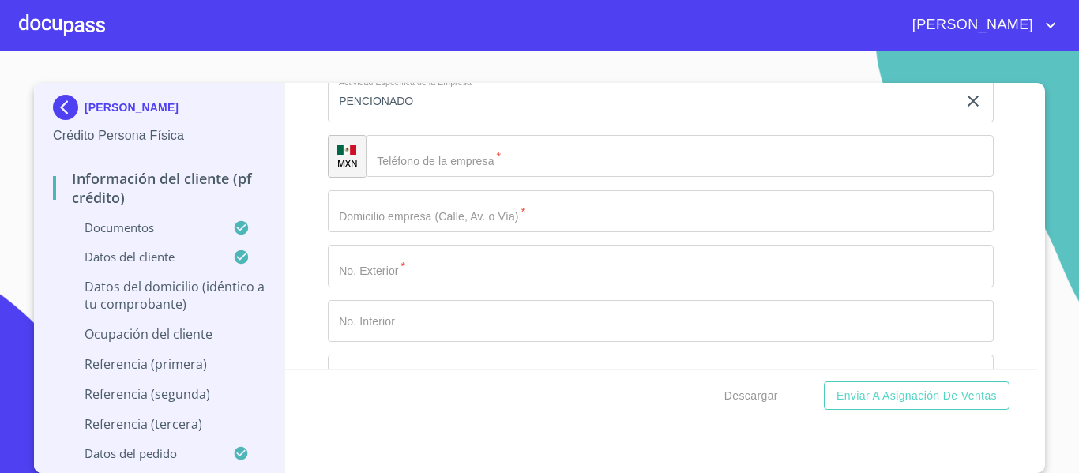
click at [442, 178] on input "Documento de identificación.   *" at bounding box center [680, 156] width 628 height 43
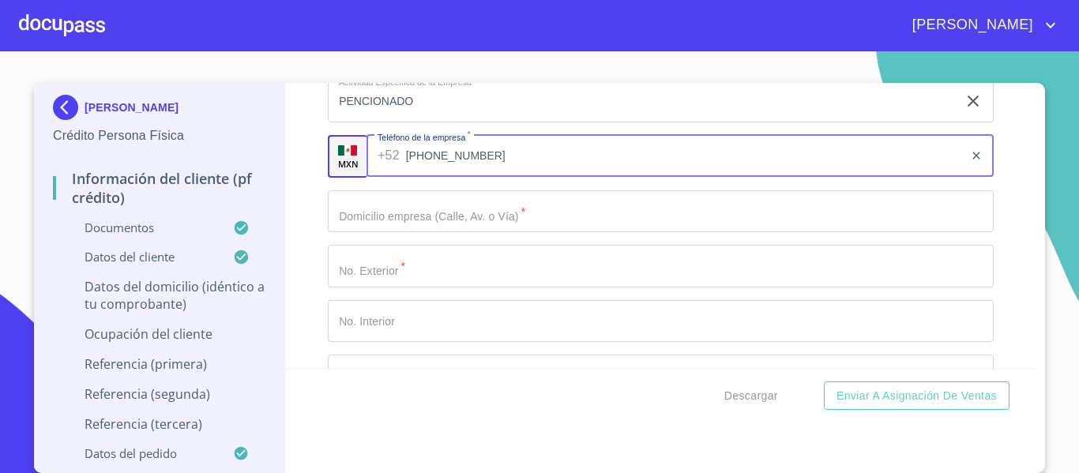
type input "[PHONE_NUMBER]"
click at [314, 208] on div "Información del cliente (PF crédito) Documentos Documento de identificación.   …" at bounding box center [661, 226] width 752 height 286
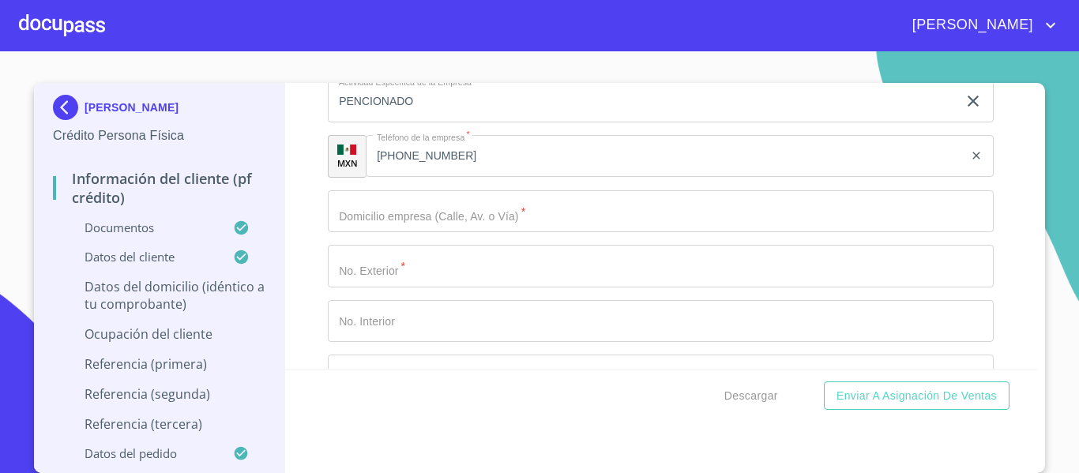
click at [385, 254] on div "Ocupación   * Jubilado/Pensionado ​ Nombre de la empresa   * [PERSON_NAME] ​ Fe…" at bounding box center [661, 211] width 666 height 1168
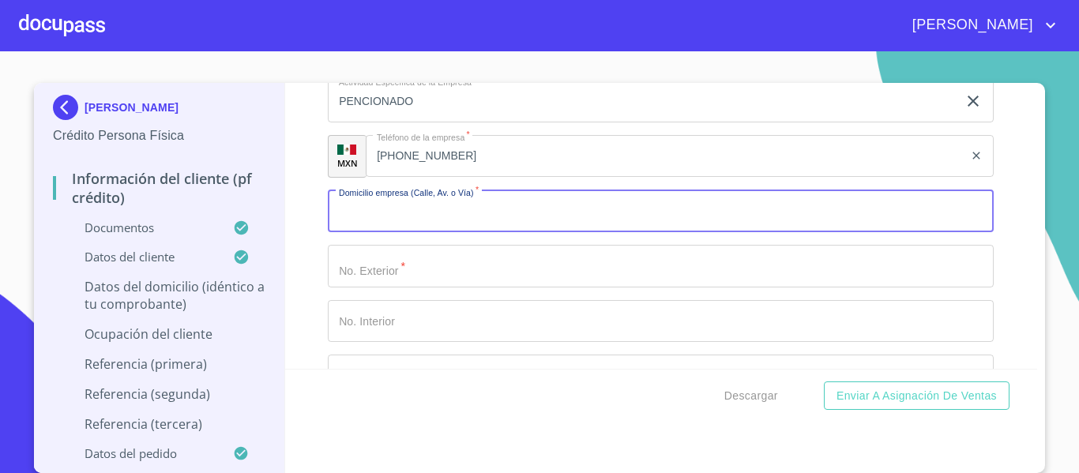
click at [388, 233] on input "Documento de identificación.   *" at bounding box center [661, 211] width 666 height 43
type input "C CJN DE LOS TULIPANES"
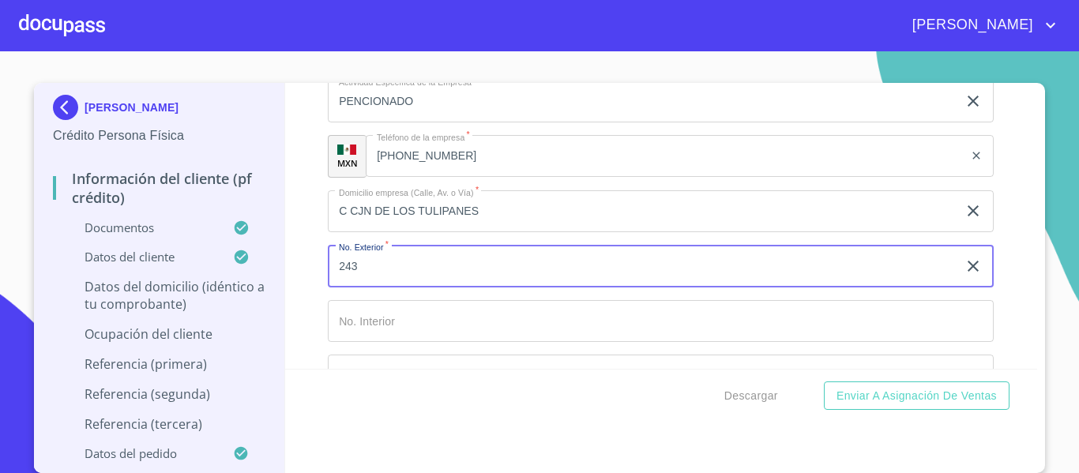
type input "243"
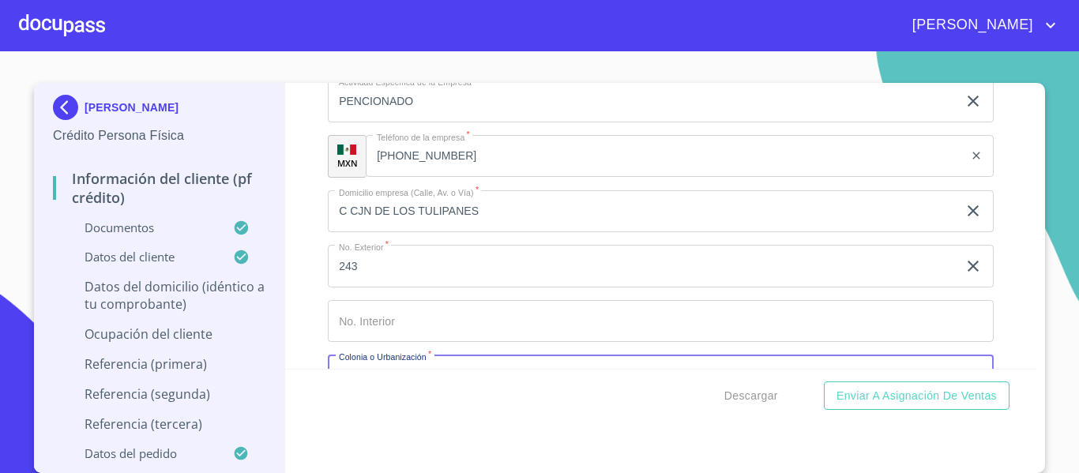
scroll to position [6801, 0]
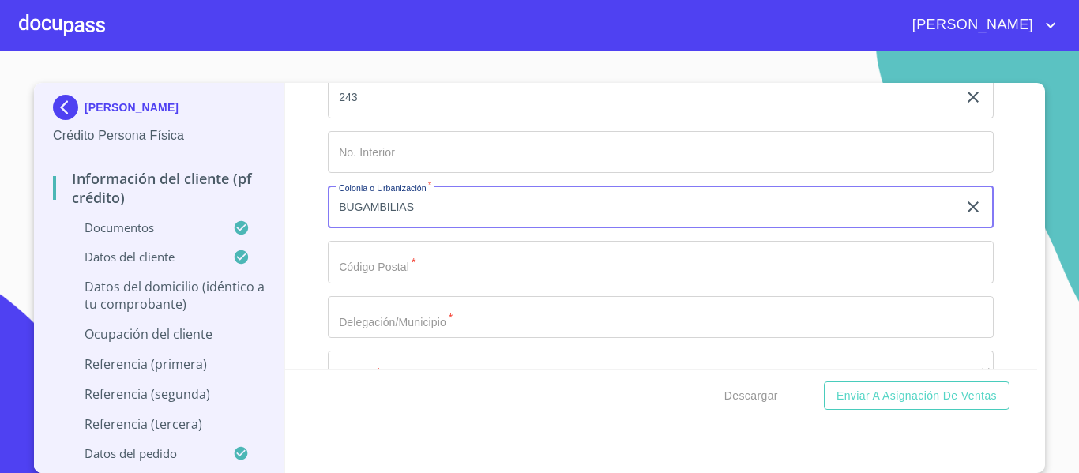
type input "BUGAMBILIAS"
click at [381, 283] on input "Documento de identificación.   *" at bounding box center [661, 262] width 666 height 43
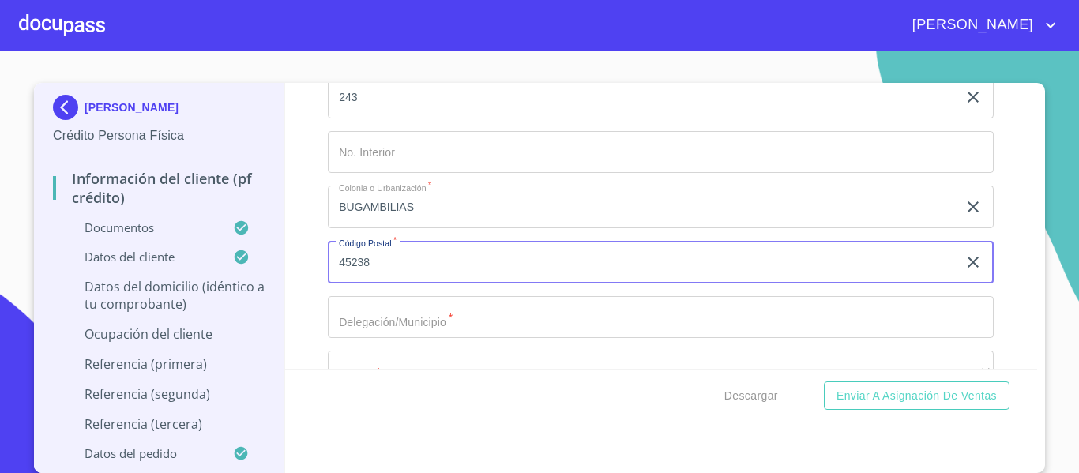
type input "45238"
click at [391, 335] on input "Documento de identificación.   *" at bounding box center [661, 317] width 666 height 43
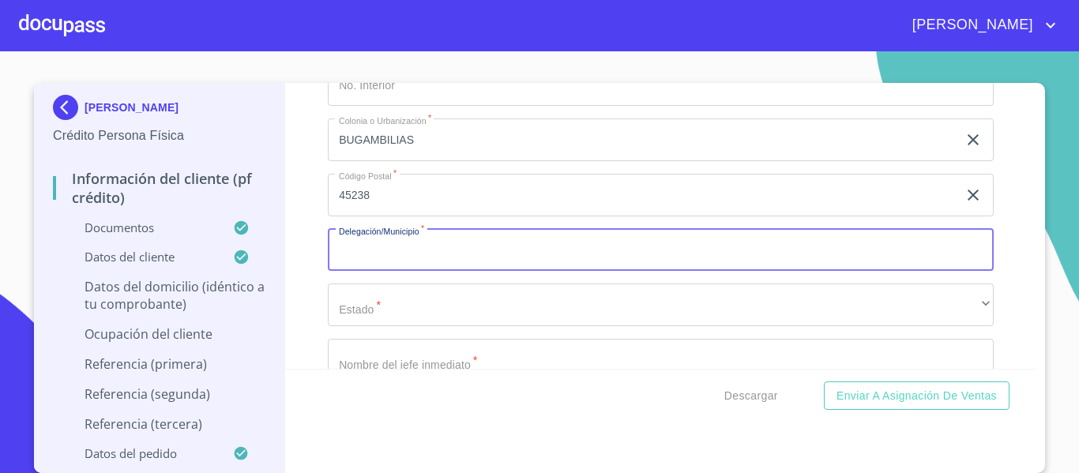
scroll to position [6959, 0]
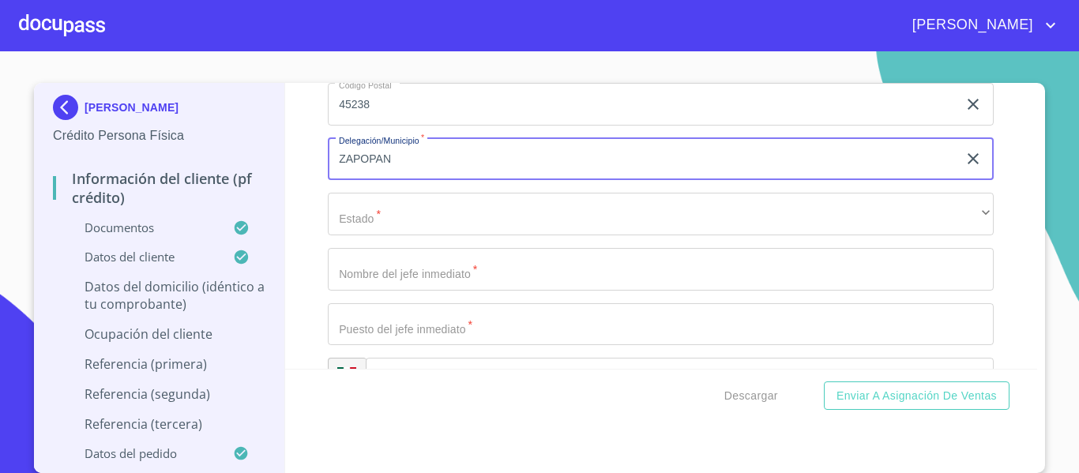
type input "ZAPOPAN"
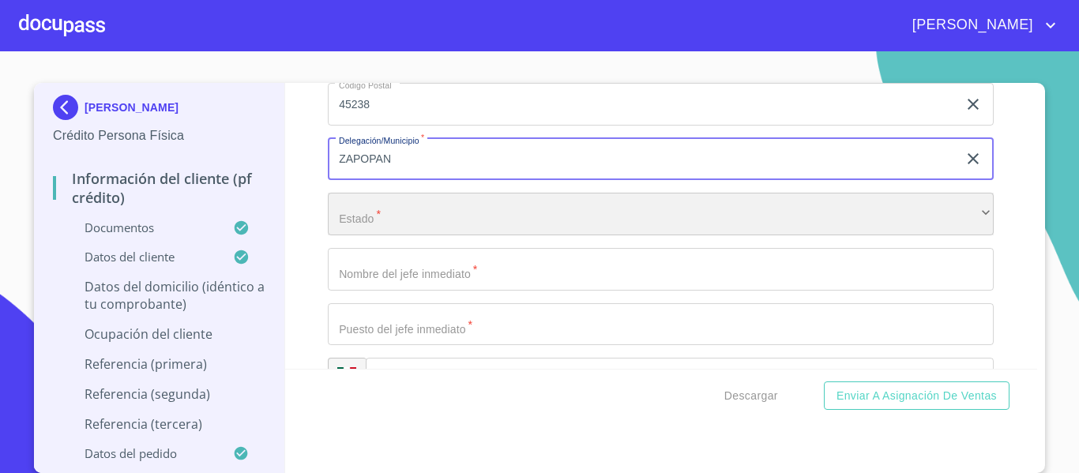
click at [403, 231] on div "​" at bounding box center [661, 214] width 666 height 43
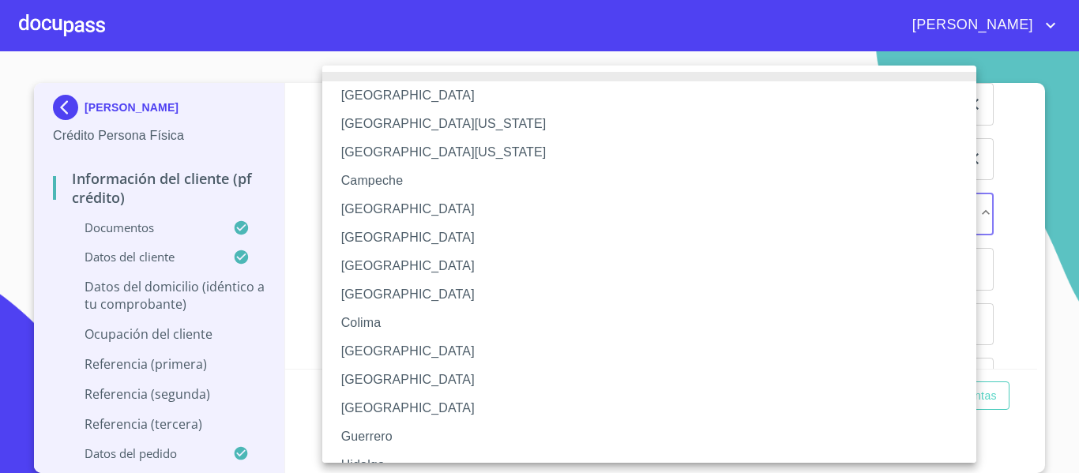
scroll to position [230, 0]
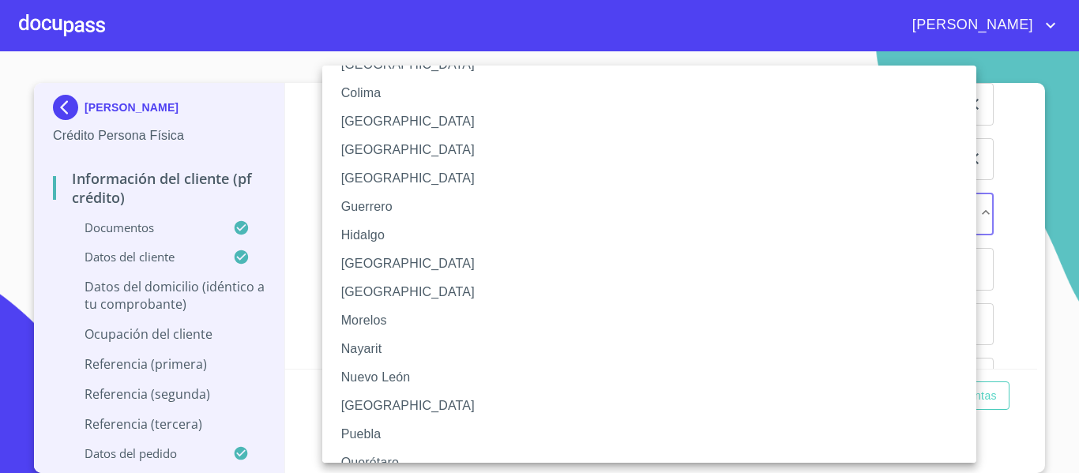
click at [396, 260] on li "[GEOGRAPHIC_DATA]" at bounding box center [655, 264] width 666 height 28
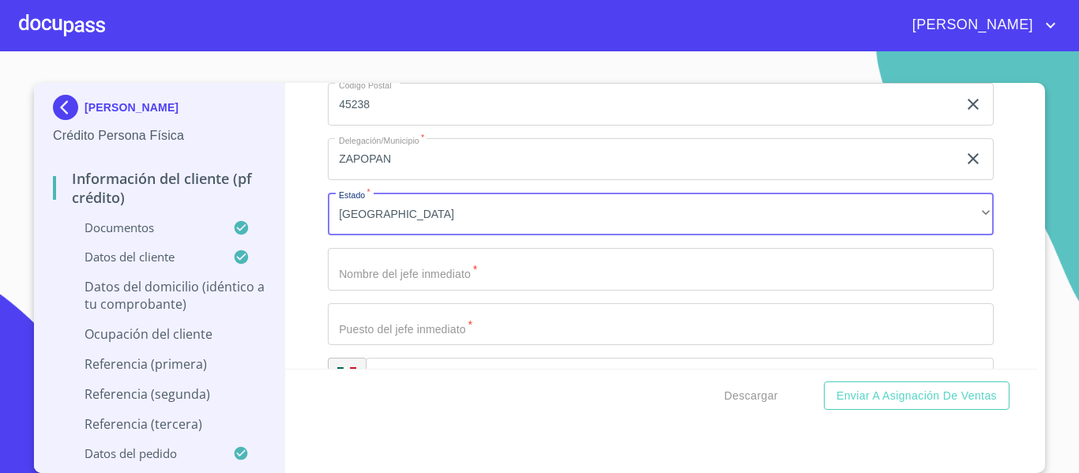
click at [373, 291] on input "Documento de identificación.   *" at bounding box center [661, 269] width 666 height 43
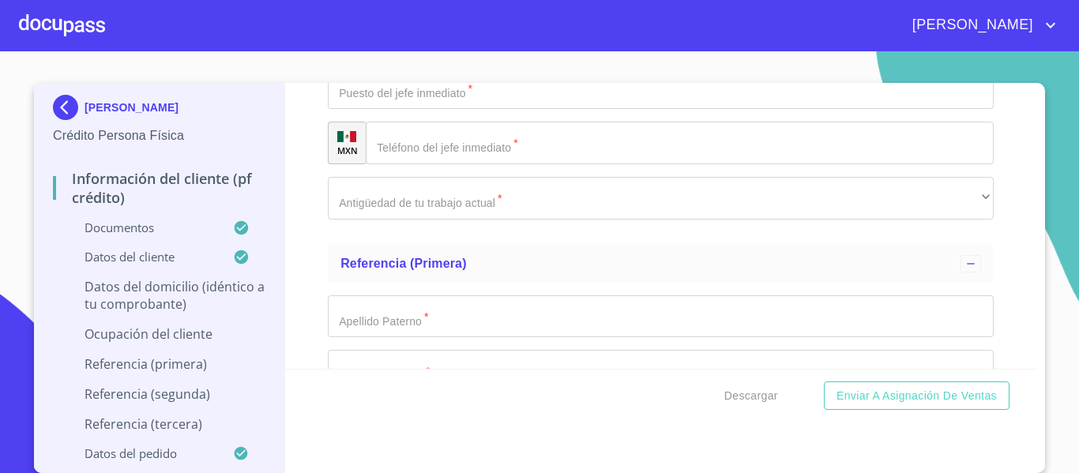
scroll to position [7196, 0]
type input "[PERSON_NAME]"
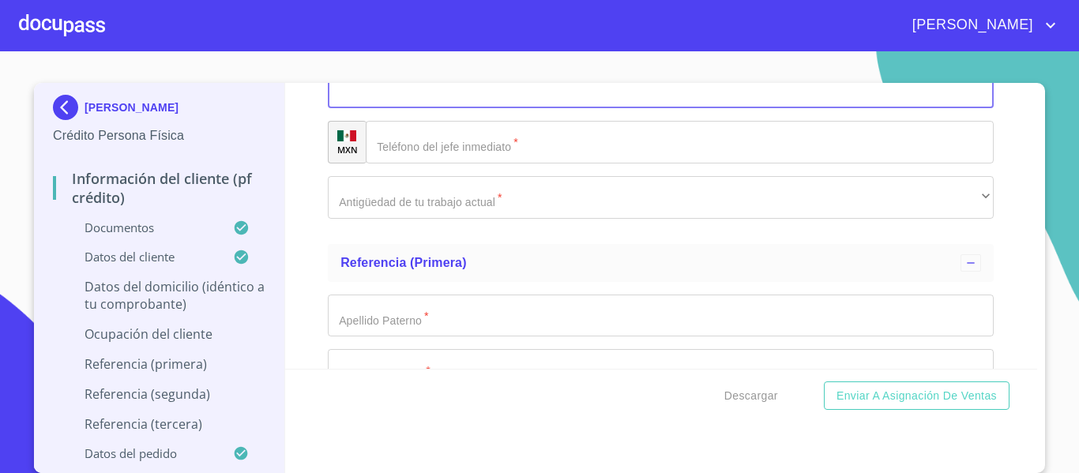
click at [393, 109] on input "Documento de identificación.   *" at bounding box center [661, 87] width 666 height 43
type input "DUEÑO"
click at [421, 159] on input "Documento de identificación.   *" at bounding box center [680, 142] width 628 height 43
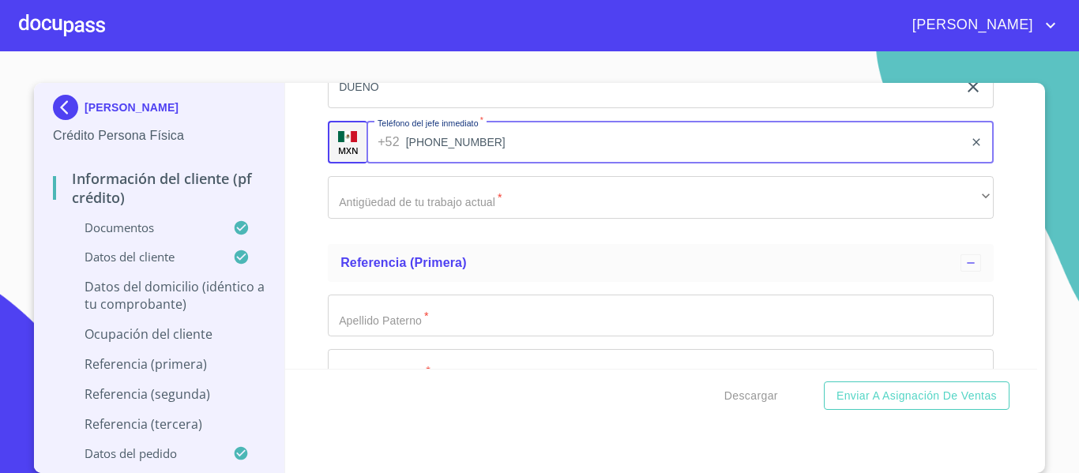
type input "[PHONE_NUMBER]"
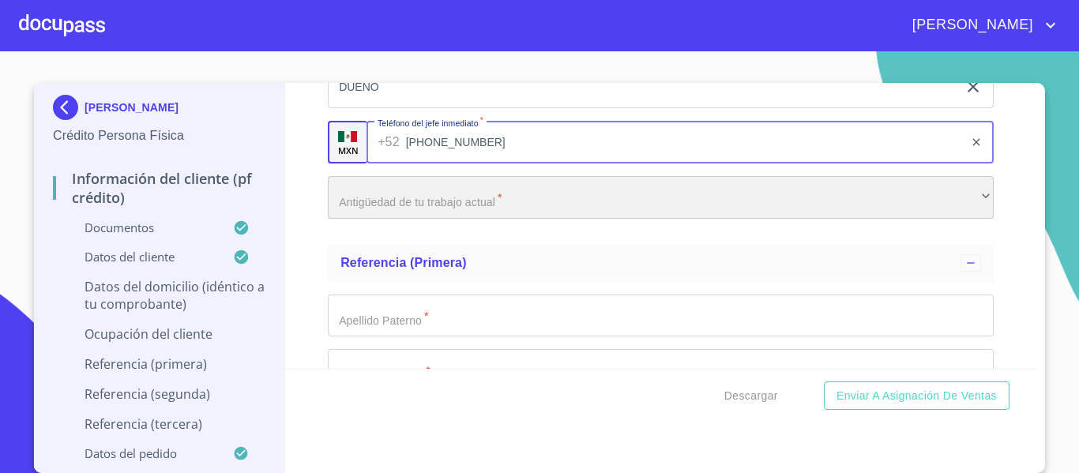
click at [452, 212] on div "​" at bounding box center [661, 197] width 666 height 43
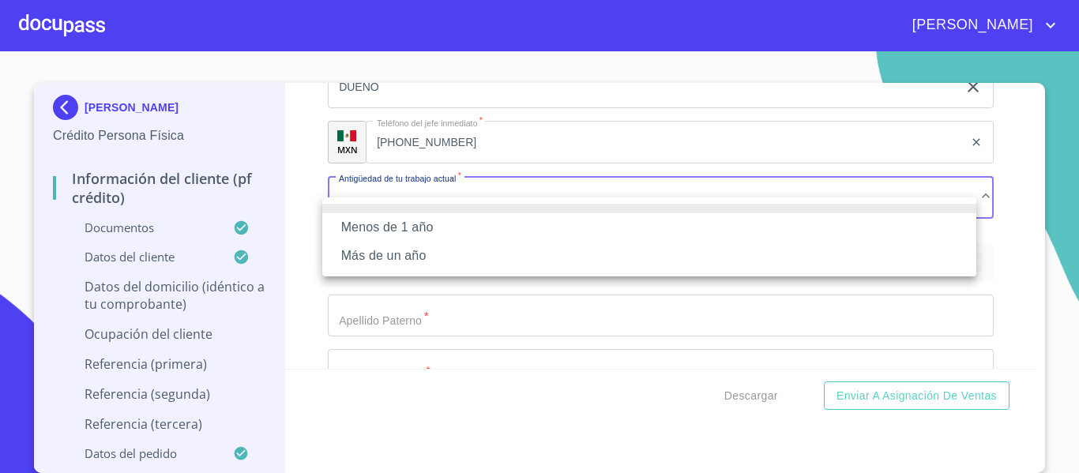
click at [452, 222] on li "Menos de 1 año" at bounding box center [649, 227] width 654 height 28
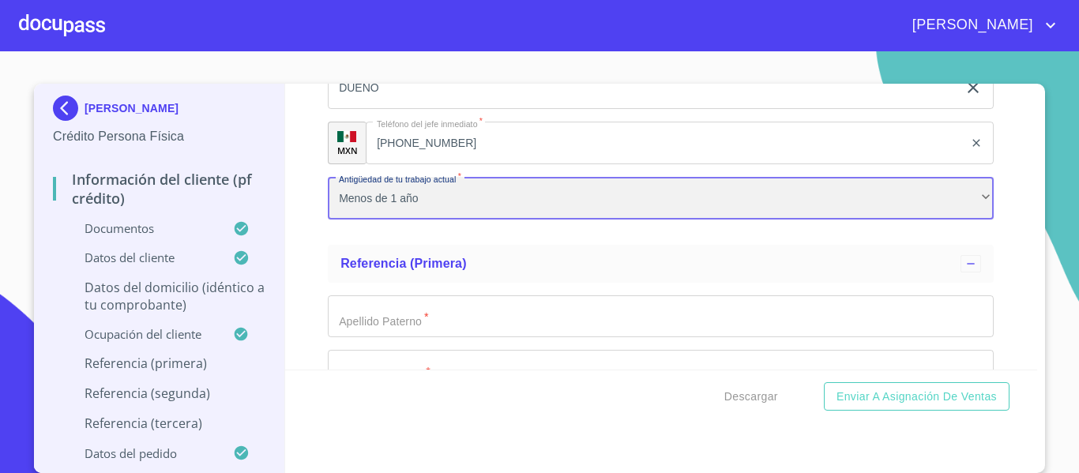
scroll to position [6, 0]
click at [452, 220] on div "Menos de 1 año" at bounding box center [661, 198] width 666 height 43
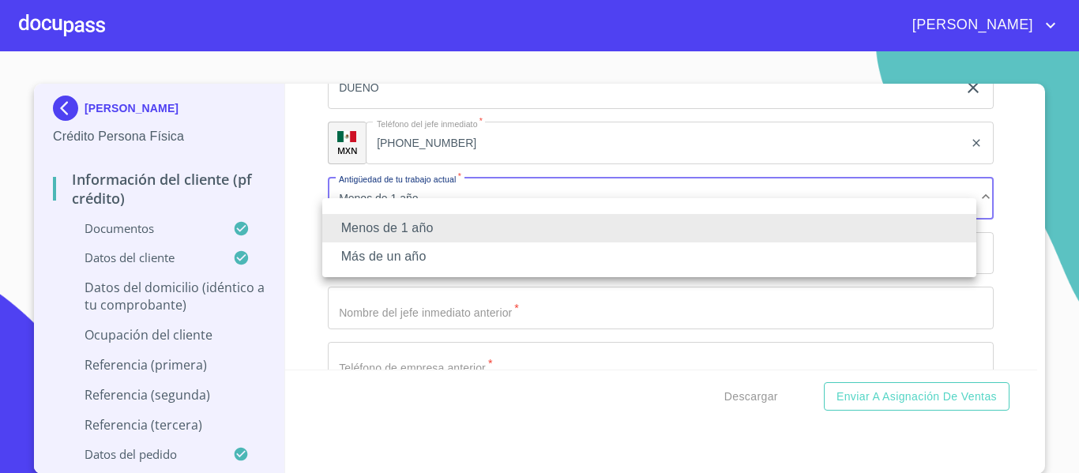
click at [429, 249] on li "Más de un año" at bounding box center [649, 256] width 654 height 28
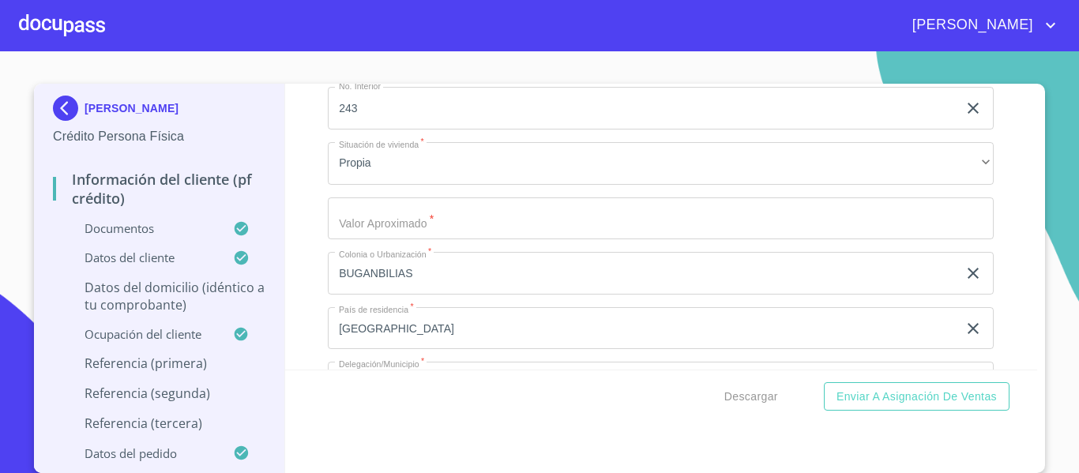
scroll to position [5617, 0]
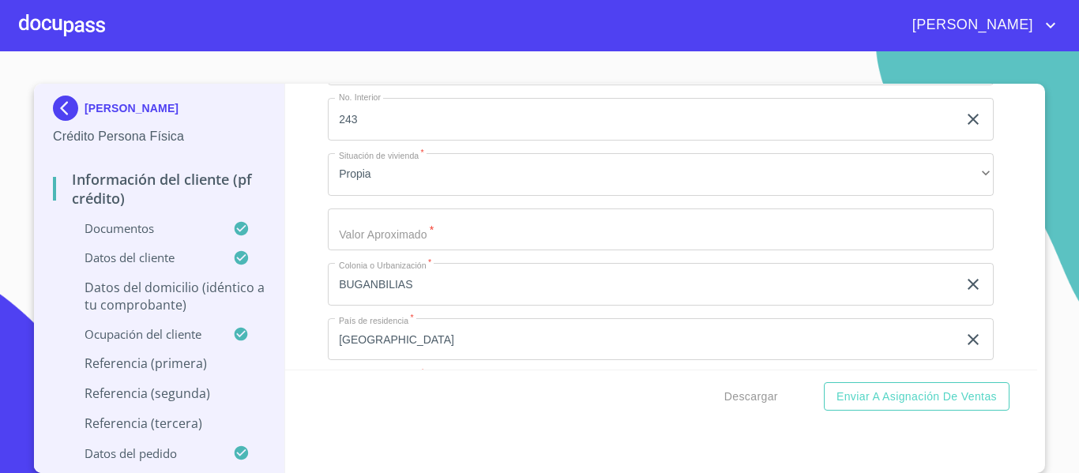
click at [518, 251] on input "Documento de identificación.   *" at bounding box center [661, 229] width 666 height 43
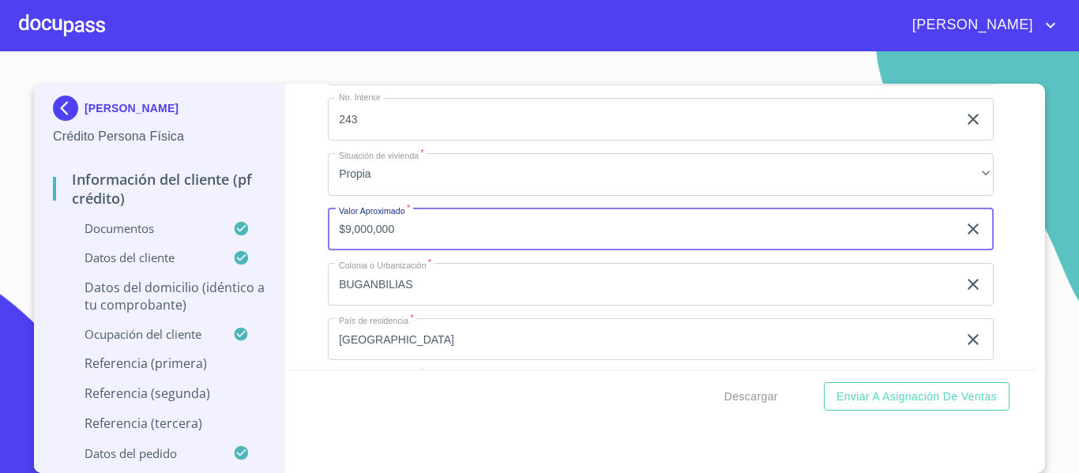
type input "$9,000,000"
click at [298, 282] on div "Información del cliente (PF crédito) Documentos Documento de identificación.   …" at bounding box center [661, 227] width 752 height 286
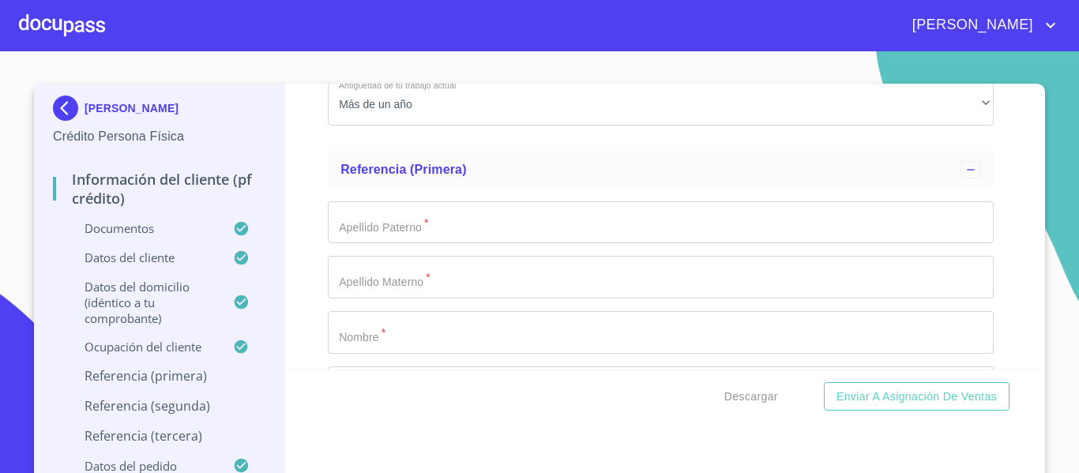
scroll to position [7275, 0]
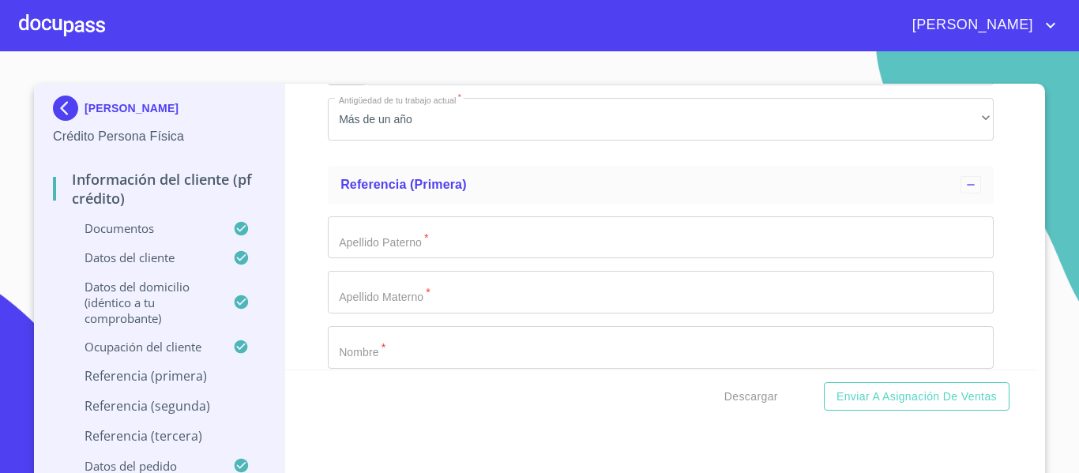
click at [436, 238] on input "Documento de identificación.   *" at bounding box center [661, 237] width 666 height 43
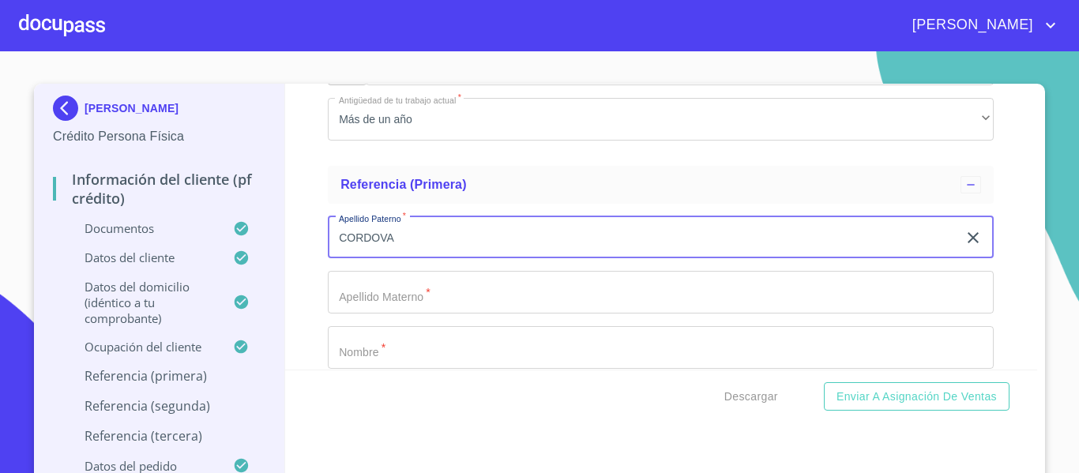
type input "CORDOVA"
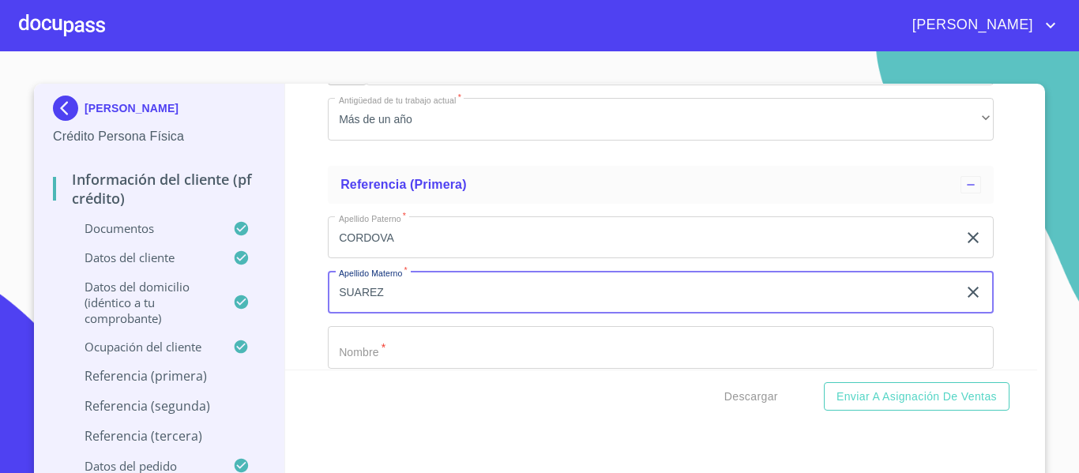
type input "SUAREZ"
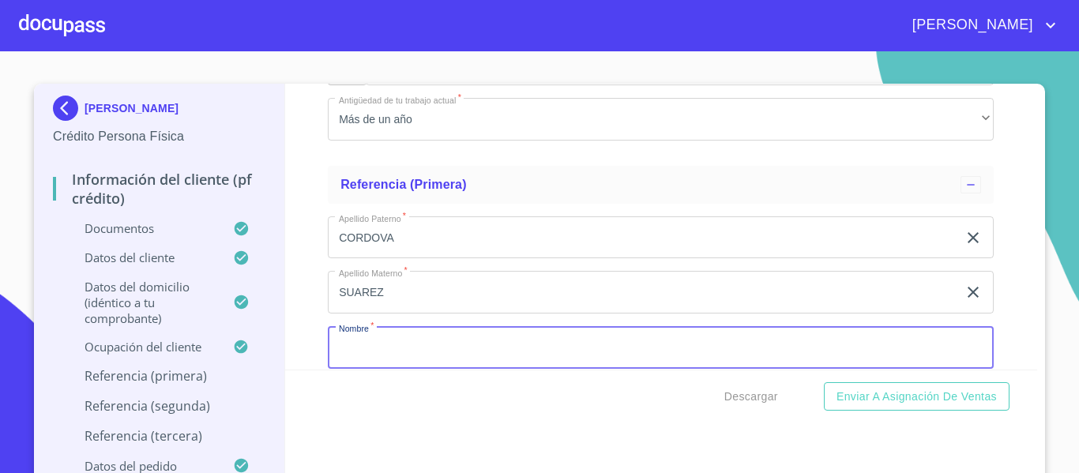
scroll to position [7293, 0]
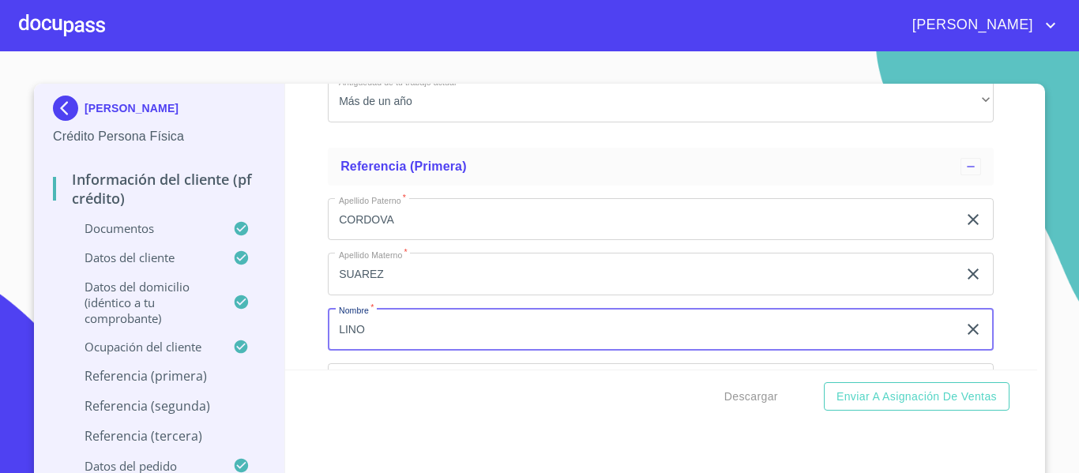
type input "LINO"
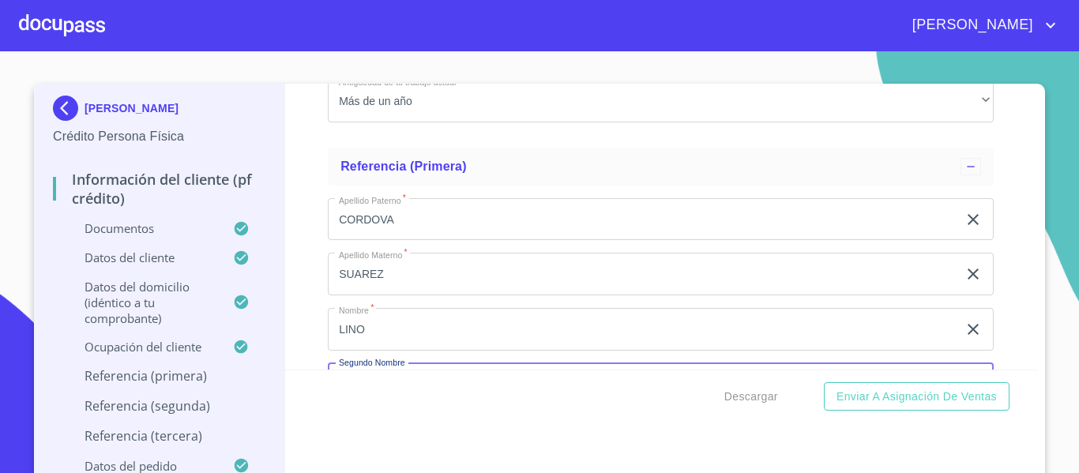
scroll to position [7470, 0]
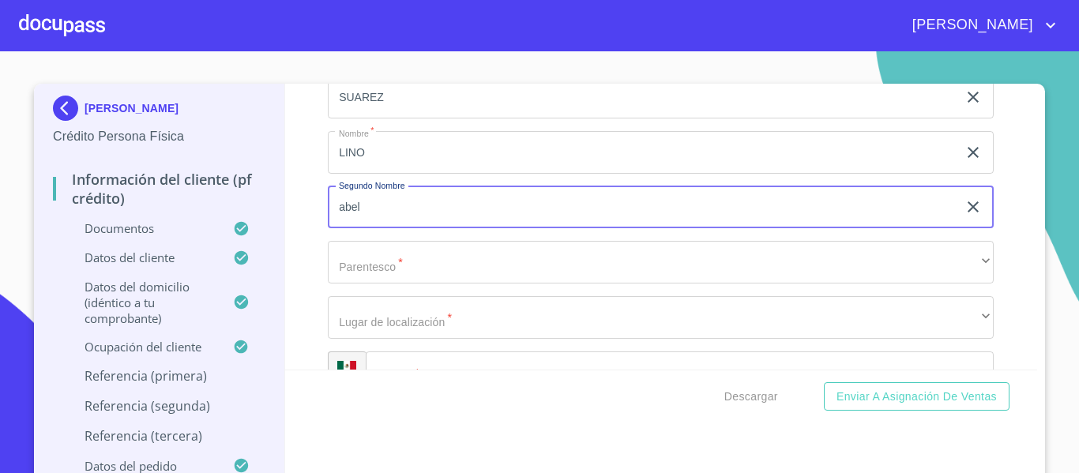
type input "abel"
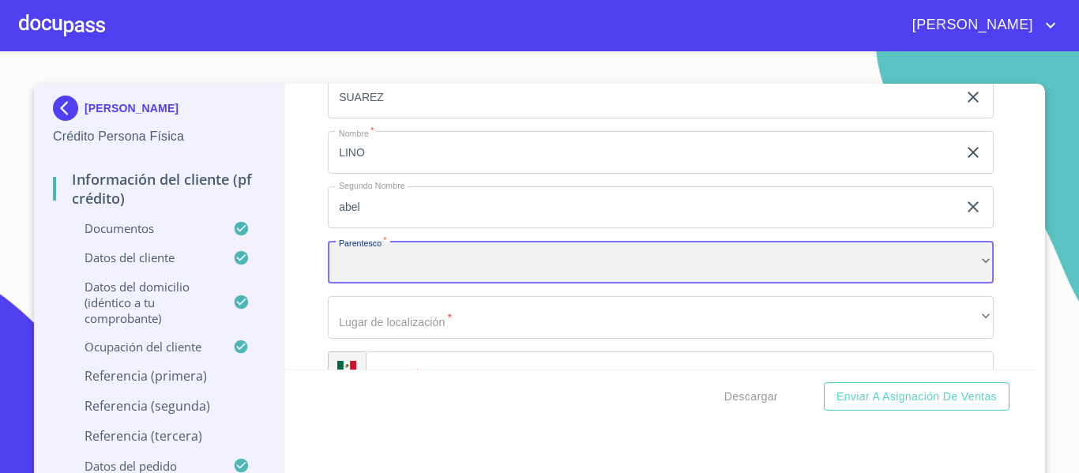
click at [552, 262] on div "​" at bounding box center [661, 262] width 666 height 43
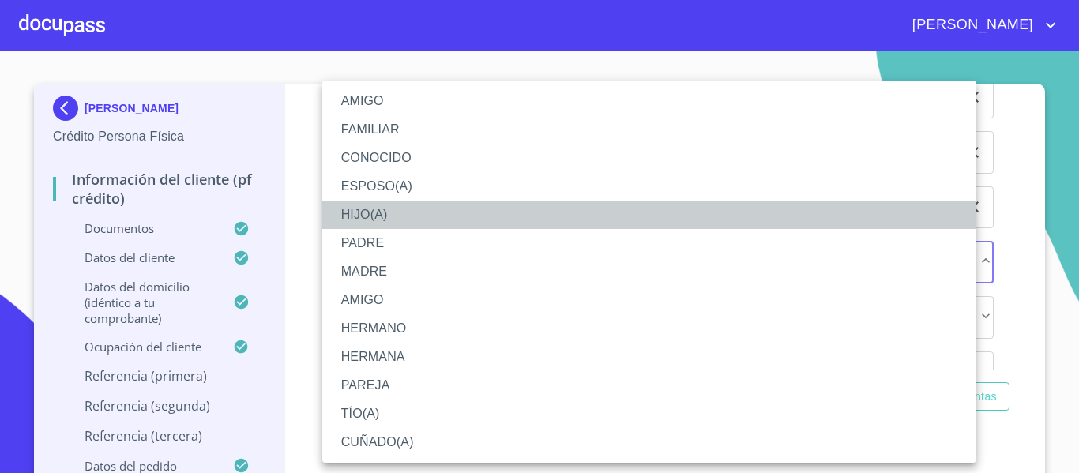
click at [389, 202] on li "HIJO(A)" at bounding box center [649, 215] width 654 height 28
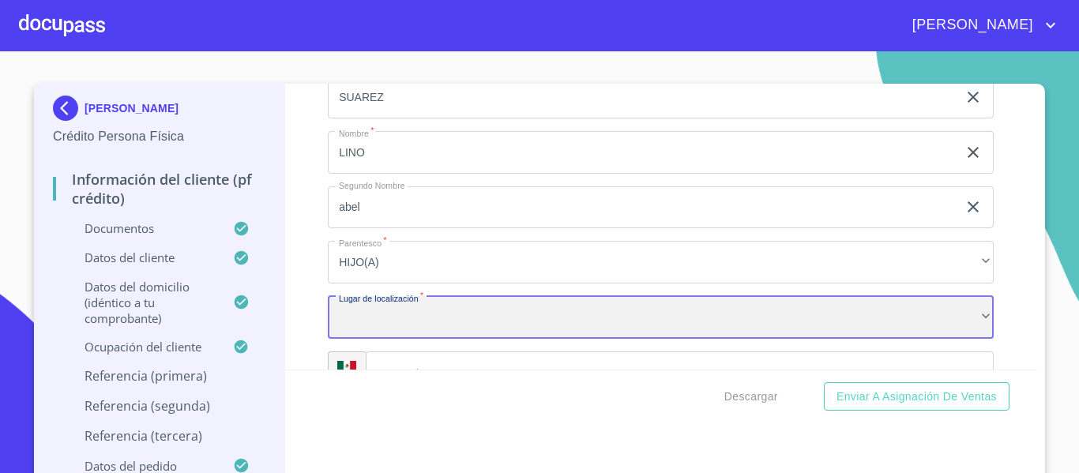
click at [417, 324] on div "​" at bounding box center [661, 317] width 666 height 43
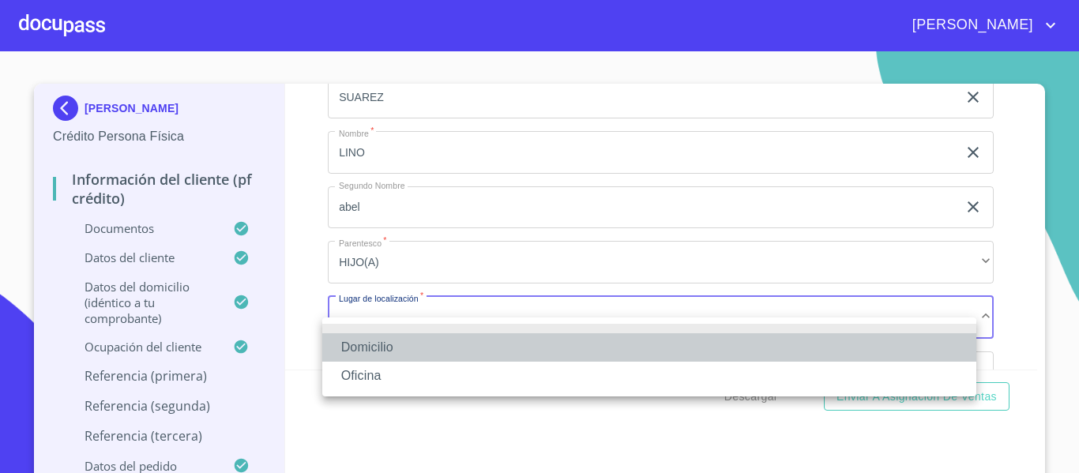
click at [347, 351] on li "Domicilio" at bounding box center [649, 347] width 654 height 28
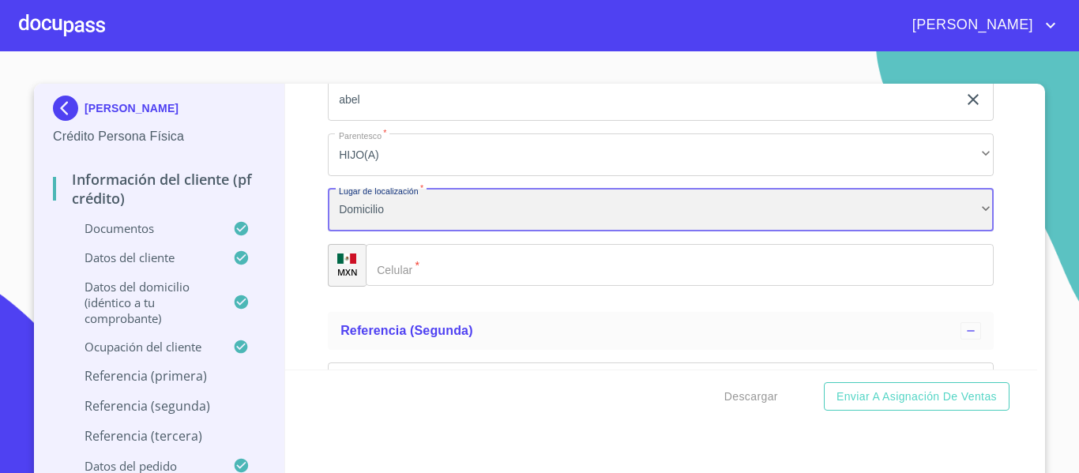
scroll to position [7628, 0]
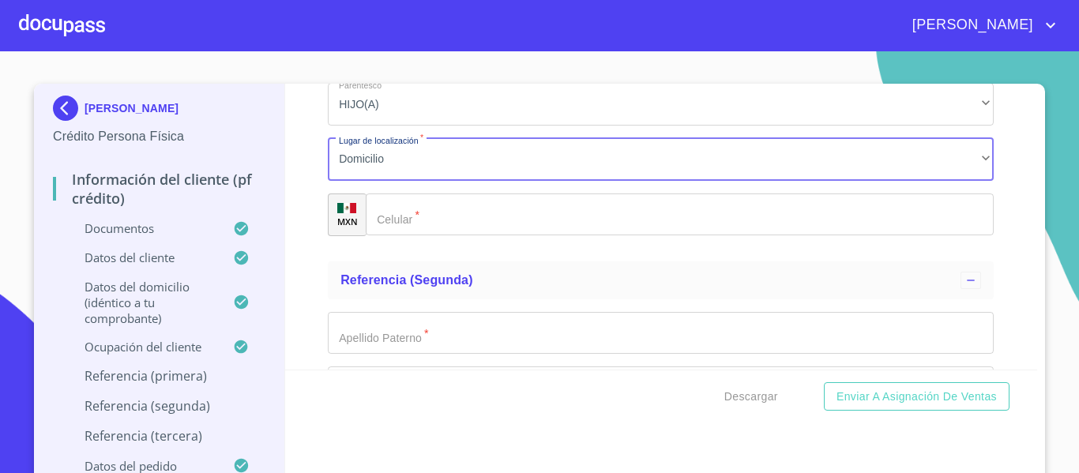
click at [490, 228] on input "Documento de identificación.   *" at bounding box center [680, 214] width 628 height 43
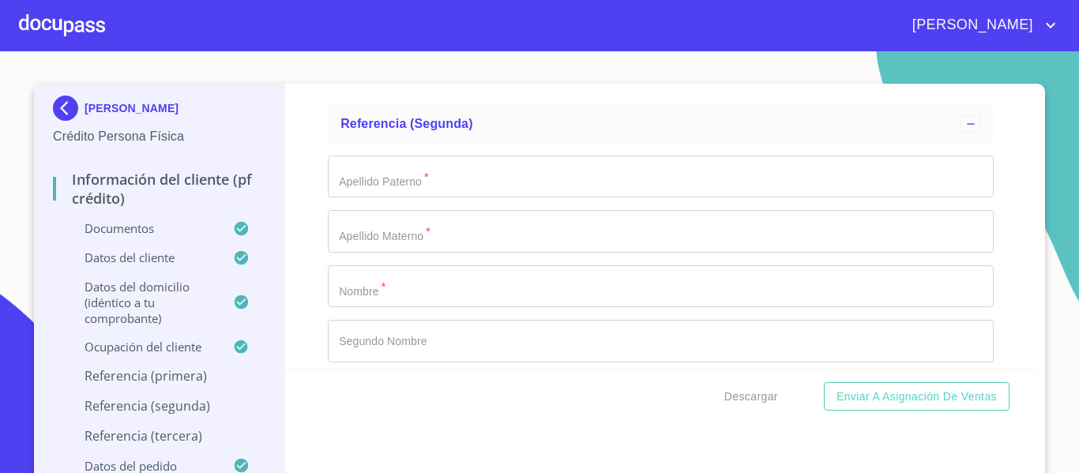
scroll to position [7786, 0]
type input "[PHONE_NUMBER]"
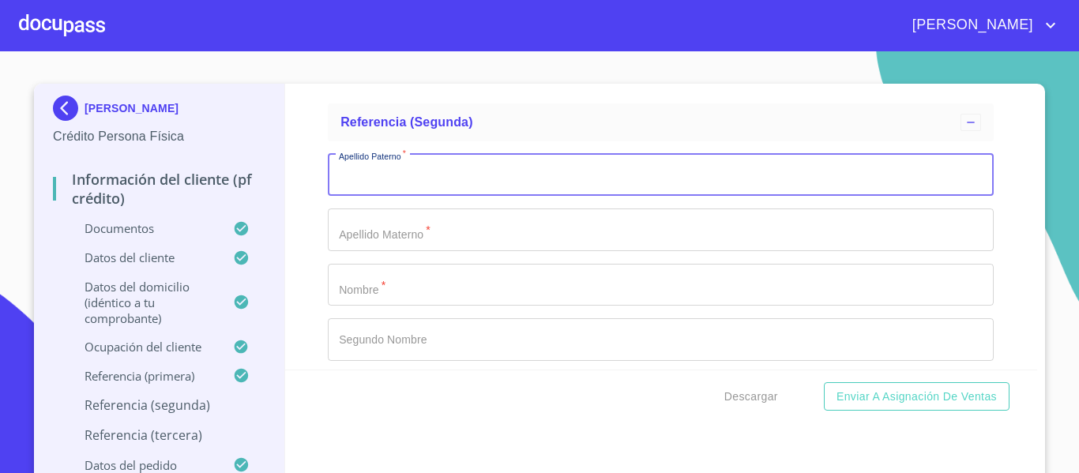
click at [366, 197] on input "Documento de identificación.   *" at bounding box center [661, 175] width 666 height 43
type input "cordova"
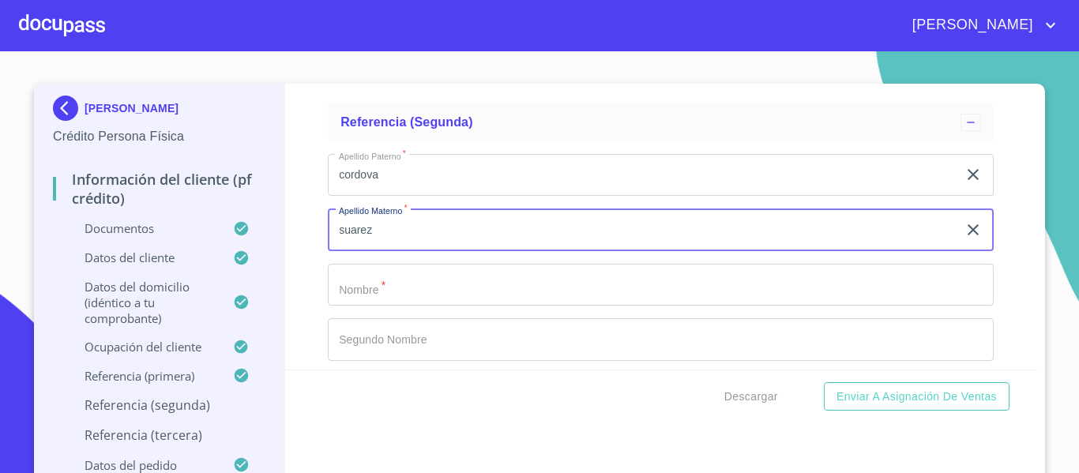
type input "suarez"
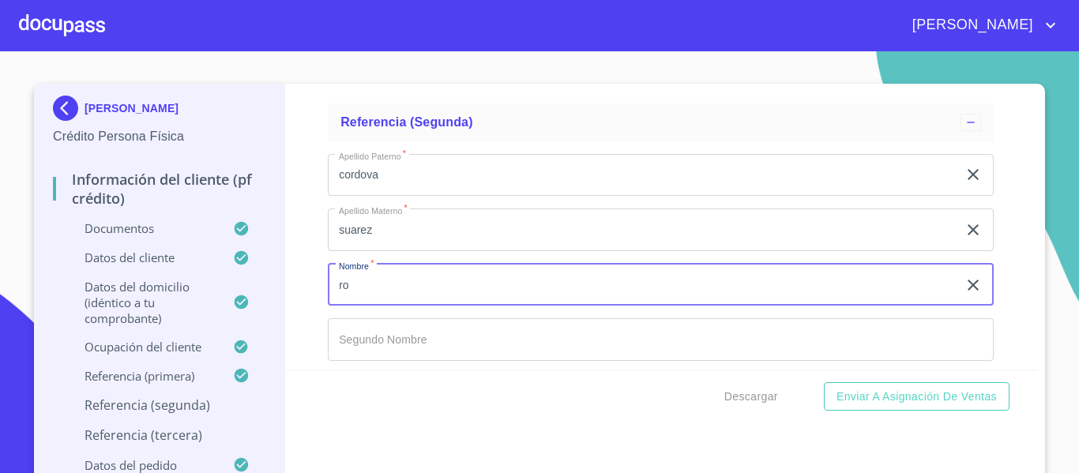
type input "r"
type input "ROCIO"
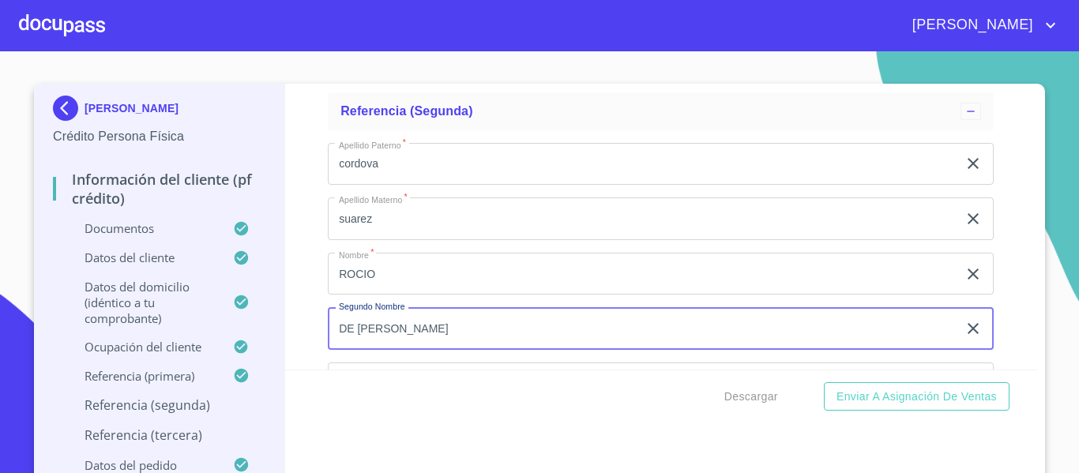
type input "DE [PERSON_NAME]"
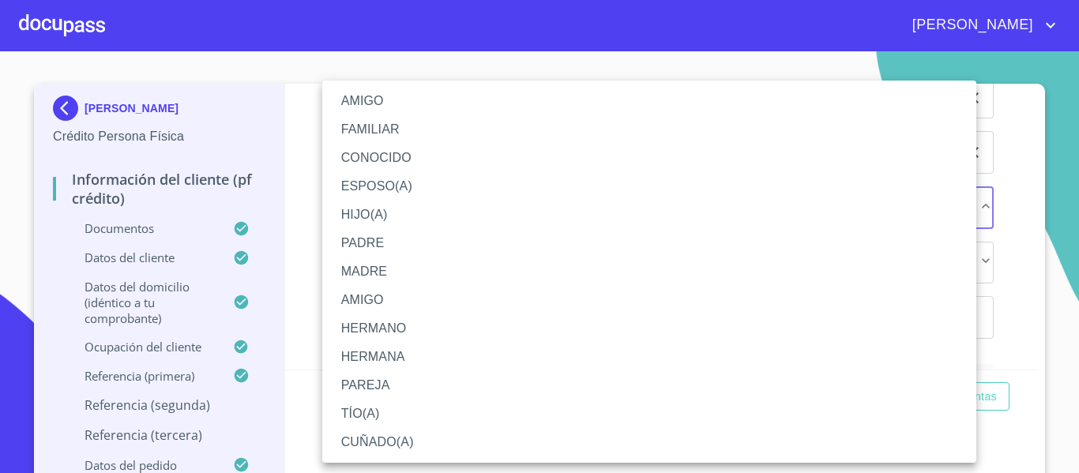
click at [366, 267] on ul "AMIGO FAMILIAR CONOCIDO ESPOSO(A) HIJO(A) PADRE MADRE AMIGO HERMANO HERMANA PAR…" at bounding box center [649, 272] width 654 height 382
click at [399, 206] on li "HIJO(A)" at bounding box center [649, 215] width 654 height 28
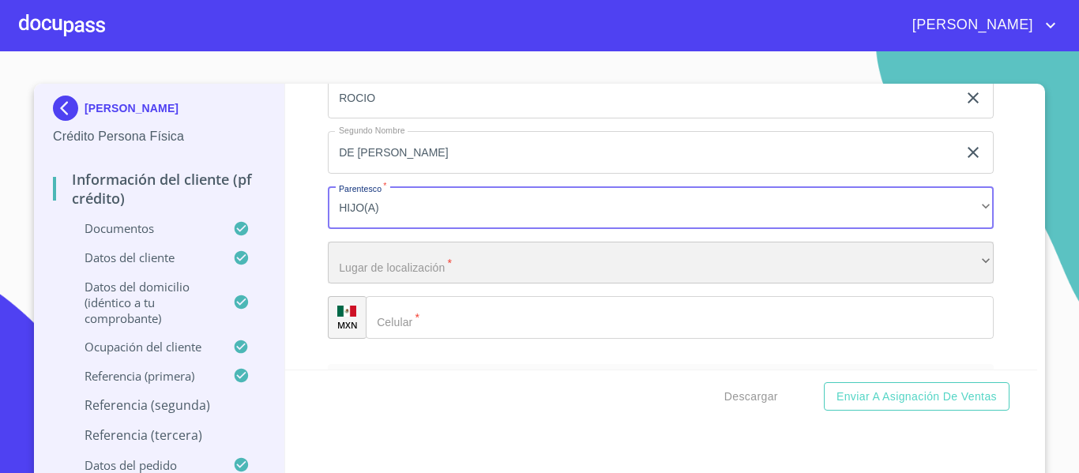
click at [430, 269] on div "​" at bounding box center [661, 263] width 666 height 43
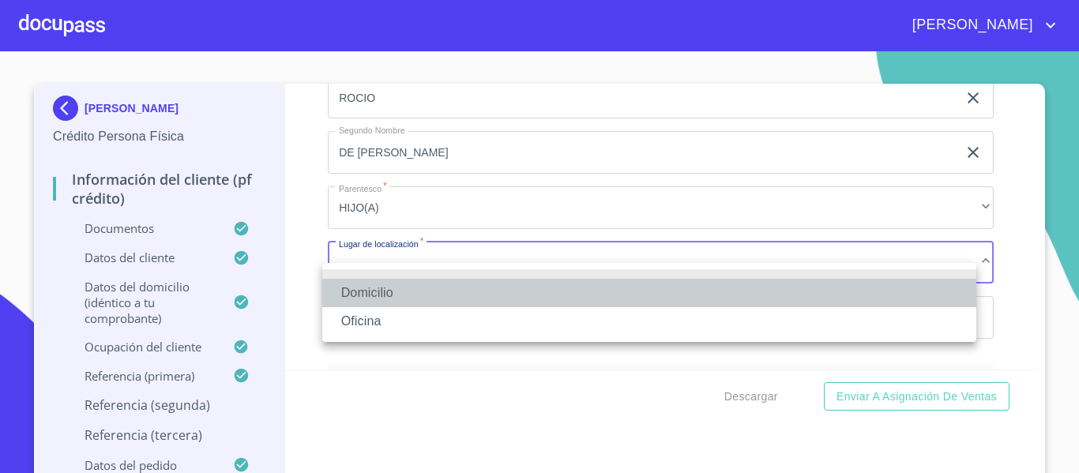
click at [403, 287] on li "Domicilio" at bounding box center [649, 293] width 654 height 28
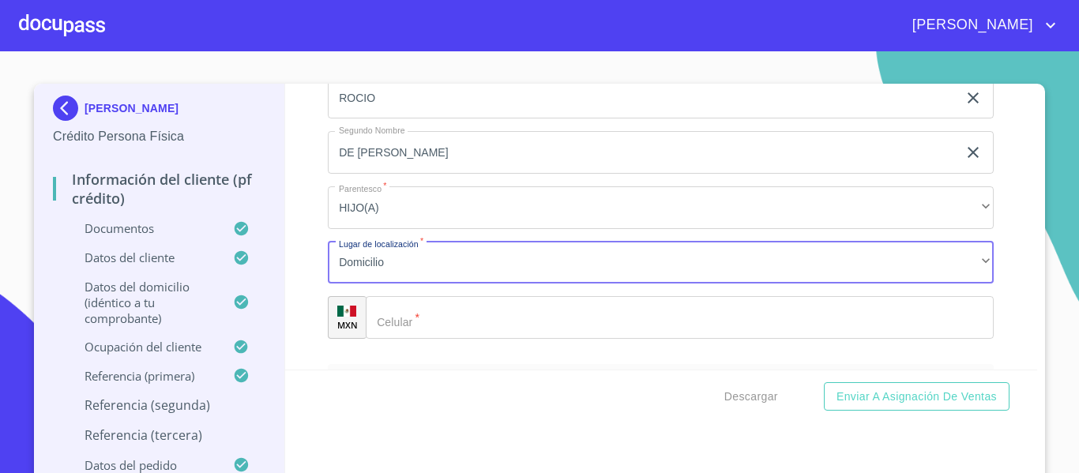
click at [385, 336] on div "​" at bounding box center [680, 317] width 628 height 43
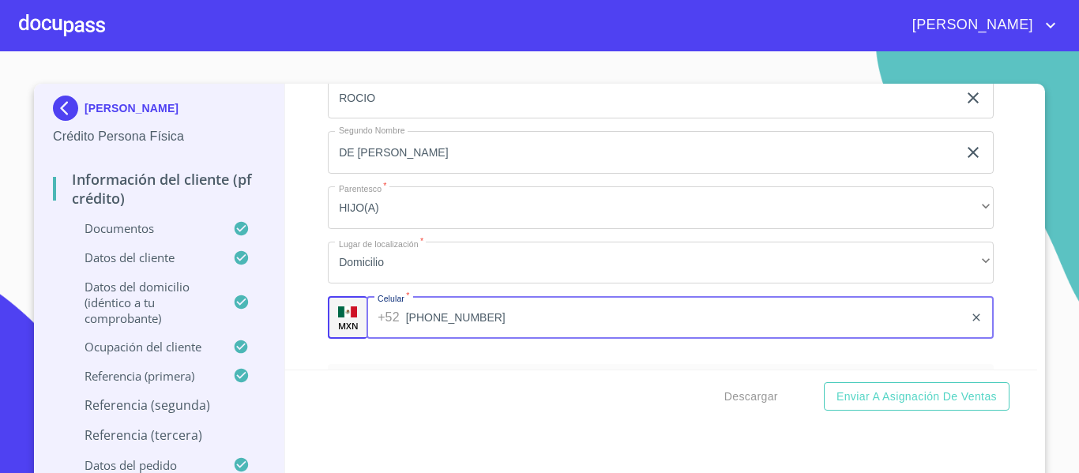
type input "[PHONE_NUMBER]"
click at [285, 310] on div "Información del cliente (PF crédito) Documentos Documento de identificación.   …" at bounding box center [661, 227] width 752 height 286
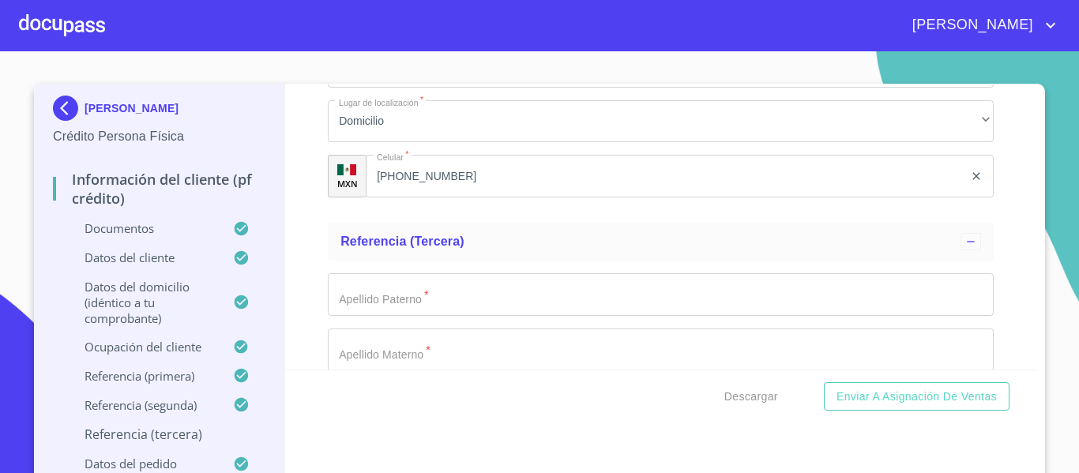
scroll to position [8131, 0]
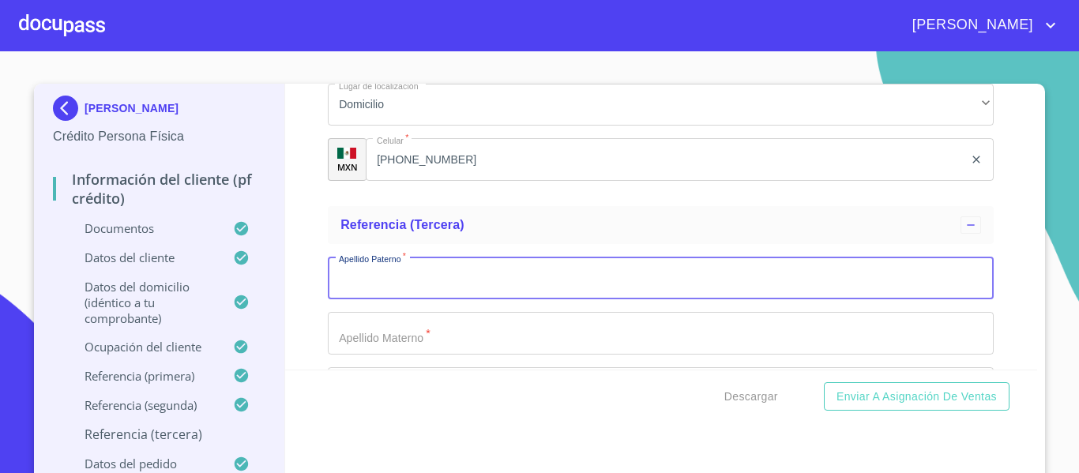
click at [358, 299] on input "Documento de identificación.   *" at bounding box center [661, 278] width 666 height 43
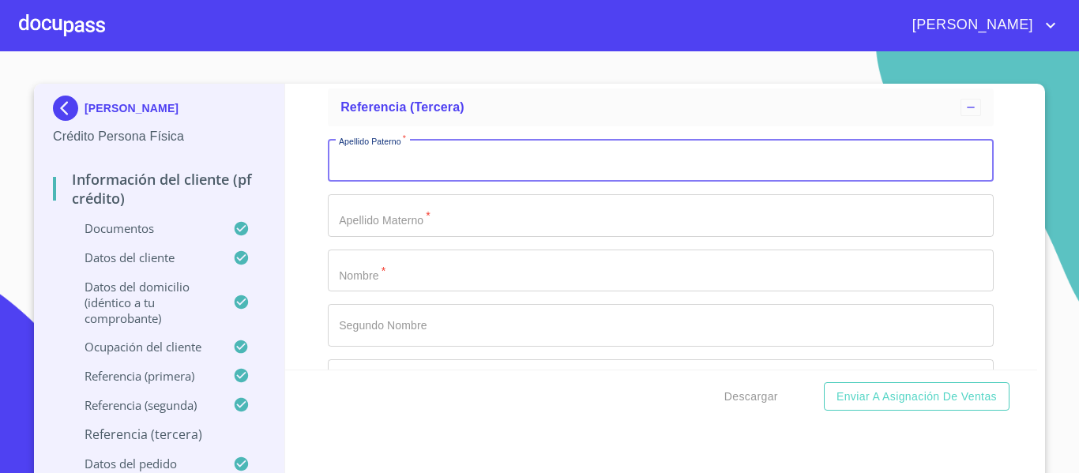
scroll to position [8210, 0]
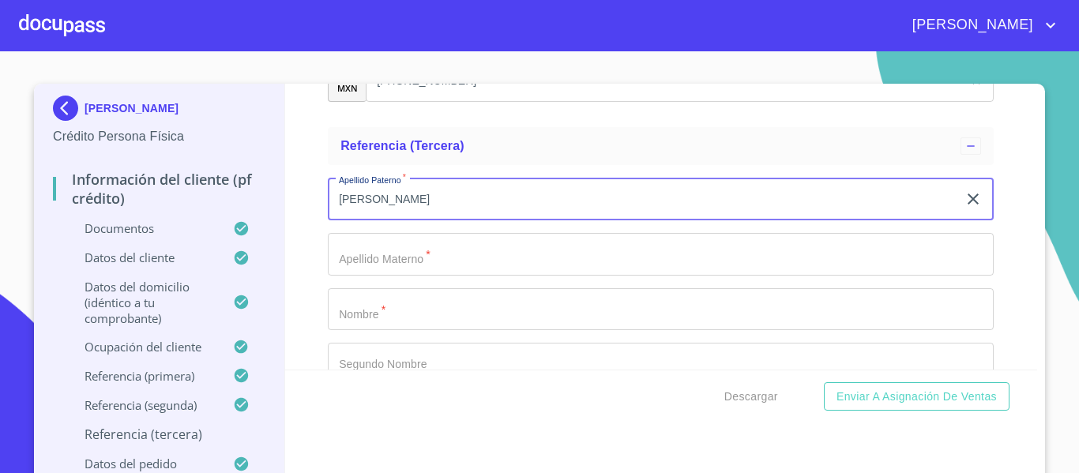
type input "[PERSON_NAME]"
click at [351, 268] on input "Documento de identificación.   *" at bounding box center [661, 254] width 666 height 43
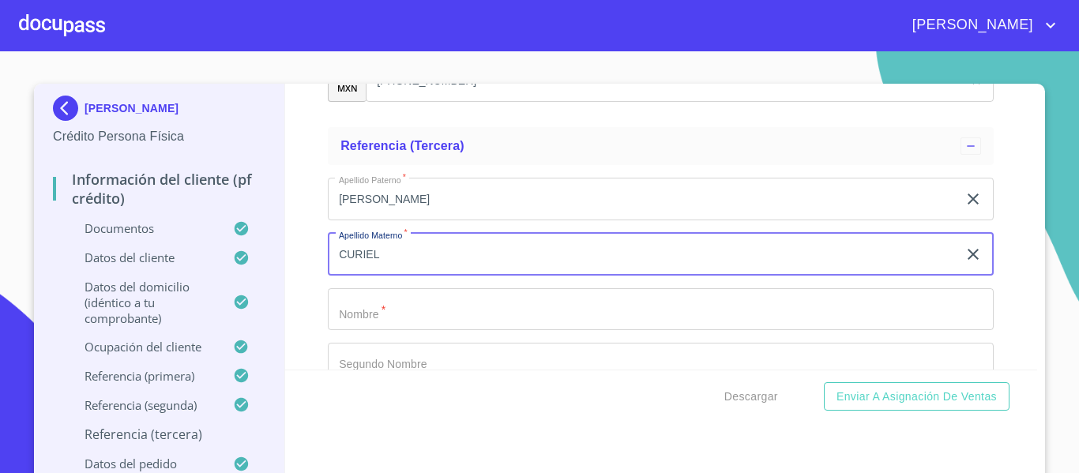
type input "CURIEL"
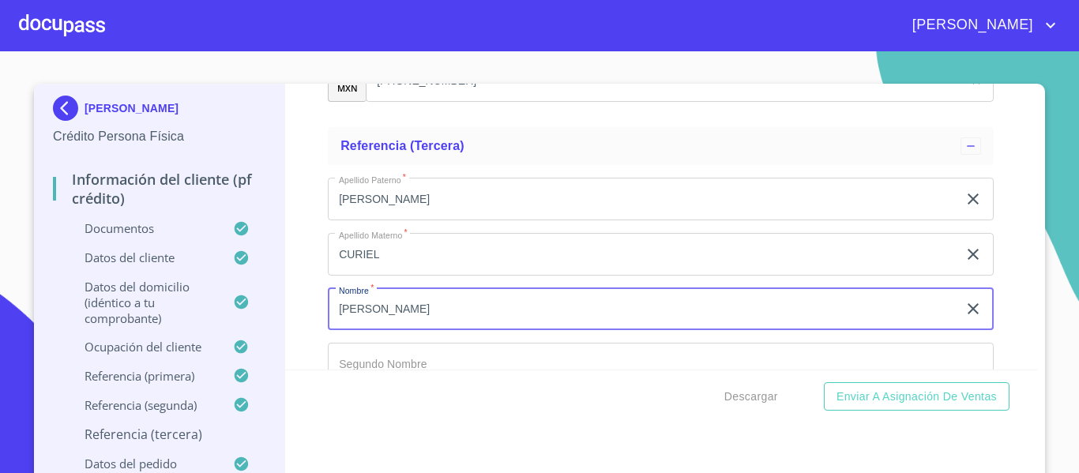
type input "[PERSON_NAME]"
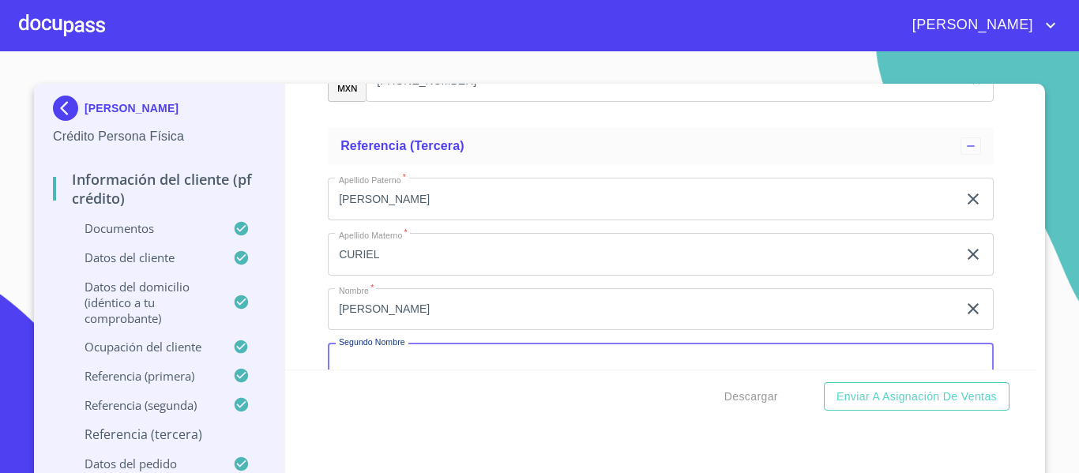
scroll to position [8245, 0]
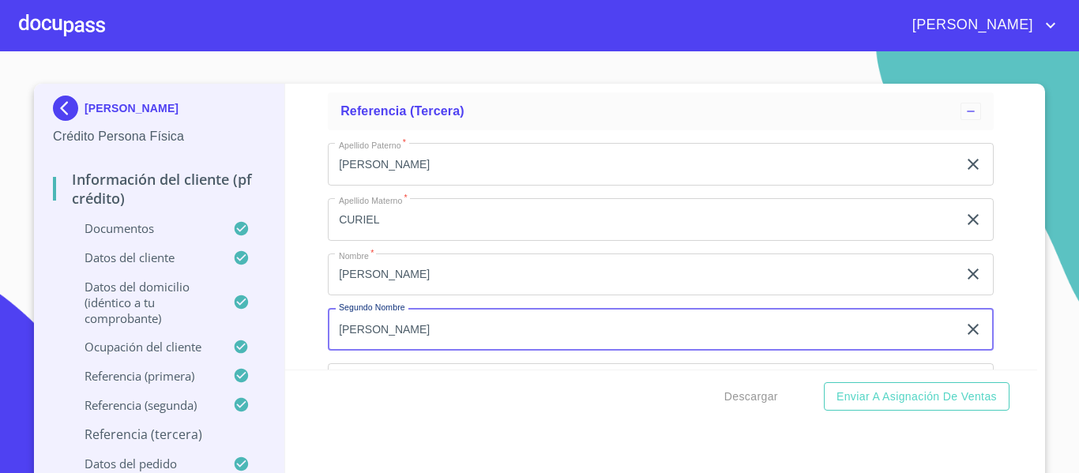
type input "[PERSON_NAME]"
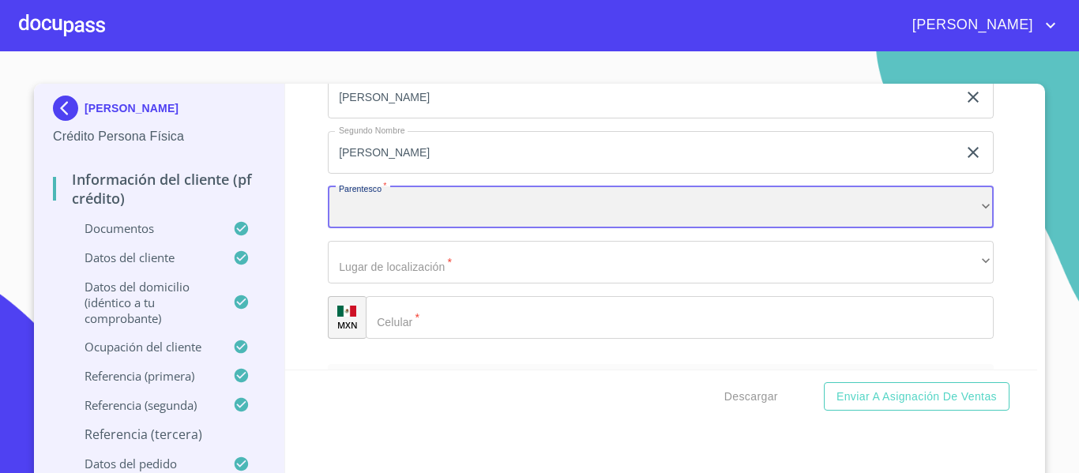
click at [385, 229] on div "​" at bounding box center [661, 207] width 666 height 43
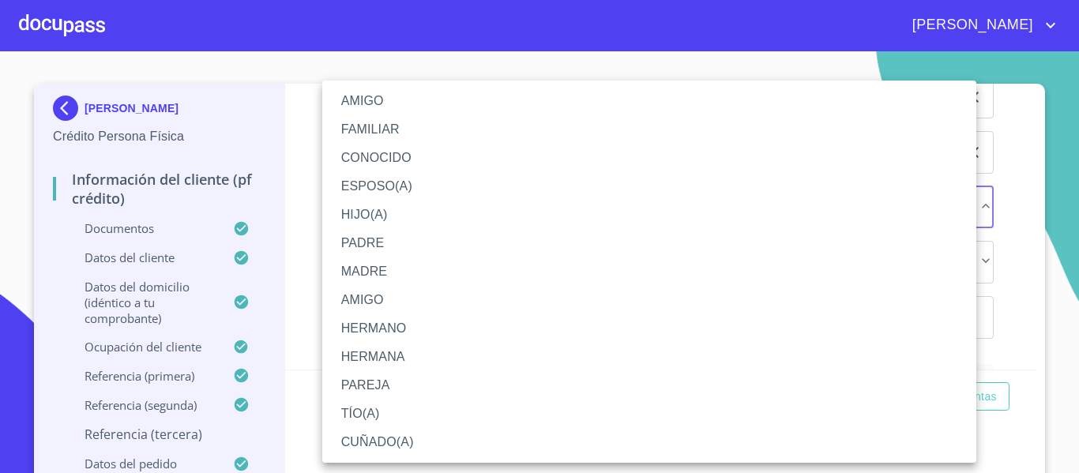
click at [358, 434] on li "CUÑADO(A)" at bounding box center [649, 442] width 654 height 28
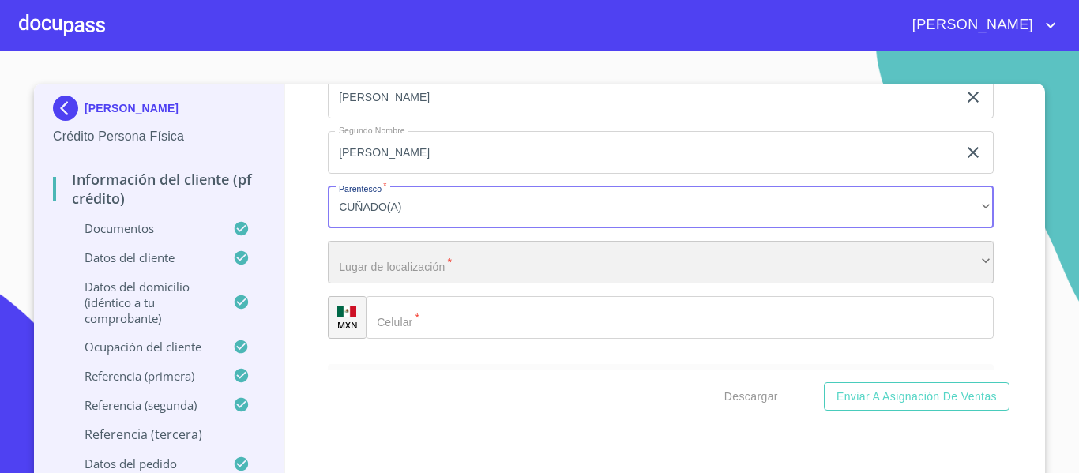
click at [366, 267] on div "​" at bounding box center [661, 262] width 666 height 43
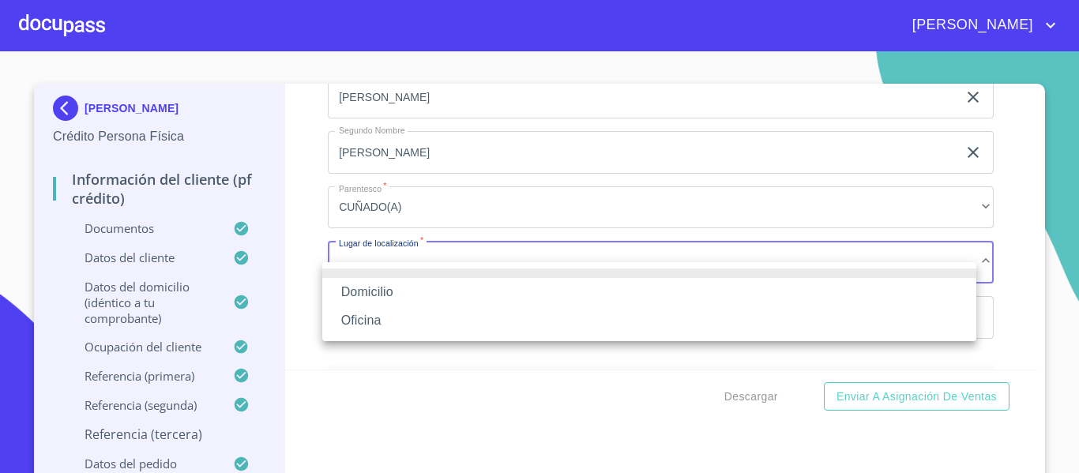
click at [362, 295] on li "Domicilio" at bounding box center [649, 292] width 654 height 28
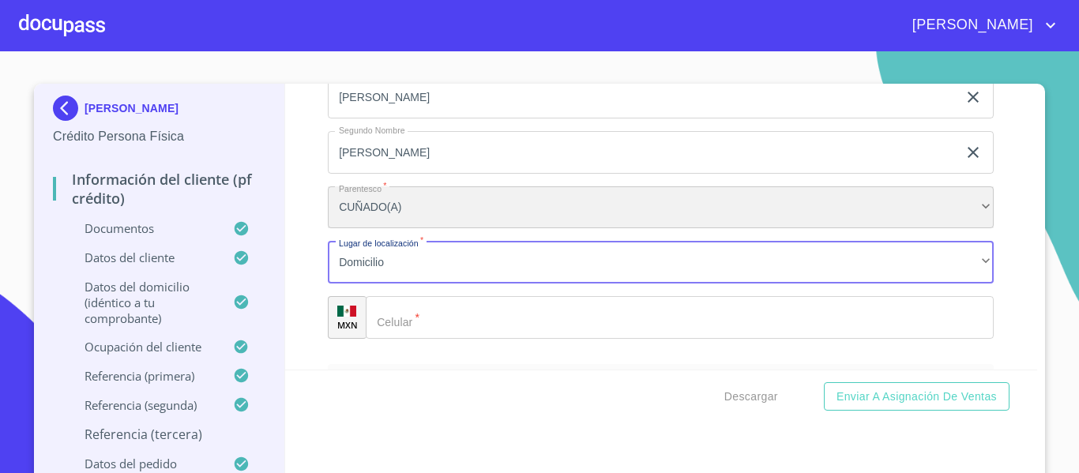
click at [367, 227] on div "CUÑADO(A)" at bounding box center [661, 207] width 666 height 43
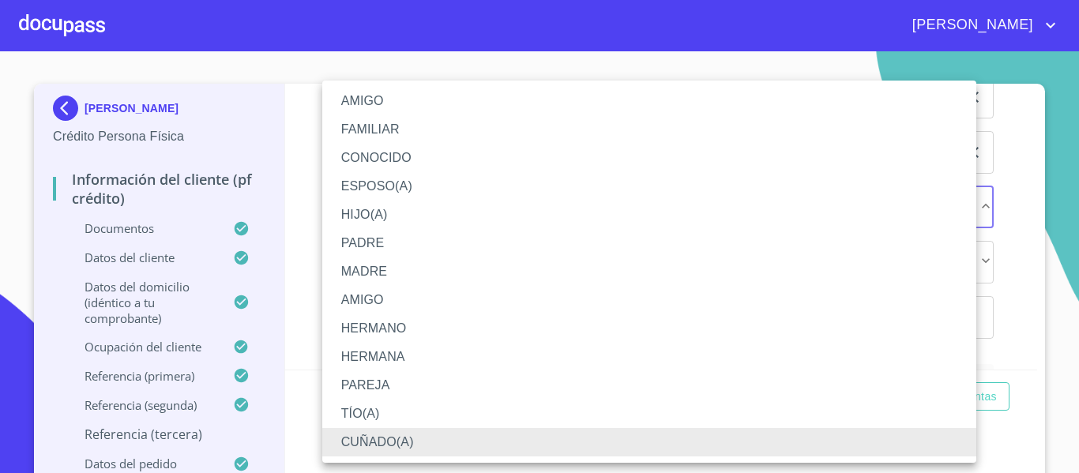
click at [370, 122] on li "FAMILIAR" at bounding box center [649, 129] width 654 height 28
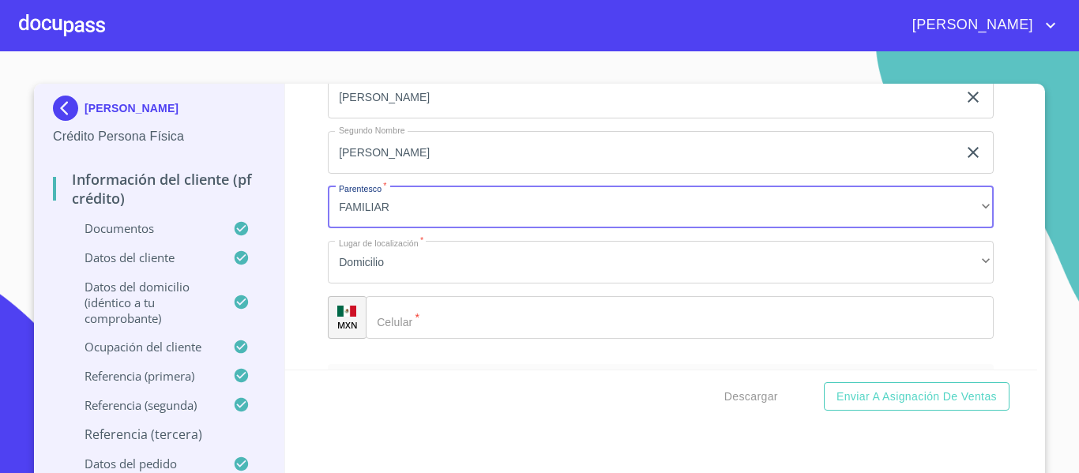
click at [411, 329] on input "Documento de identificación.   *" at bounding box center [680, 317] width 628 height 43
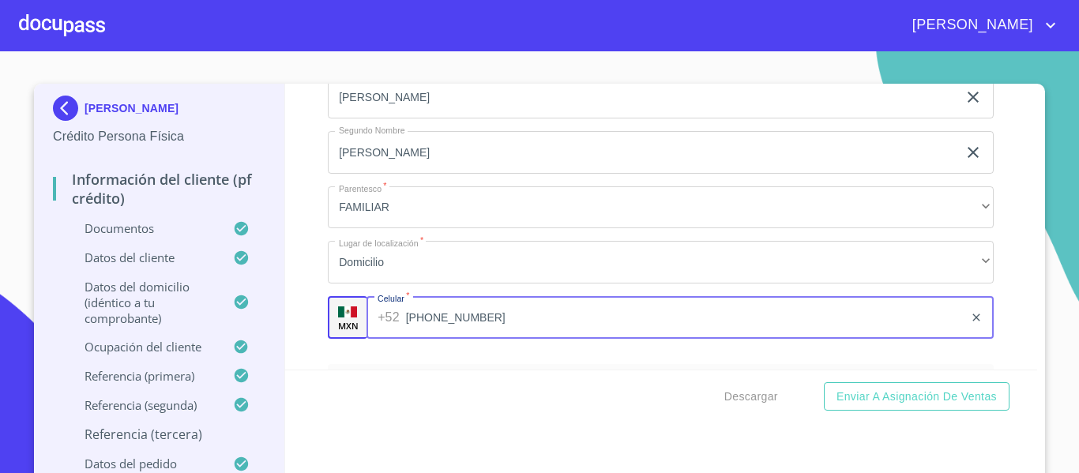
type input "[PHONE_NUMBER]"
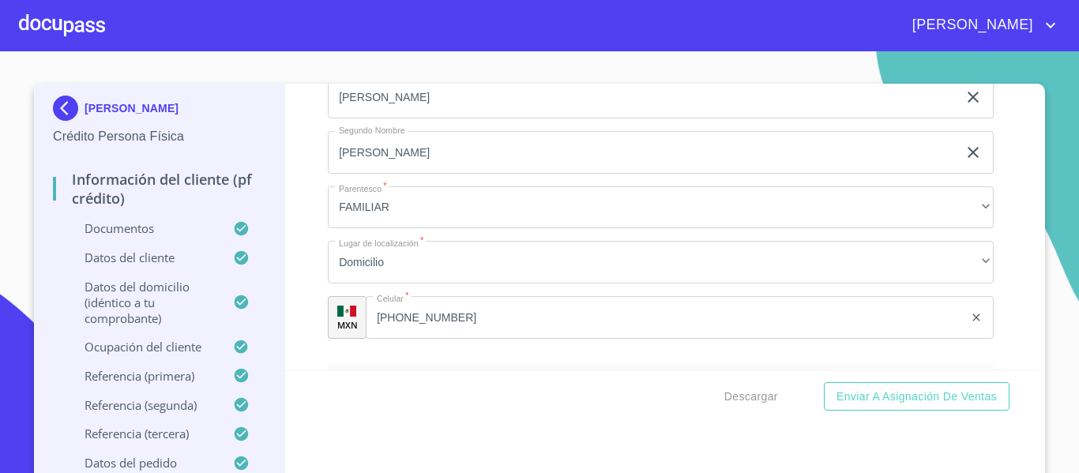
click at [310, 341] on div "Información del cliente (PF crédito) Documentos Documento de identificación.   …" at bounding box center [661, 227] width 752 height 286
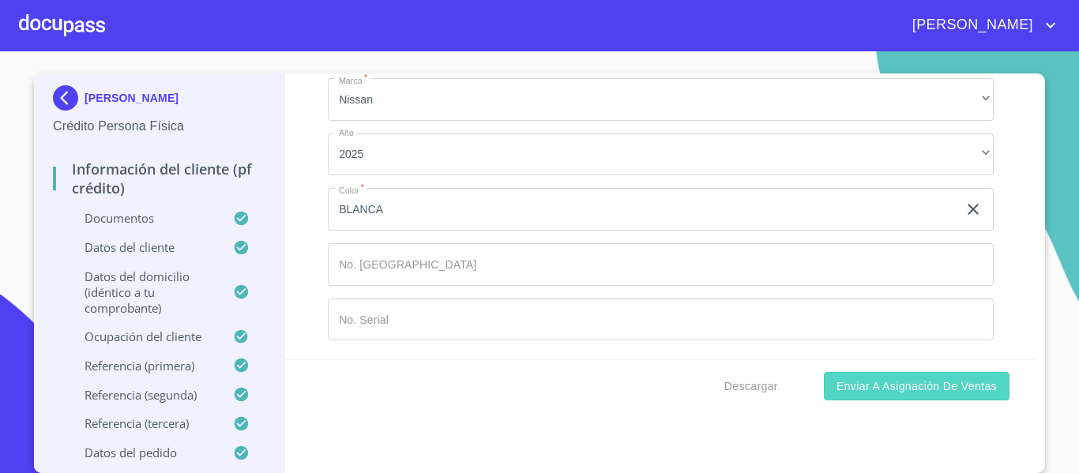
scroll to position [8767, 0]
click at [891, 377] on span "Enviar a Asignación de Ventas" at bounding box center [916, 387] width 160 height 20
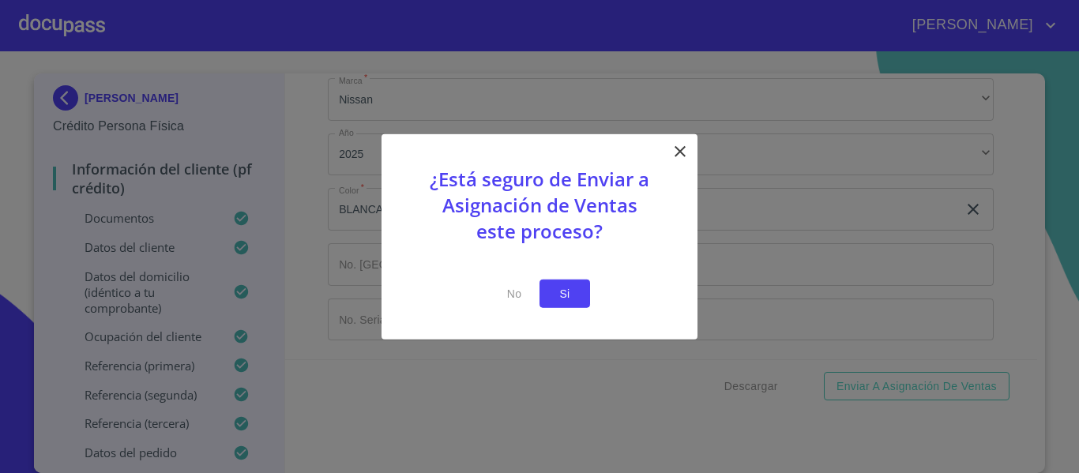
click at [564, 306] on button "Si" at bounding box center [564, 293] width 51 height 29
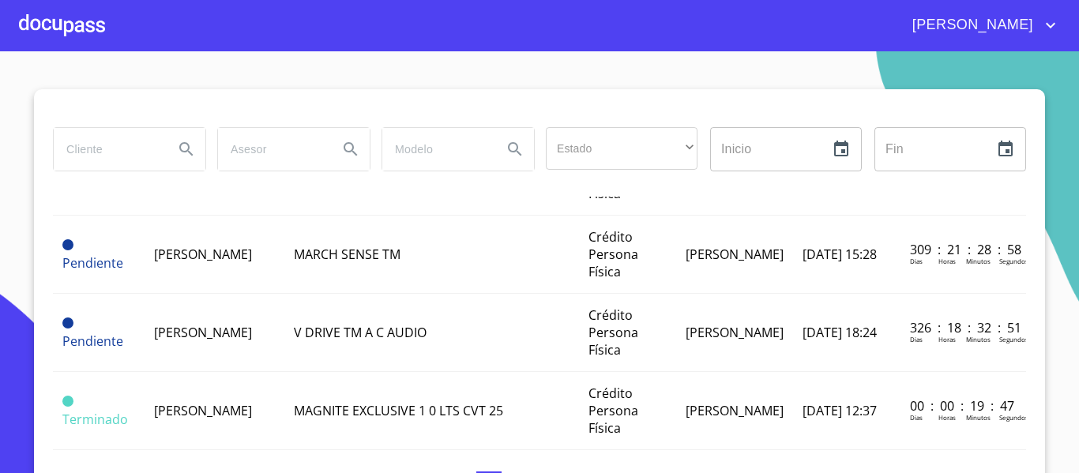
scroll to position [395, 0]
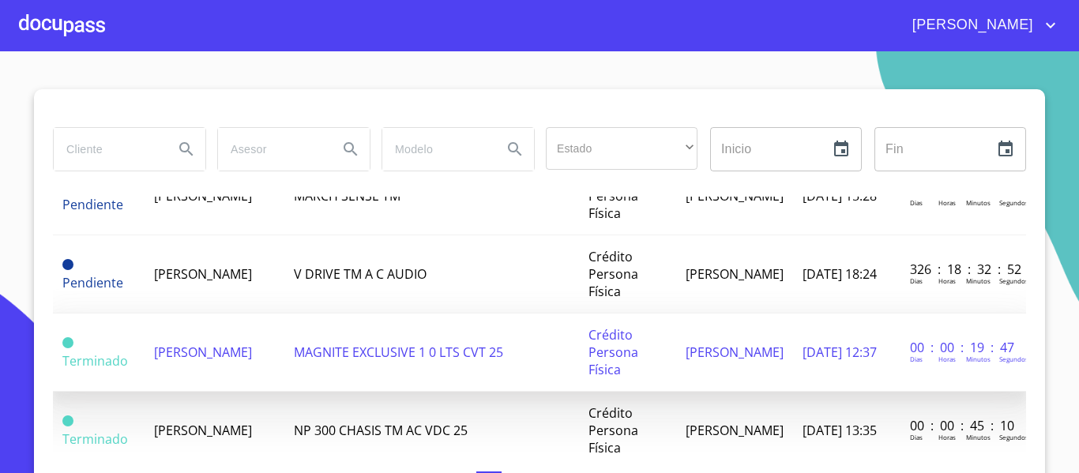
click at [274, 358] on td "[PERSON_NAME]" at bounding box center [214, 352] width 140 height 78
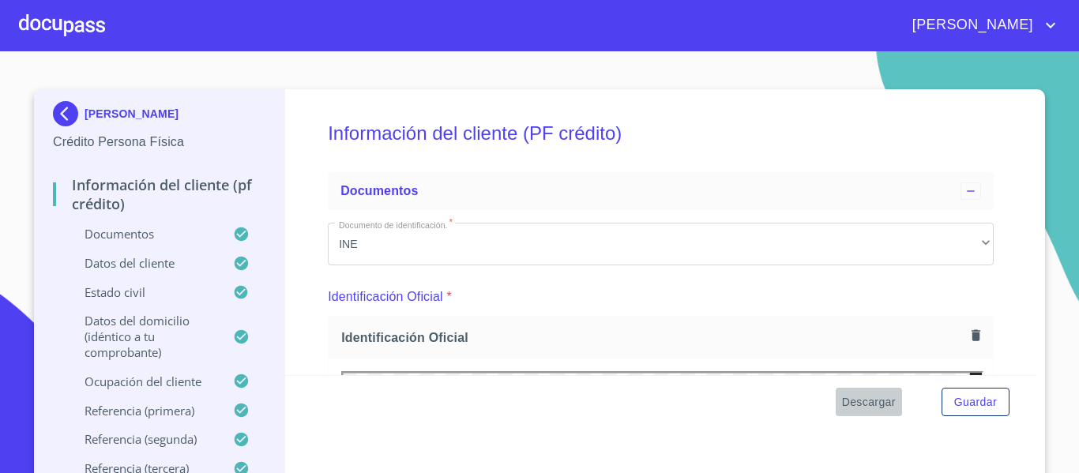
click at [860, 404] on span "Descargar" at bounding box center [869, 402] width 54 height 20
